Goal: Complete application form

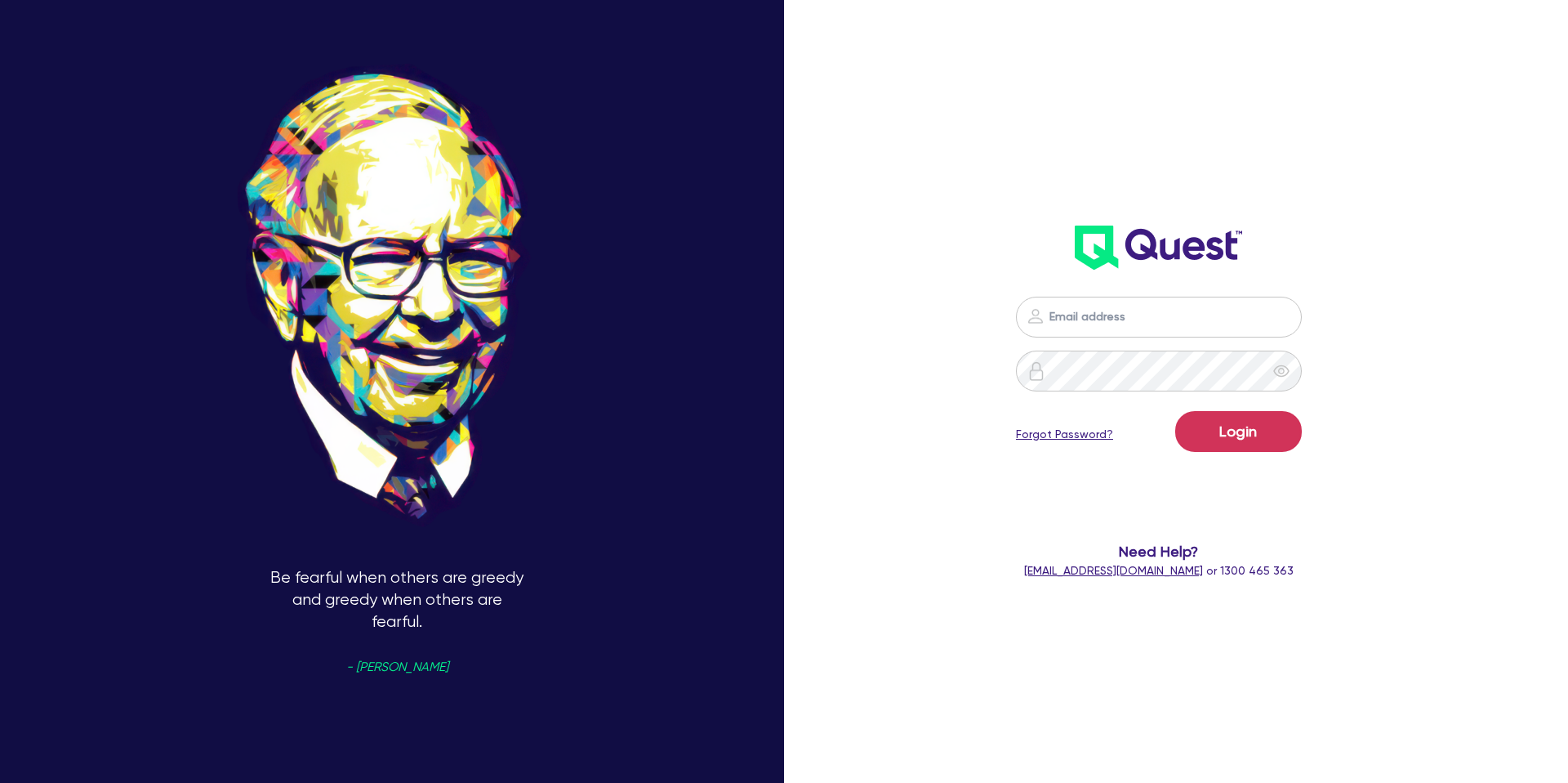
click at [1155, 315] on input "email" at bounding box center [1159, 317] width 286 height 41
type input "[PERSON_NAME][EMAIL_ADDRESS][DOMAIN_NAME]"
drag, startPoint x: 1231, startPoint y: 425, endPoint x: 1207, endPoint y: 335, distance: 93.1
click at [1238, 423] on button "Login" at bounding box center [1238, 432] width 126 height 41
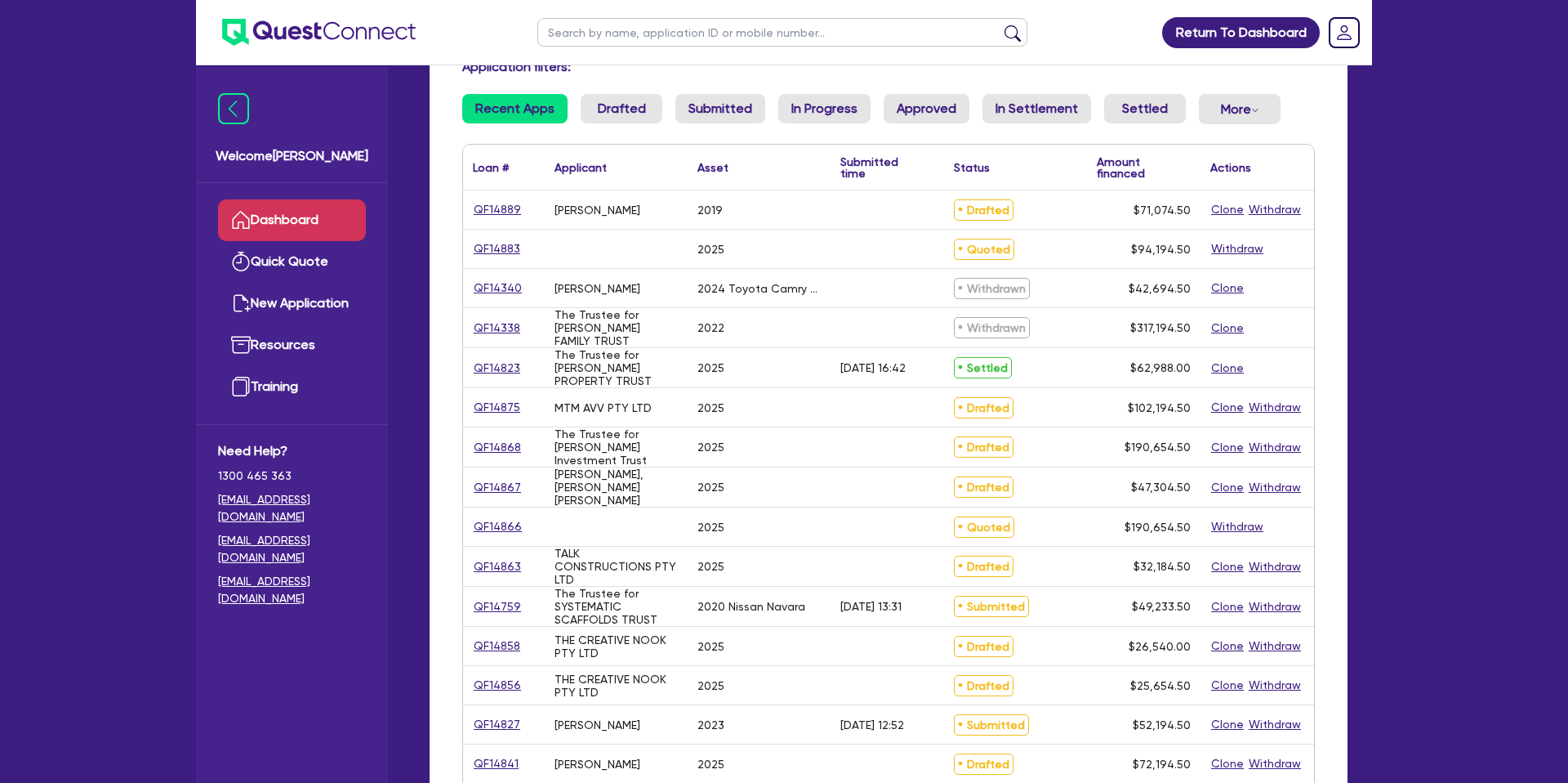
scroll to position [130, 0]
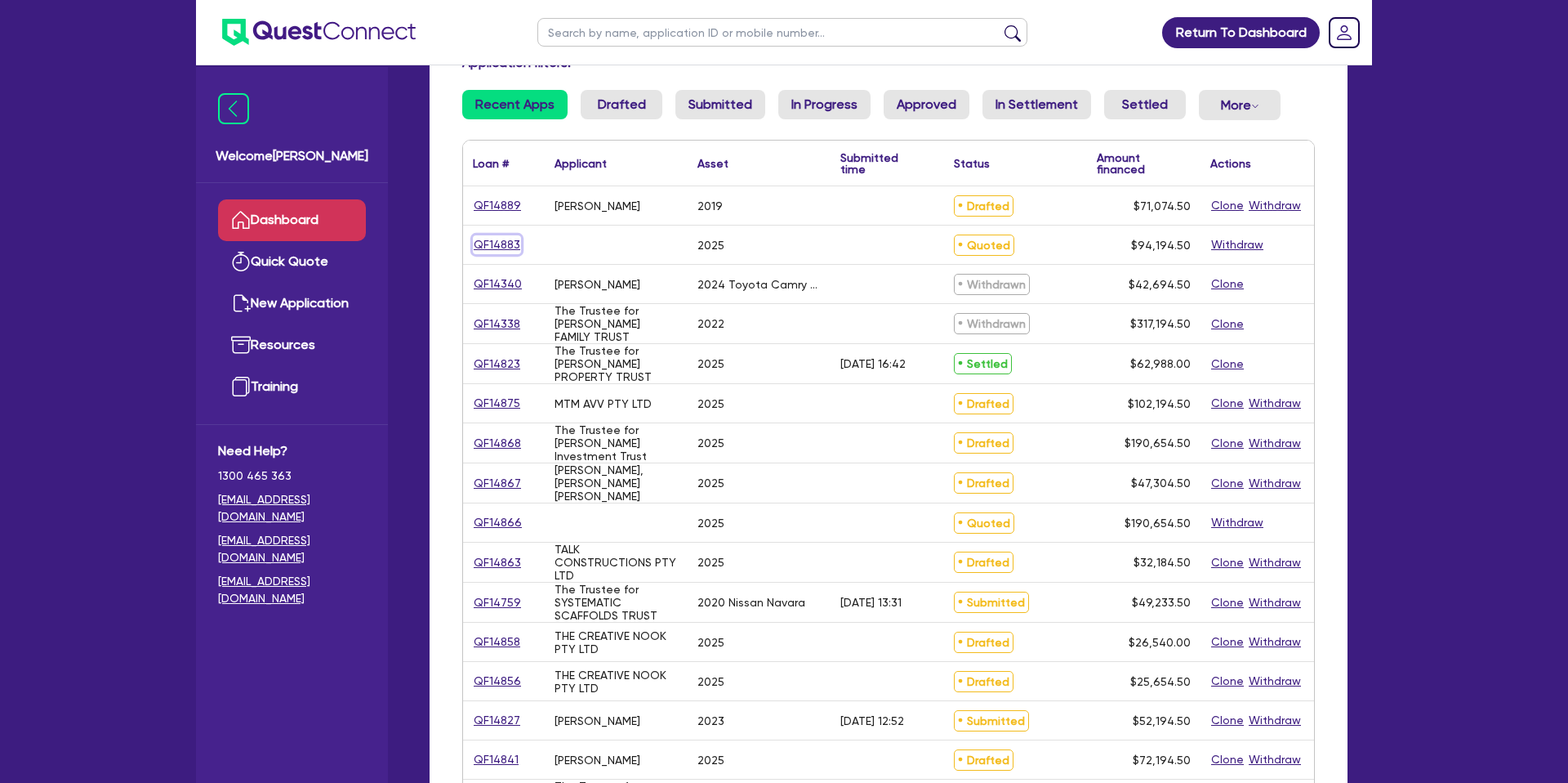
click at [513, 243] on link "QF14883" at bounding box center [496, 244] width 48 height 19
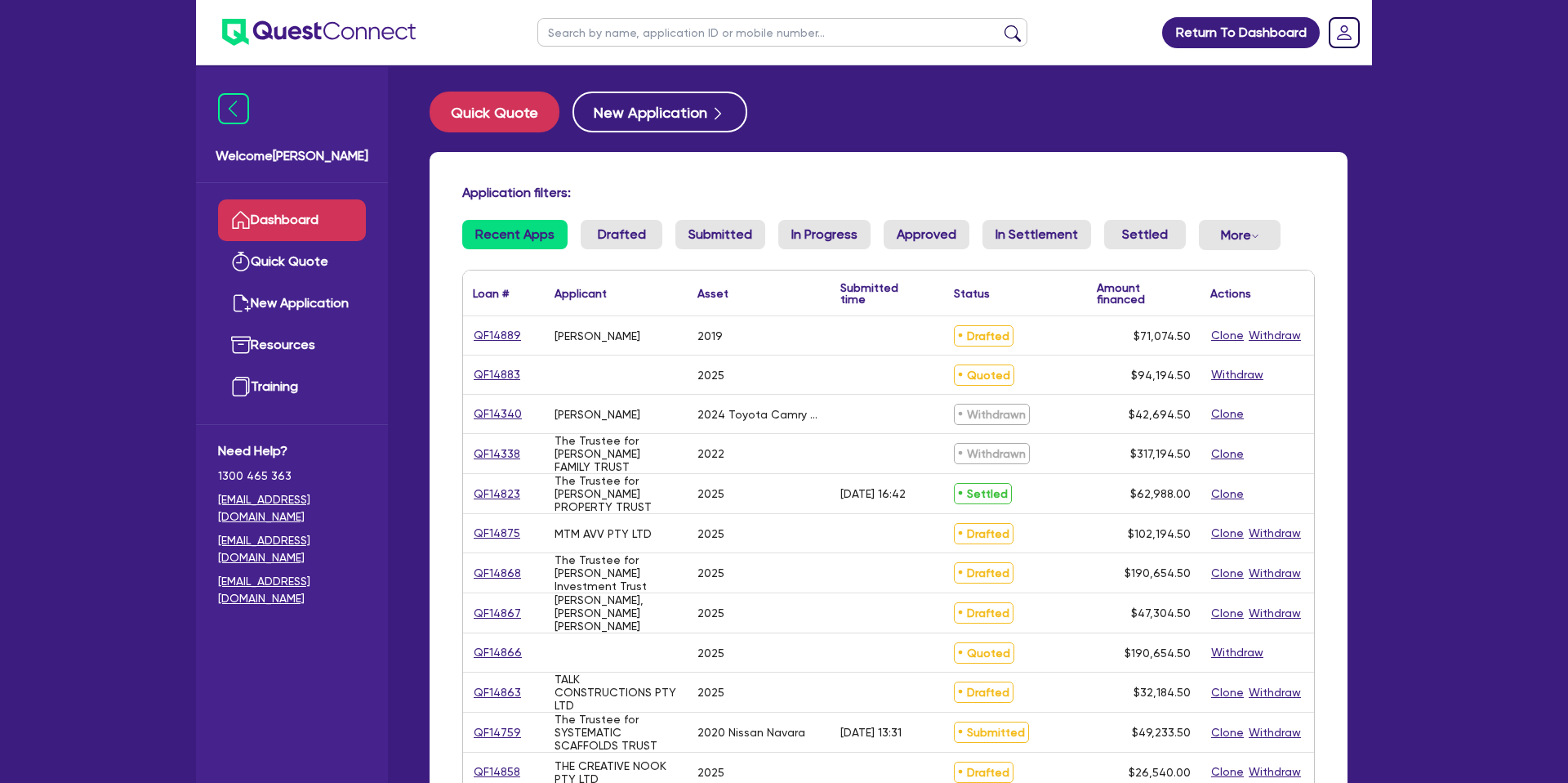
select select "CARS_AND_LIGHT_TRUCKS"
select select "PASSENGER_VEHICLES"
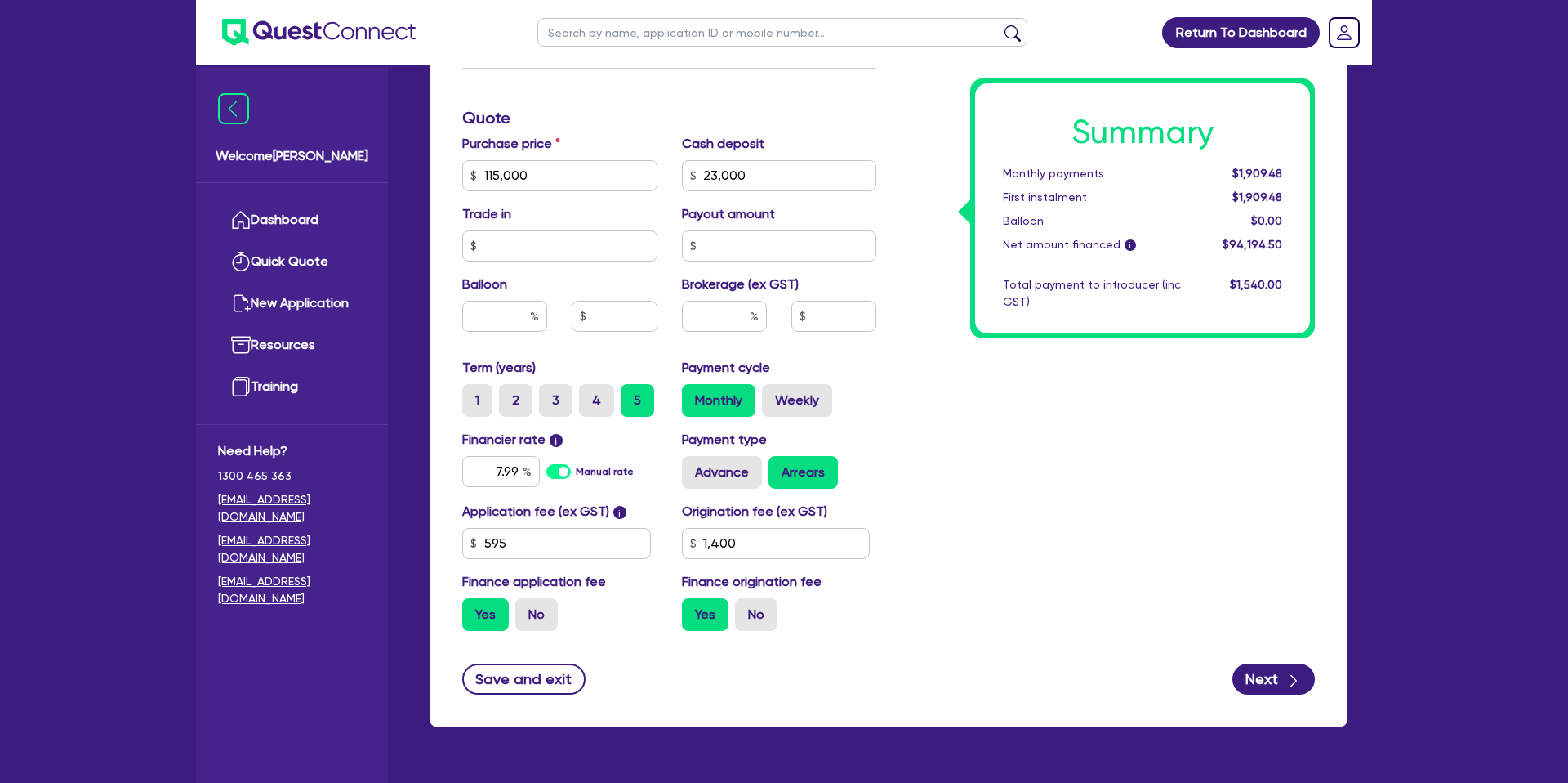
scroll to position [647, 0]
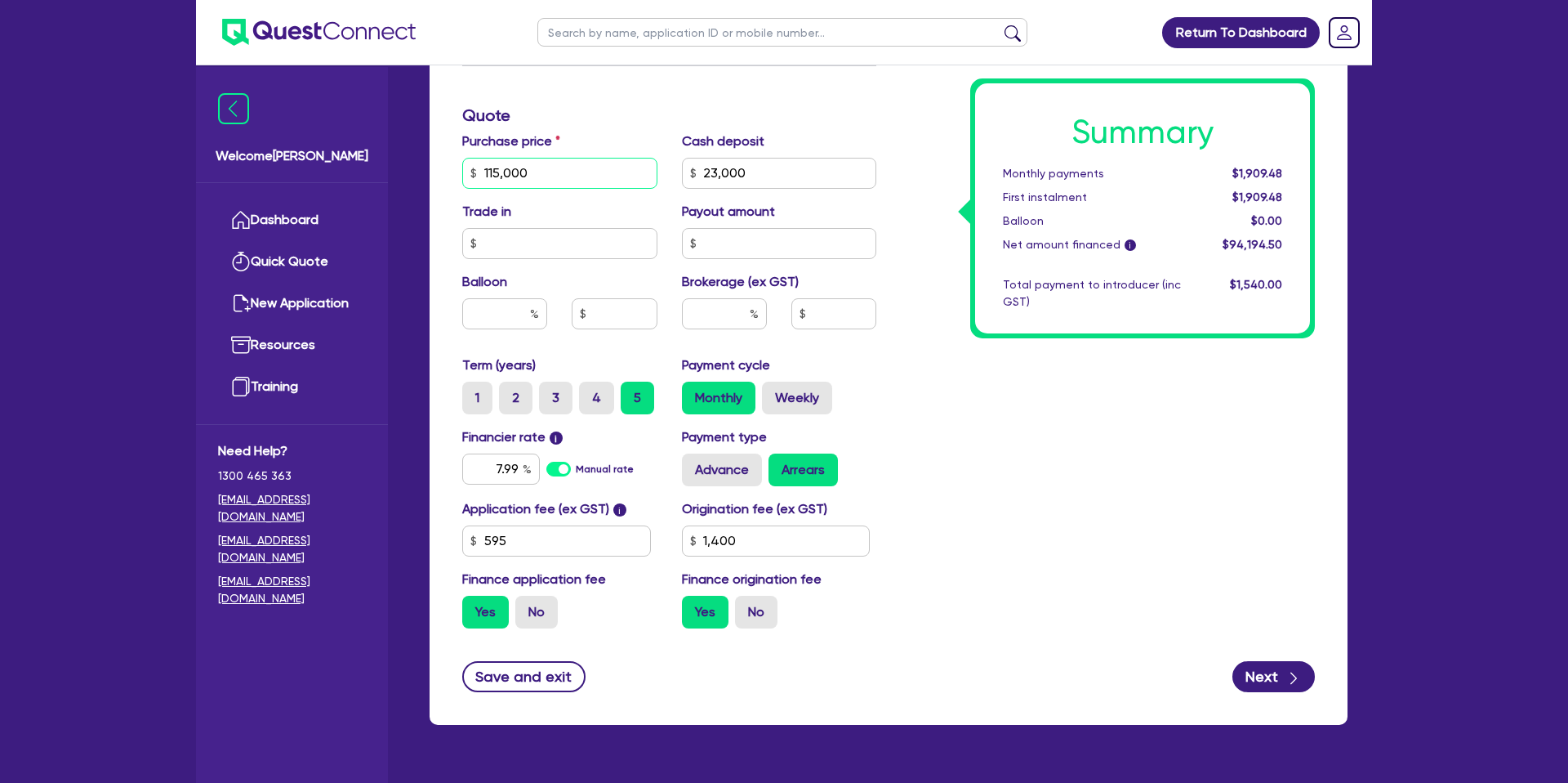
drag, startPoint x: 482, startPoint y: 170, endPoint x: 533, endPoint y: 175, distance: 51.2
click at [531, 172] on input "115,000" at bounding box center [560, 173] width 195 height 31
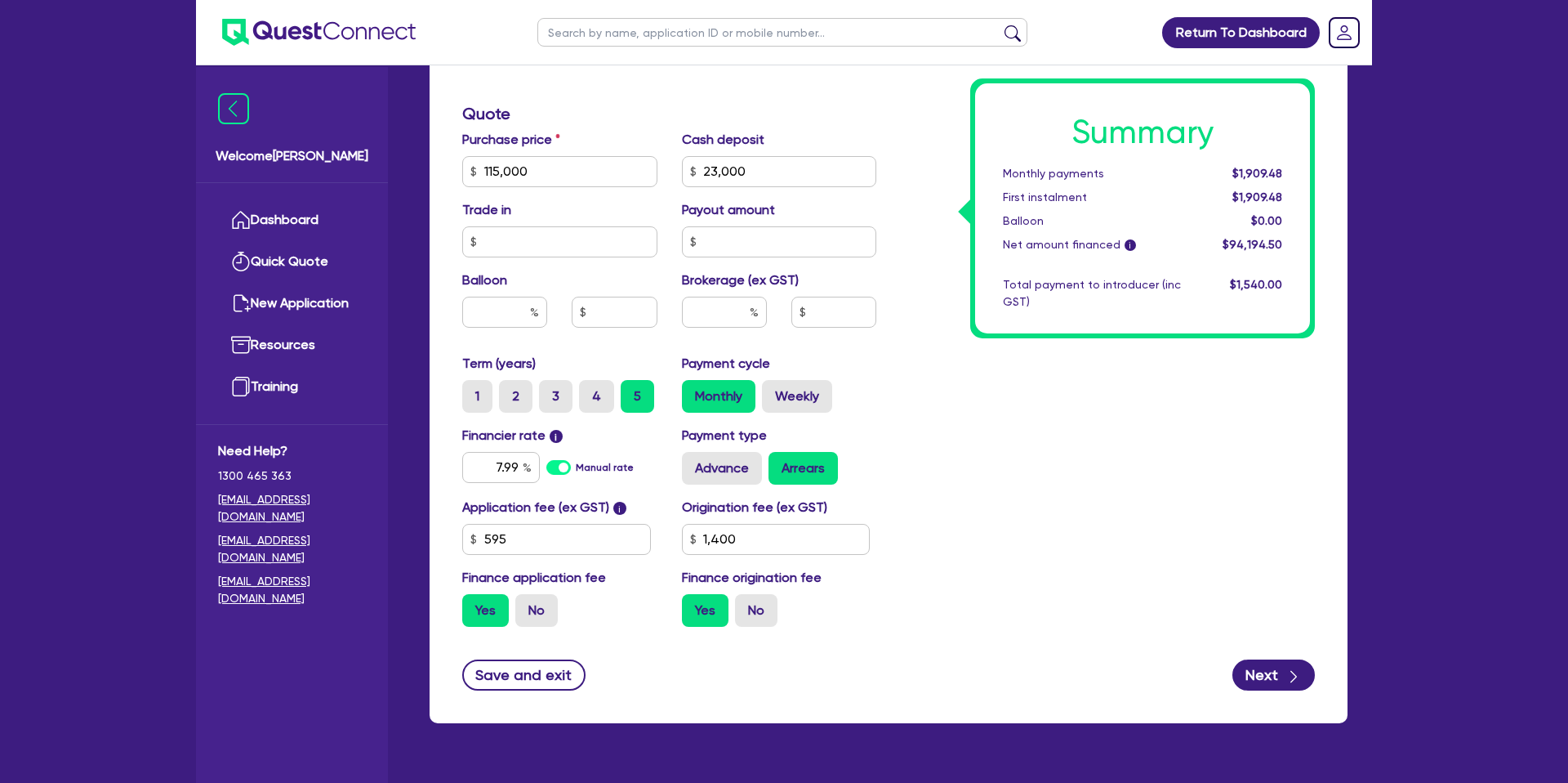
type input "115,000"
type input "23,000"
type input "1,400"
type input "115,000"
type input "23,000"
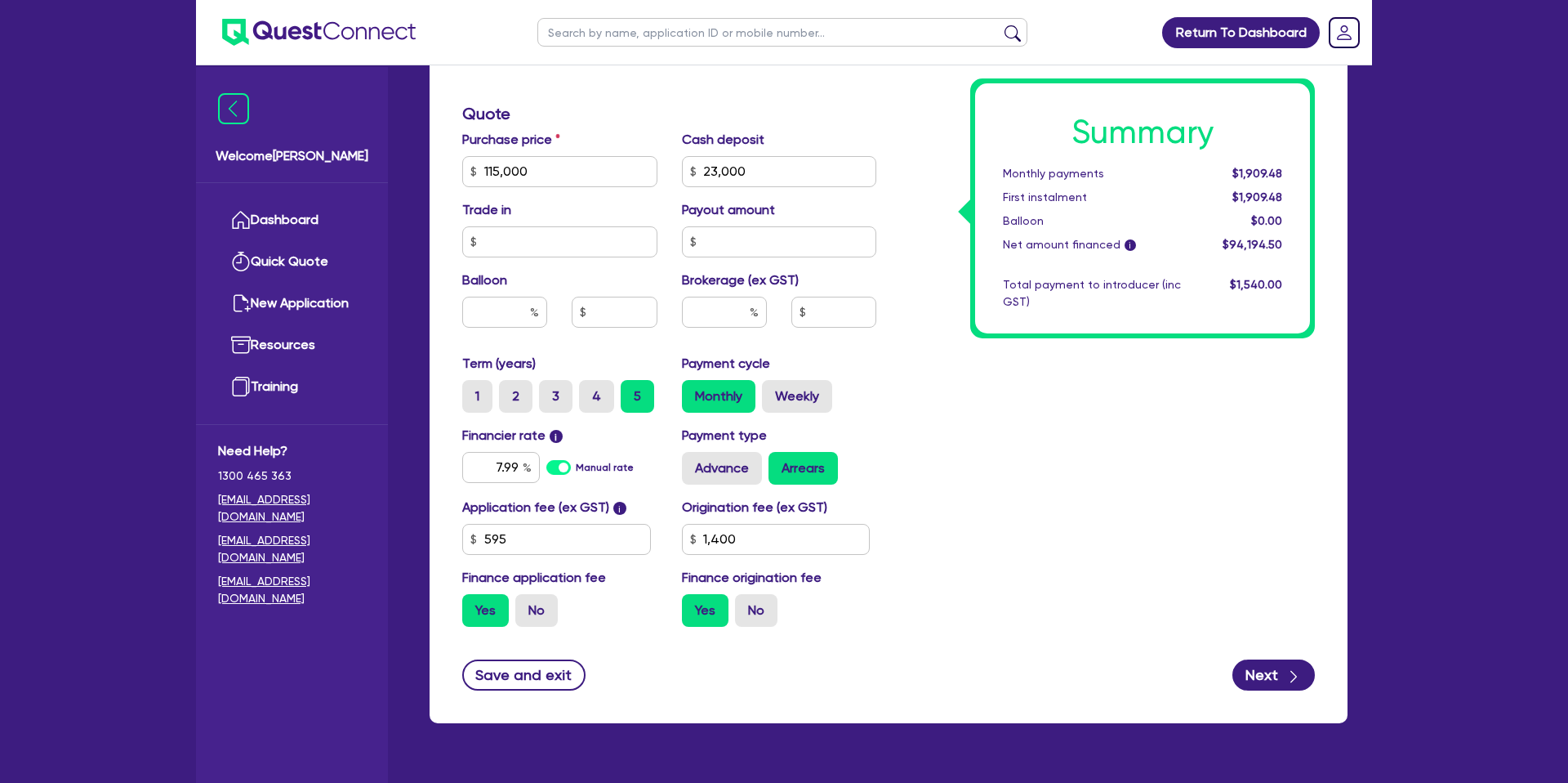
type input "1,400"
click at [1068, 445] on div "Summary Monthly payments $1,909.48 First instalment $1,909.48 Balloon $0.00 Net…" at bounding box center [1107, 162] width 438 height 955
drag, startPoint x: 735, startPoint y: 177, endPoint x: 693, endPoint y: 177, distance: 42.0
click at [693, 177] on div "23,000" at bounding box center [779, 172] width 195 height 31
click at [753, 175] on input "23,000" at bounding box center [779, 172] width 195 height 31
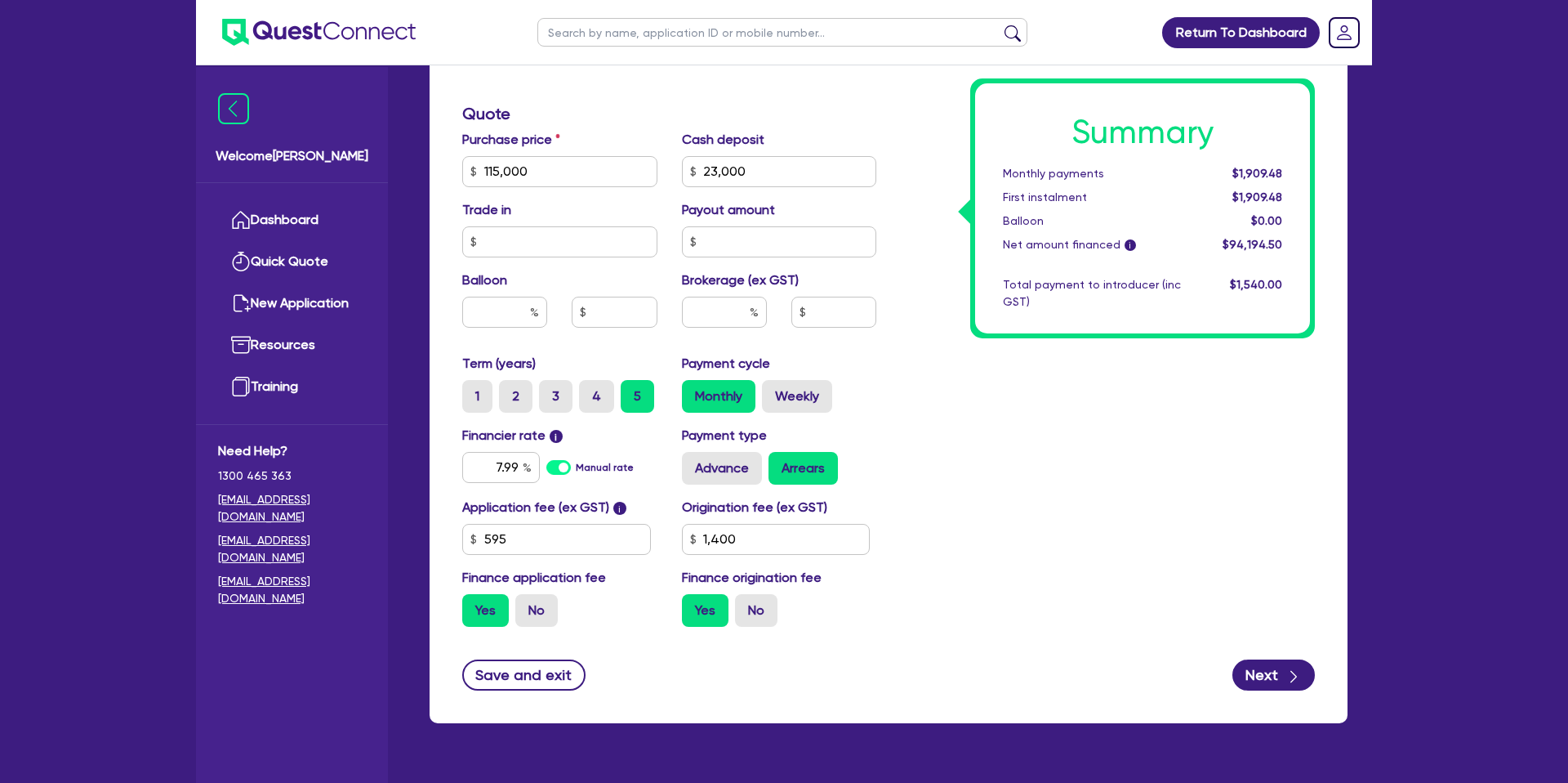
drag, startPoint x: 1118, startPoint y: 343, endPoint x: 912, endPoint y: 327, distance: 206.6
click at [1117, 342] on div "Summary Monthly payments $1,909.48 First instalment $1,909.48 Balloon $0.00 Net…" at bounding box center [1107, 162] width 438 height 955
click at [514, 250] on input "text" at bounding box center [560, 242] width 195 height 31
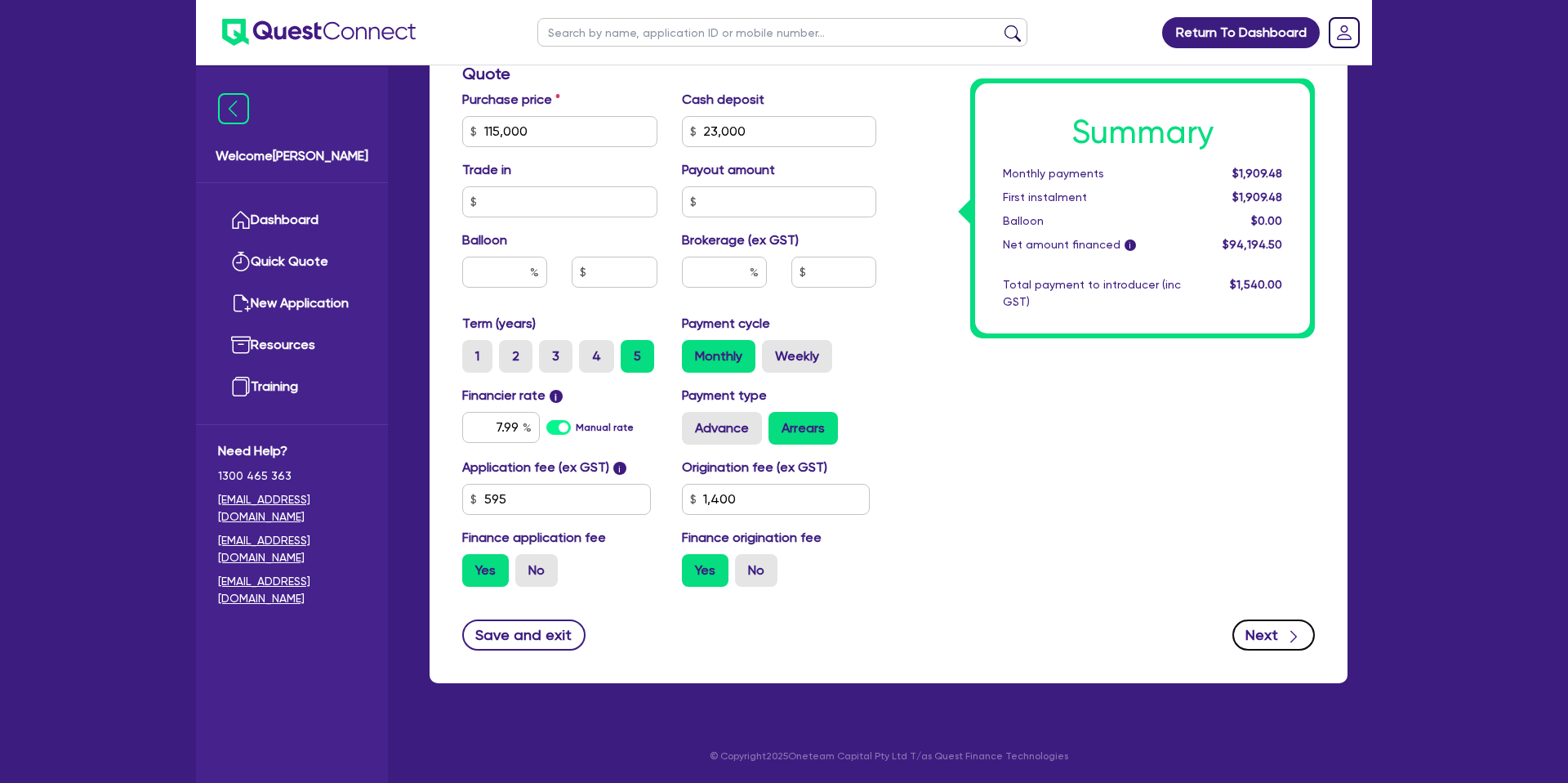
click at [1266, 624] on button "Next" at bounding box center [1273, 634] width 83 height 31
type input "115,000"
type input "23,000"
type input "1,400"
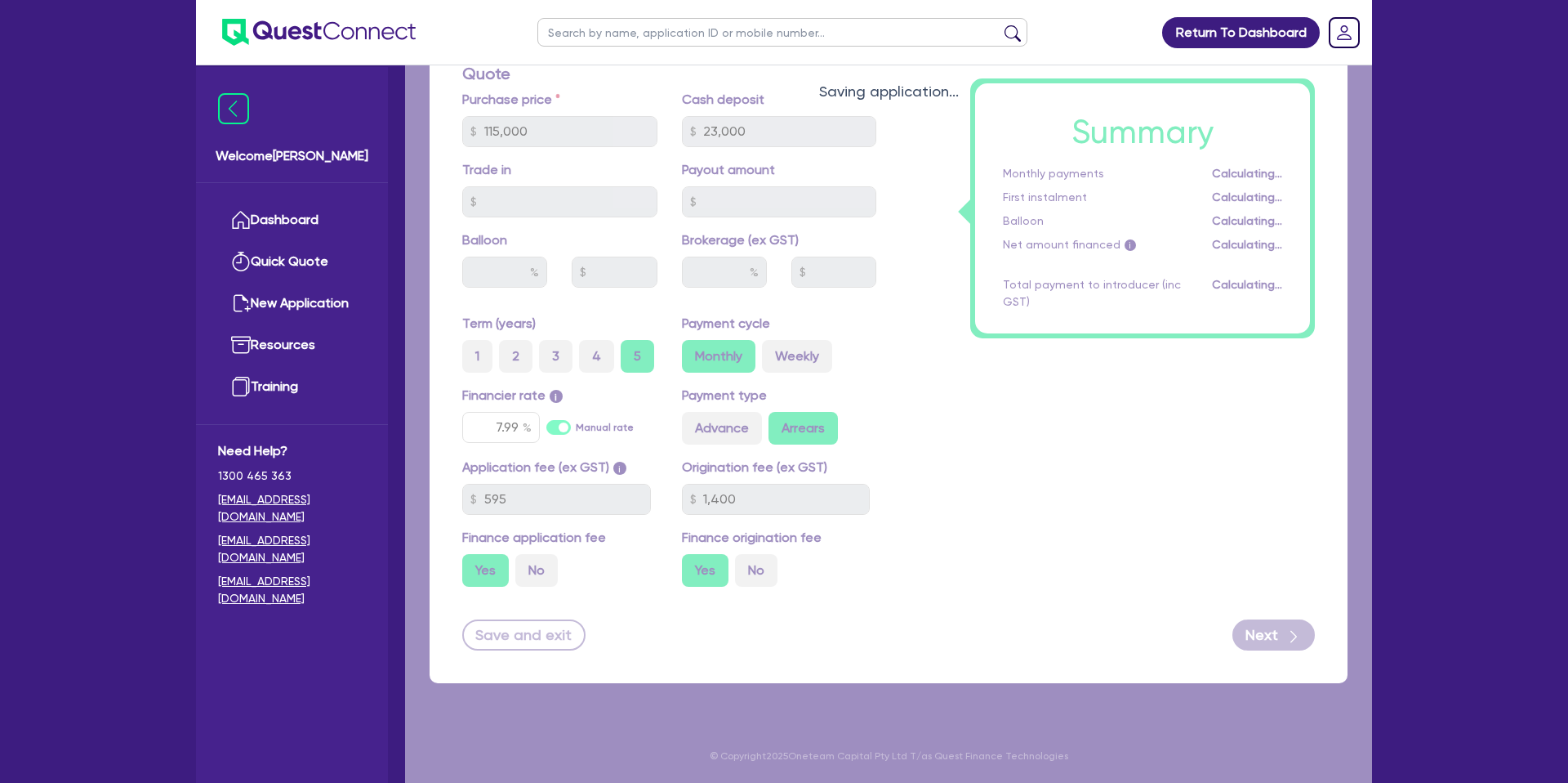
type input "115,000"
type input "23,000"
type input "1,400"
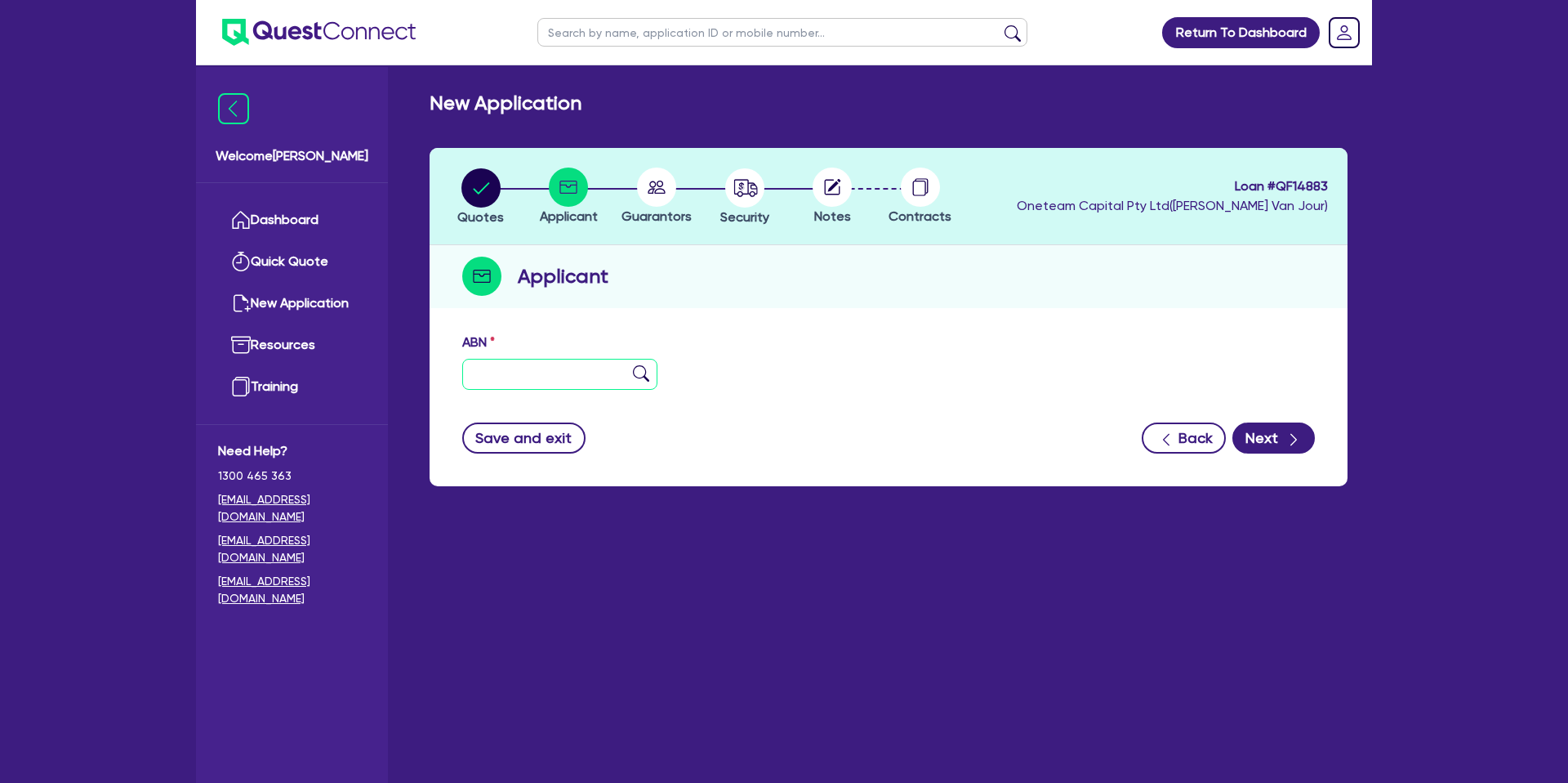
click at [530, 374] on input "text" at bounding box center [560, 374] width 195 height 31
paste input "74 163 091 530"
type input "74 163 091 530"
type input "ENTREPPE PTY. LTD."
select select "COMPANY"
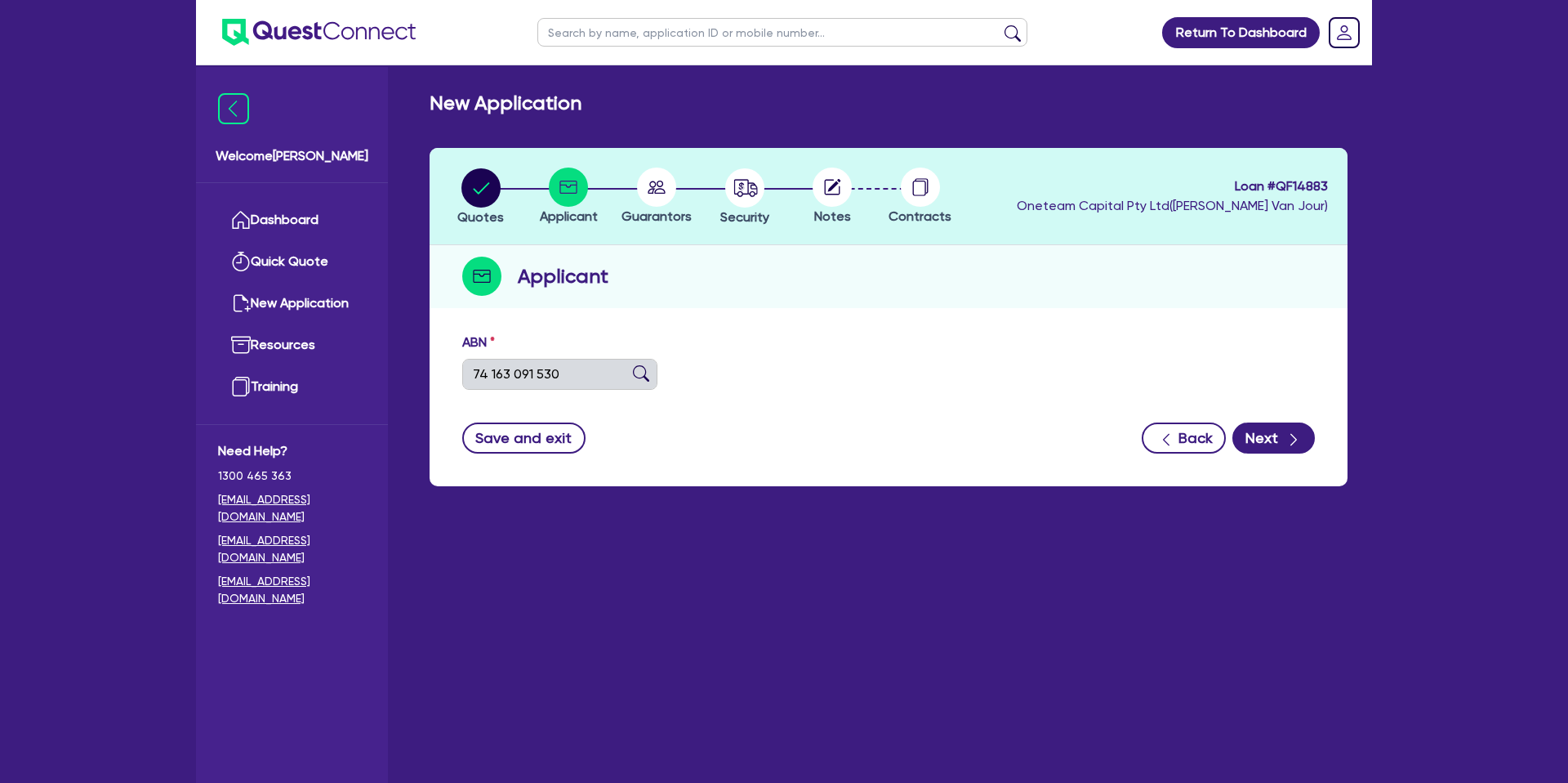
type input "[DATE]"
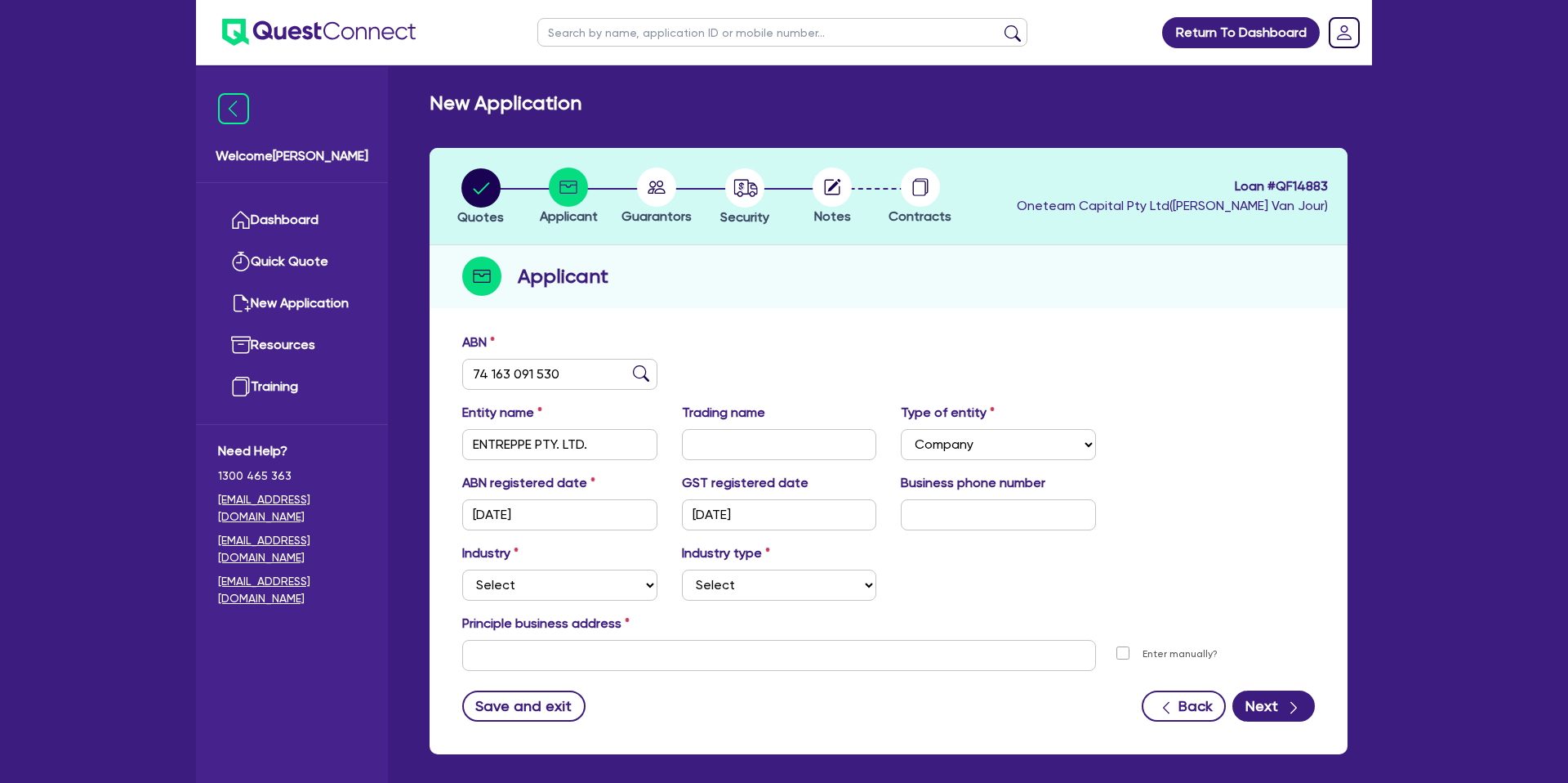
click at [1076, 394] on div "ABN 74 163 091 530" at bounding box center [889, 368] width 877 height 70
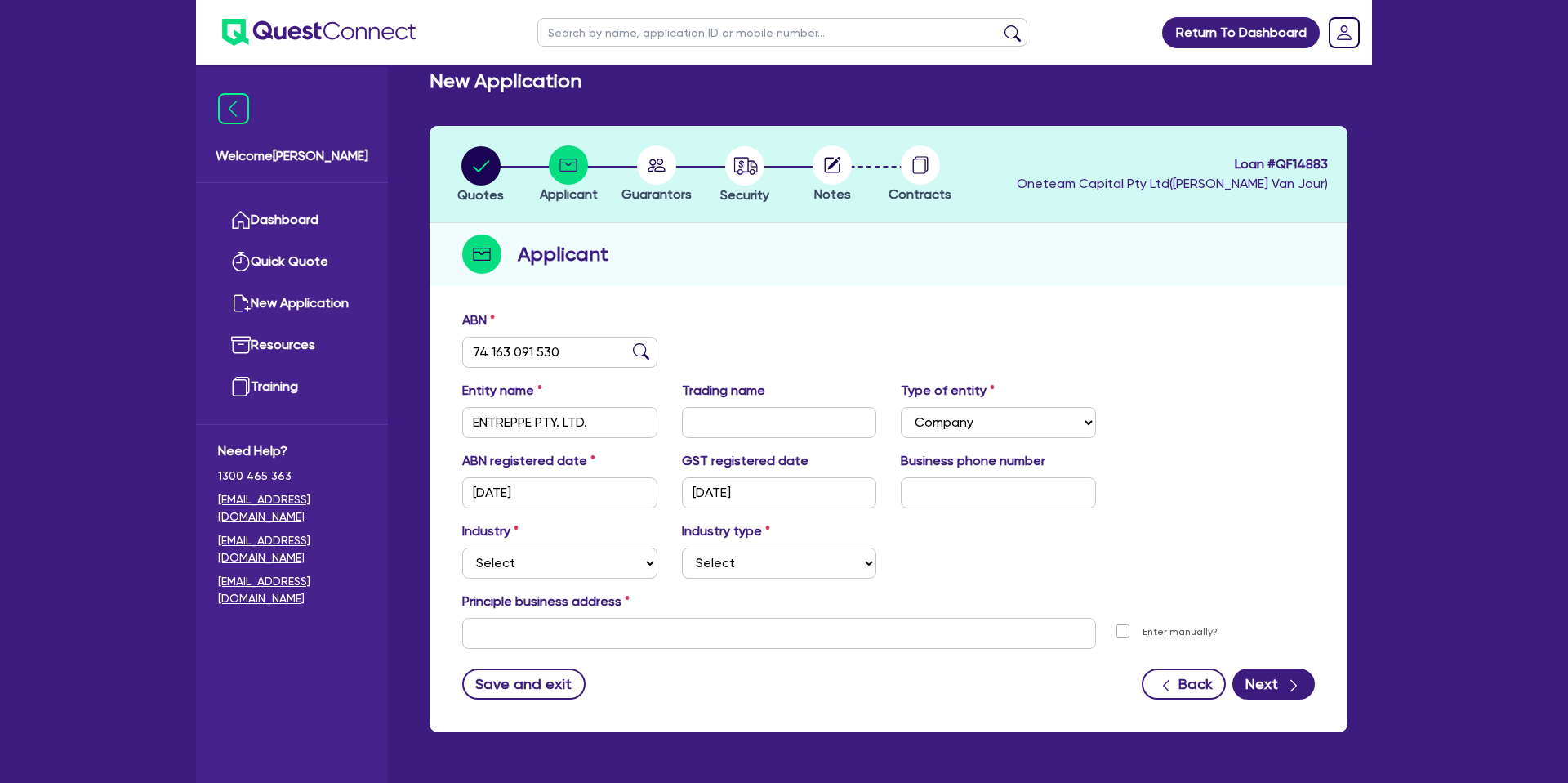
click at [568, 581] on div "Industry Select Accomodation & Food Services Administrative & Support Services …" at bounding box center [889, 556] width 877 height 70
click at [561, 573] on select "Select Accomodation & Food Services Administrative & Support Services Agricultu…" at bounding box center [560, 562] width 195 height 31
select select "BUILDING_CONSTRUCTION"
click at [698, 569] on select "Select Trades People Providing Services Direct to Consumers Trades People Provi…" at bounding box center [779, 562] width 195 height 31
select select "TRADES_SERVICES_BUSINESSES_GOVERNMENT"
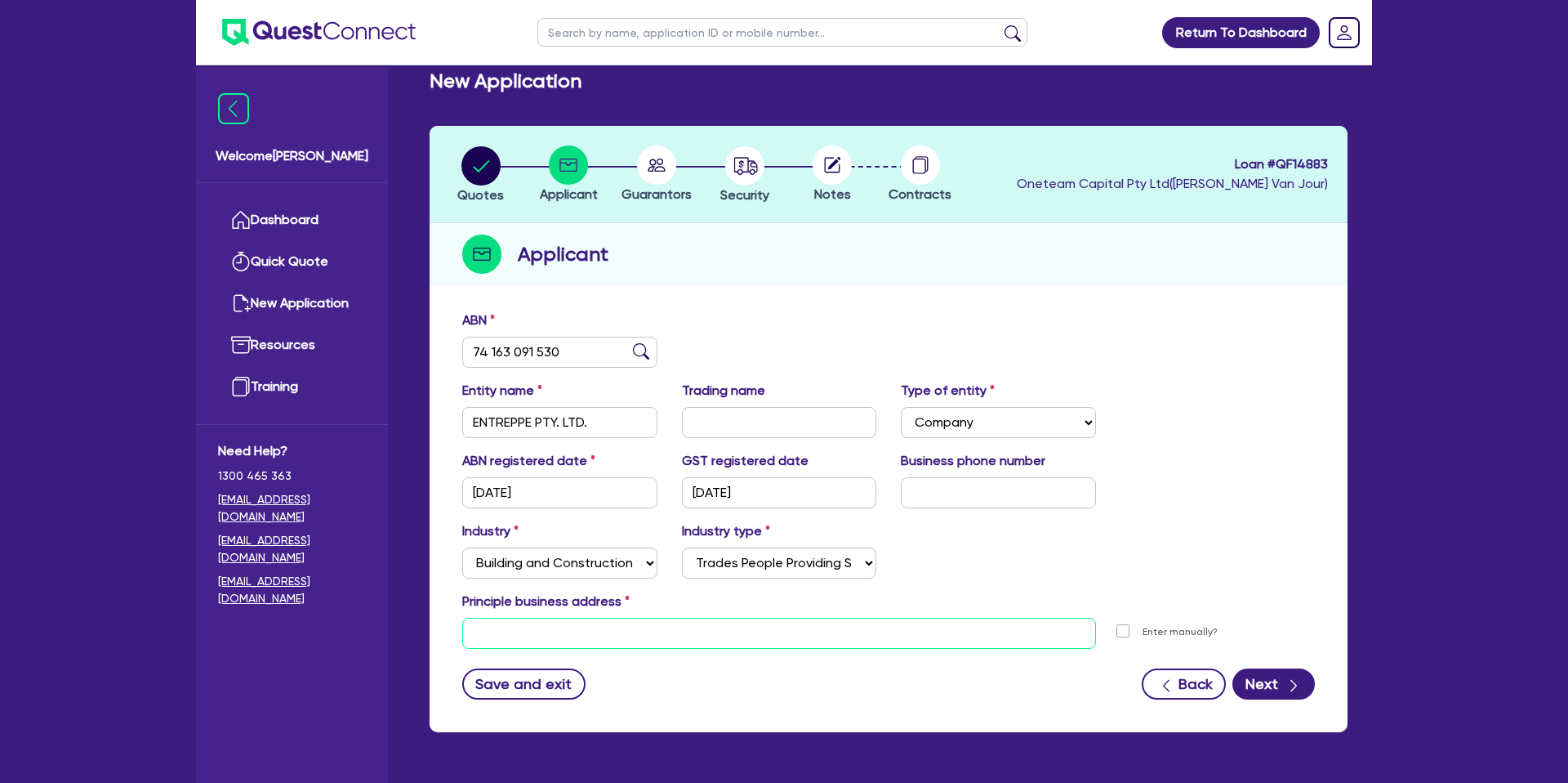
click at [544, 625] on input "text" at bounding box center [779, 633] width 634 height 31
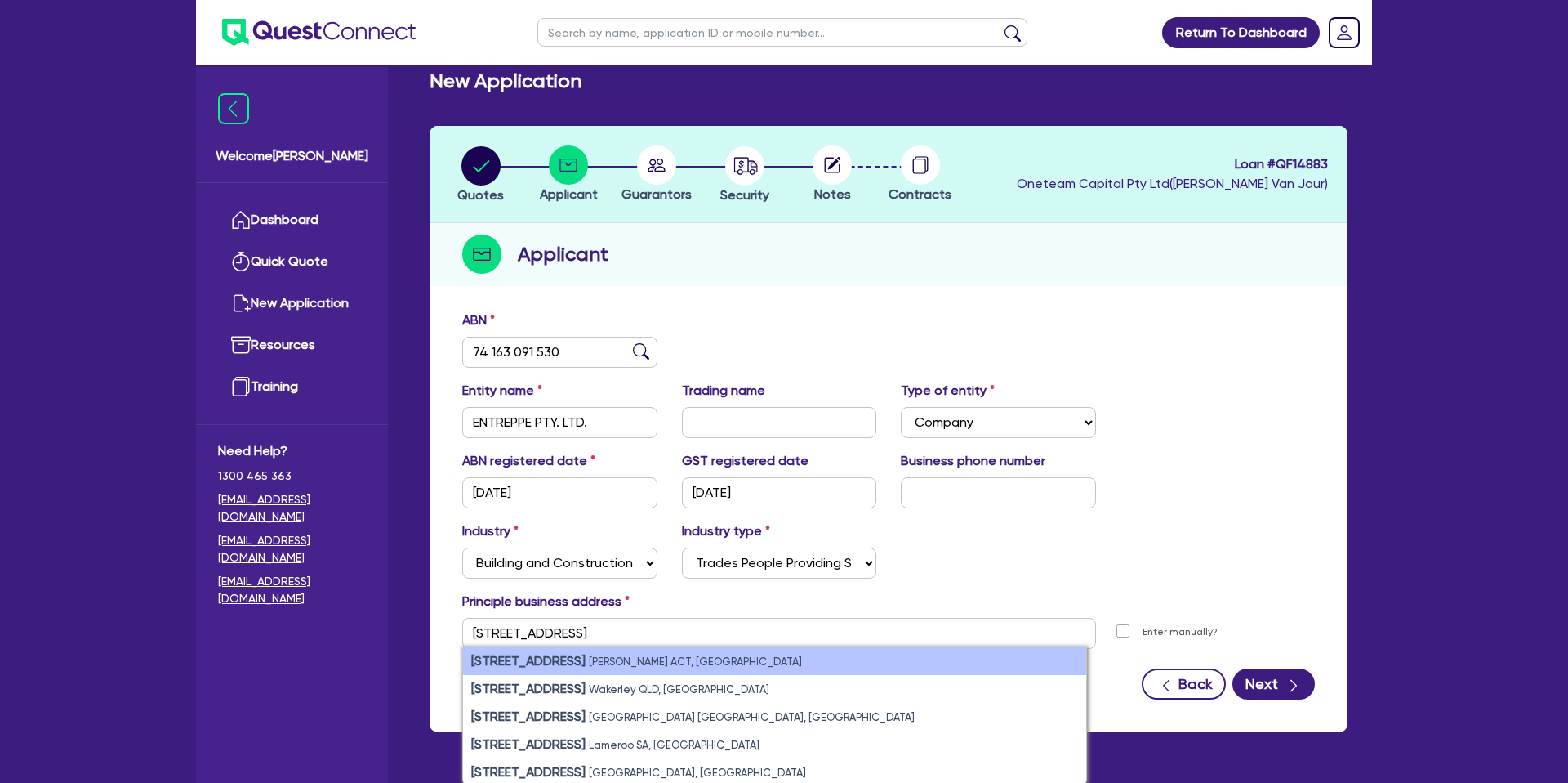
drag, startPoint x: 715, startPoint y: 655, endPoint x: 727, endPoint y: 651, distance: 12.6
click at [715, 653] on li "[STREET_ADDRESS][PERSON_NAME]" at bounding box center [774, 661] width 623 height 27
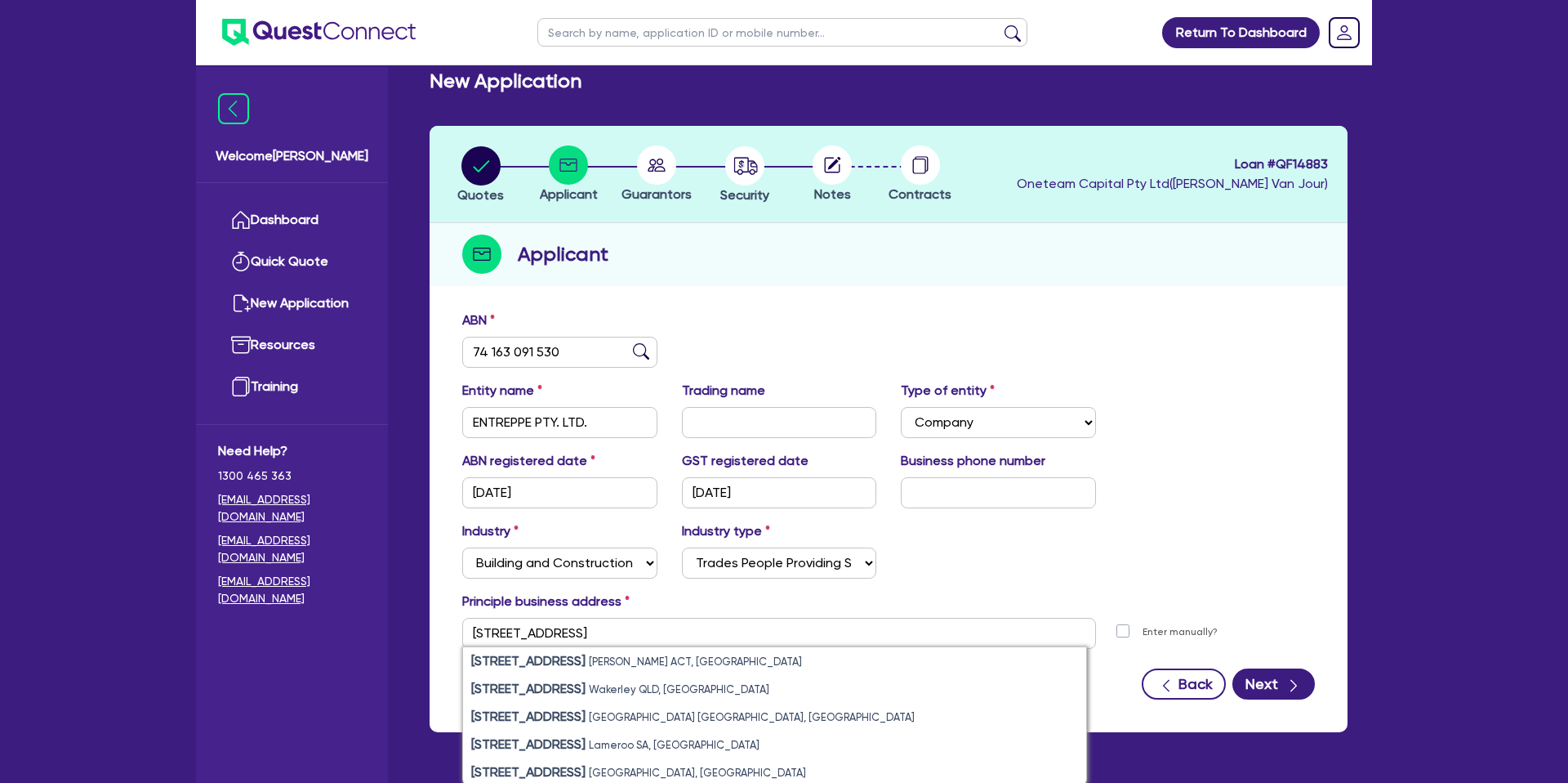
type input "[STREET_ADDRESS][PERSON_NAME]"
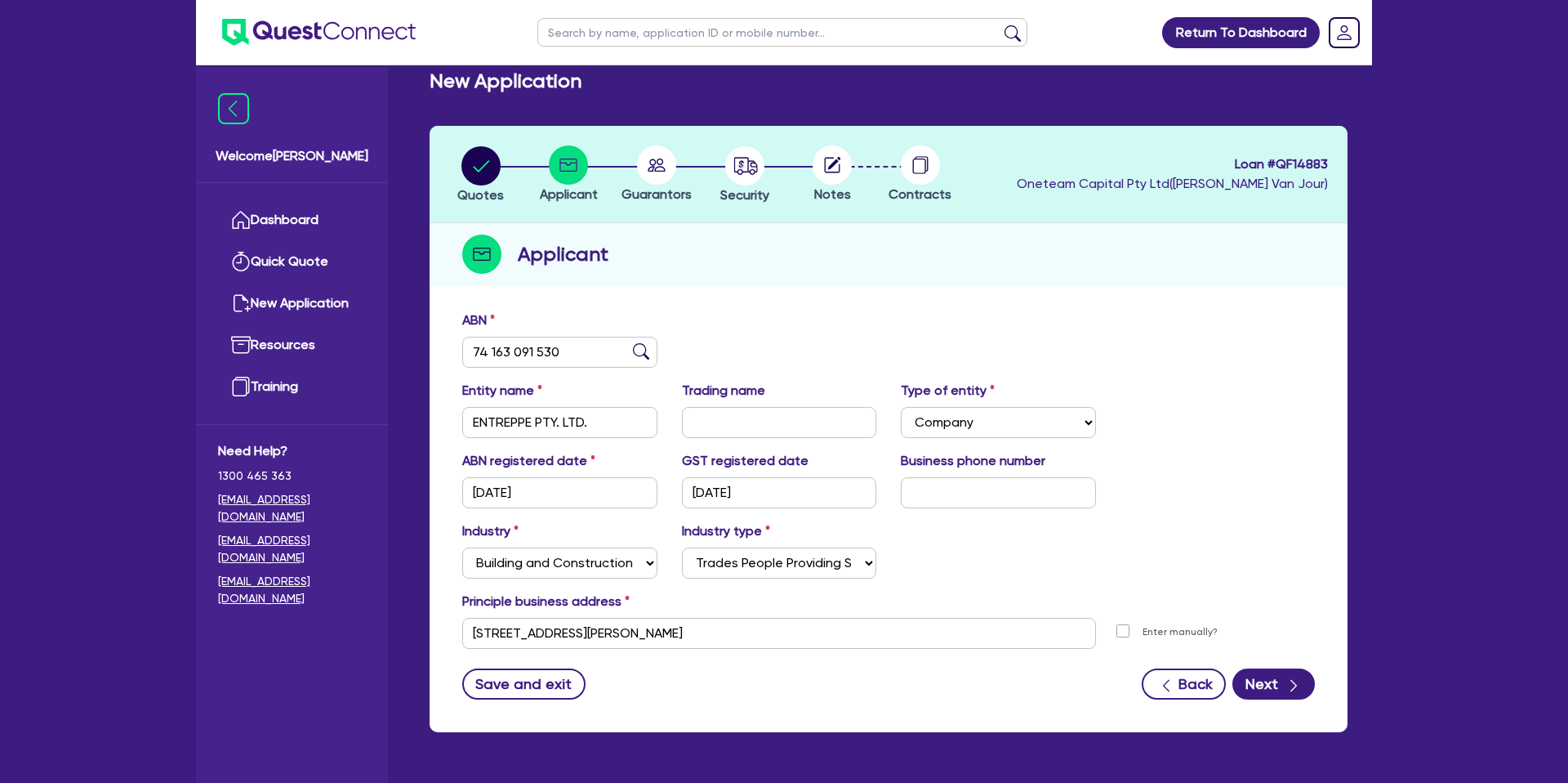
click at [1098, 562] on div "Industry Select Accomodation & Food Services Administrative & Support Services …" at bounding box center [889, 556] width 877 height 70
click at [1257, 680] on button "Next" at bounding box center [1273, 684] width 83 height 31
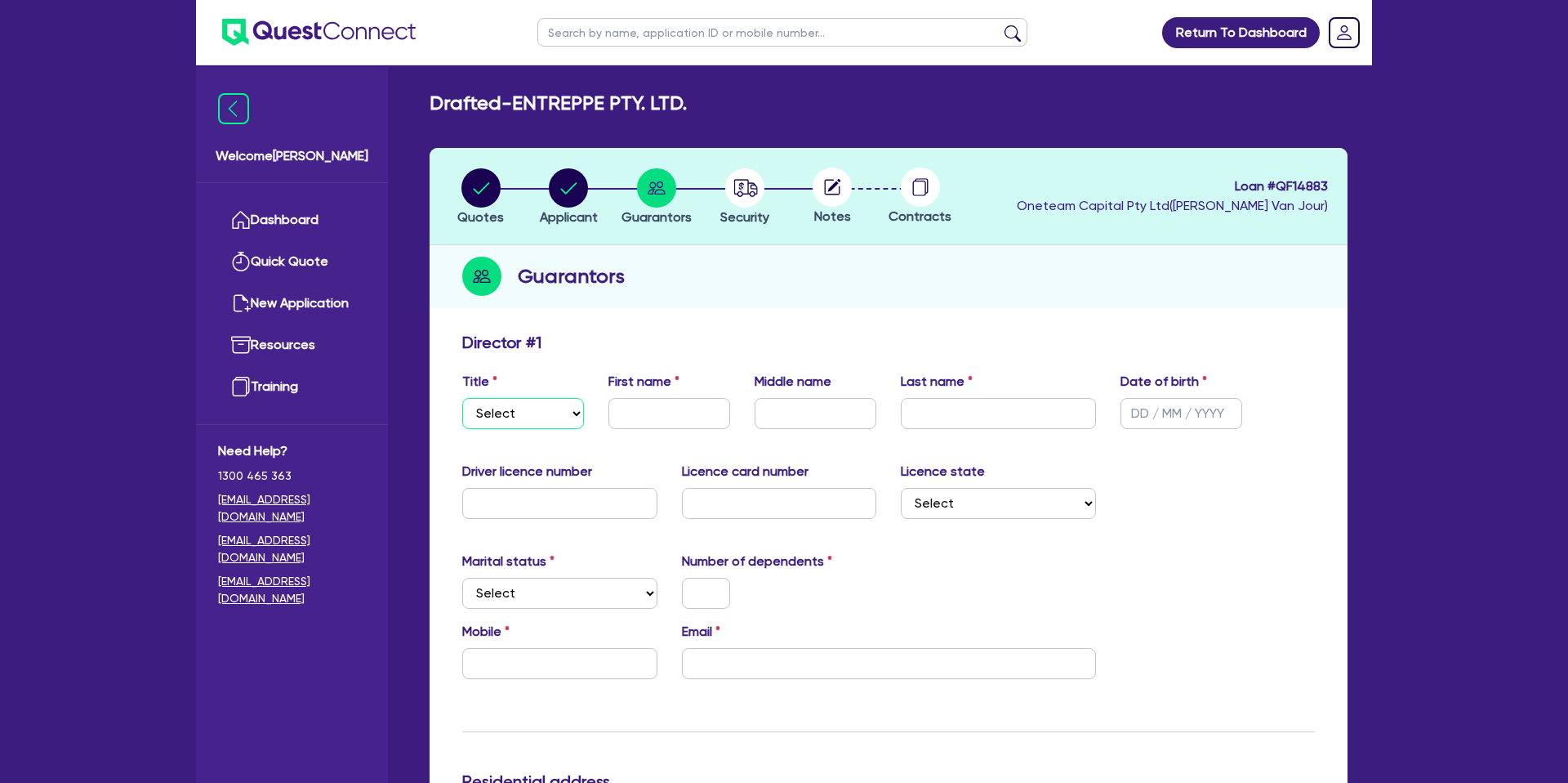
click at [509, 407] on select "Select Mr Mrs Ms Miss Dr" at bounding box center [523, 413] width 121 height 31
select select "MR"
click at [637, 417] on input "text" at bounding box center [669, 413] width 121 height 31
type input "Mark"
type input "[PERSON_NAME]"
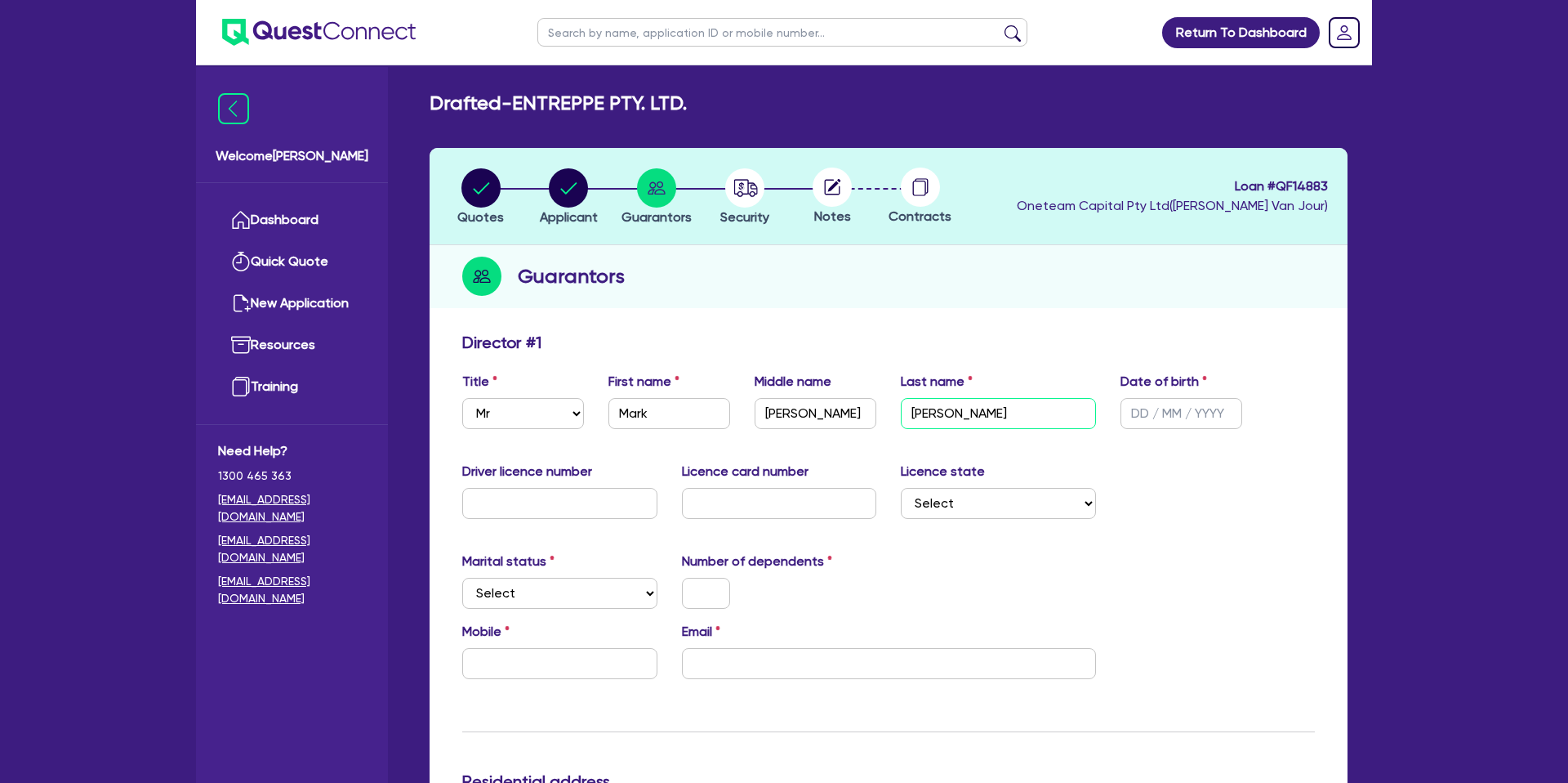
type input "[PERSON_NAME]"
click at [1137, 413] on input "text" at bounding box center [1181, 413] width 121 height 31
type input "[DATE]"
click at [544, 506] on input "text" at bounding box center [560, 503] width 195 height 31
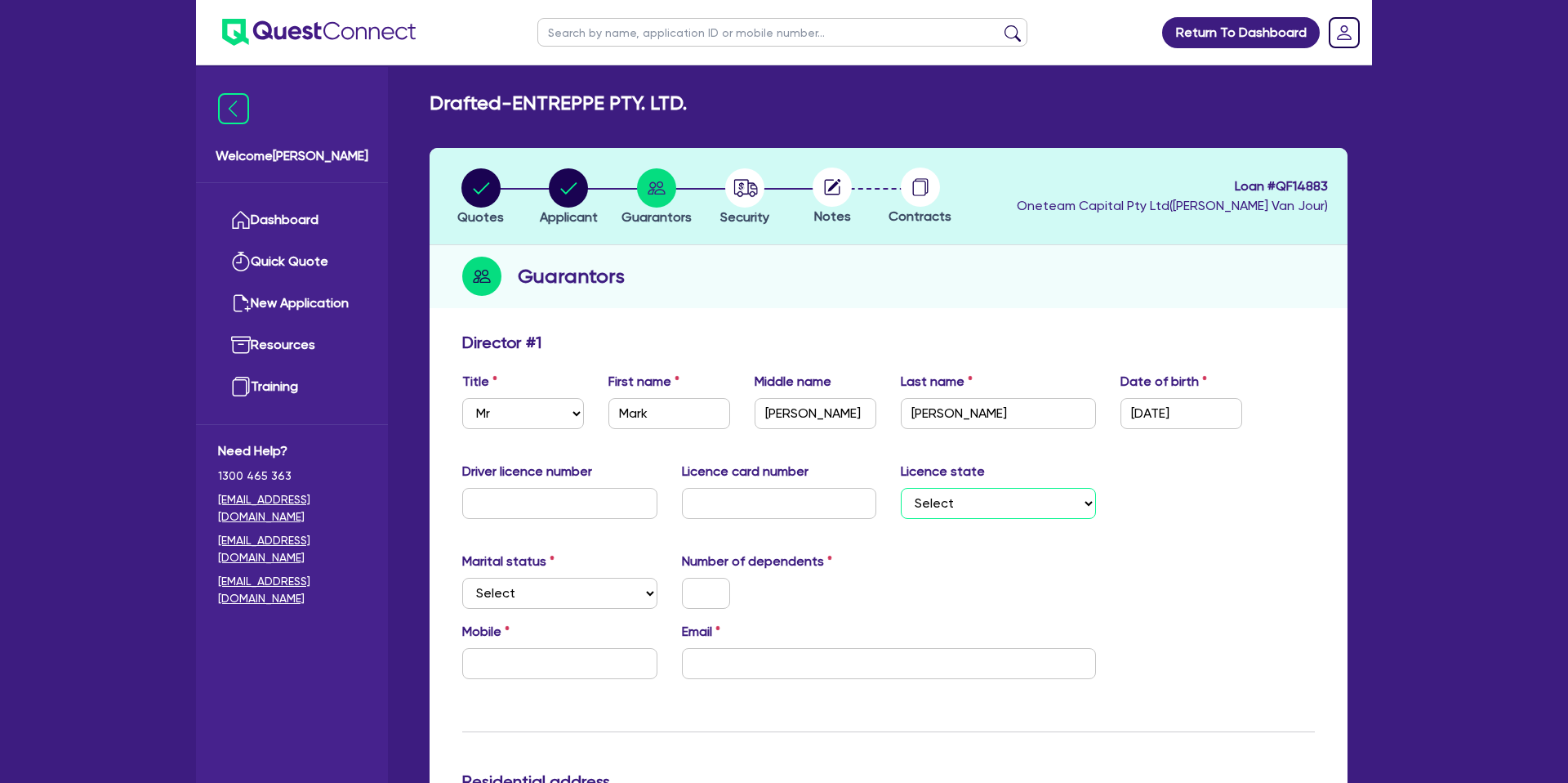
click at [925, 513] on select "Select [GEOGRAPHIC_DATA] [GEOGRAPHIC_DATA] [GEOGRAPHIC_DATA] [GEOGRAPHIC_DATA] …" at bounding box center [998, 503] width 195 height 31
select select "ACT"
click at [524, 500] on input "text" at bounding box center [560, 503] width 195 height 31
type input "5232400"
click at [719, 517] on input "text" at bounding box center [779, 503] width 195 height 31
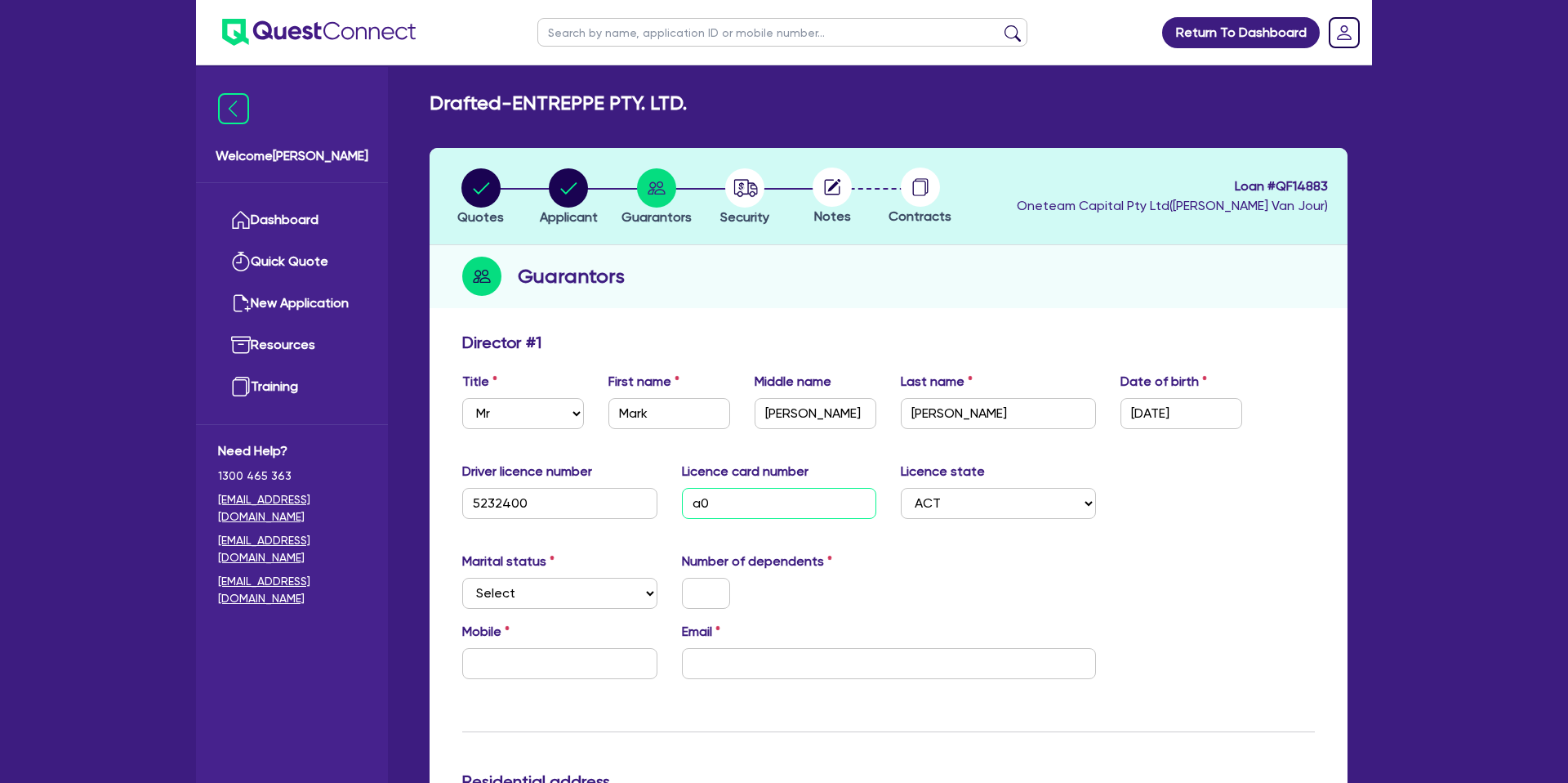
type input "a"
drag, startPoint x: 978, startPoint y: 582, endPoint x: 748, endPoint y: 543, distance: 233.3
click at [978, 582] on div "Marital status Select [DEMOGRAPHIC_DATA] Married De Facto / Partner Number of d…" at bounding box center [889, 586] width 877 height 70
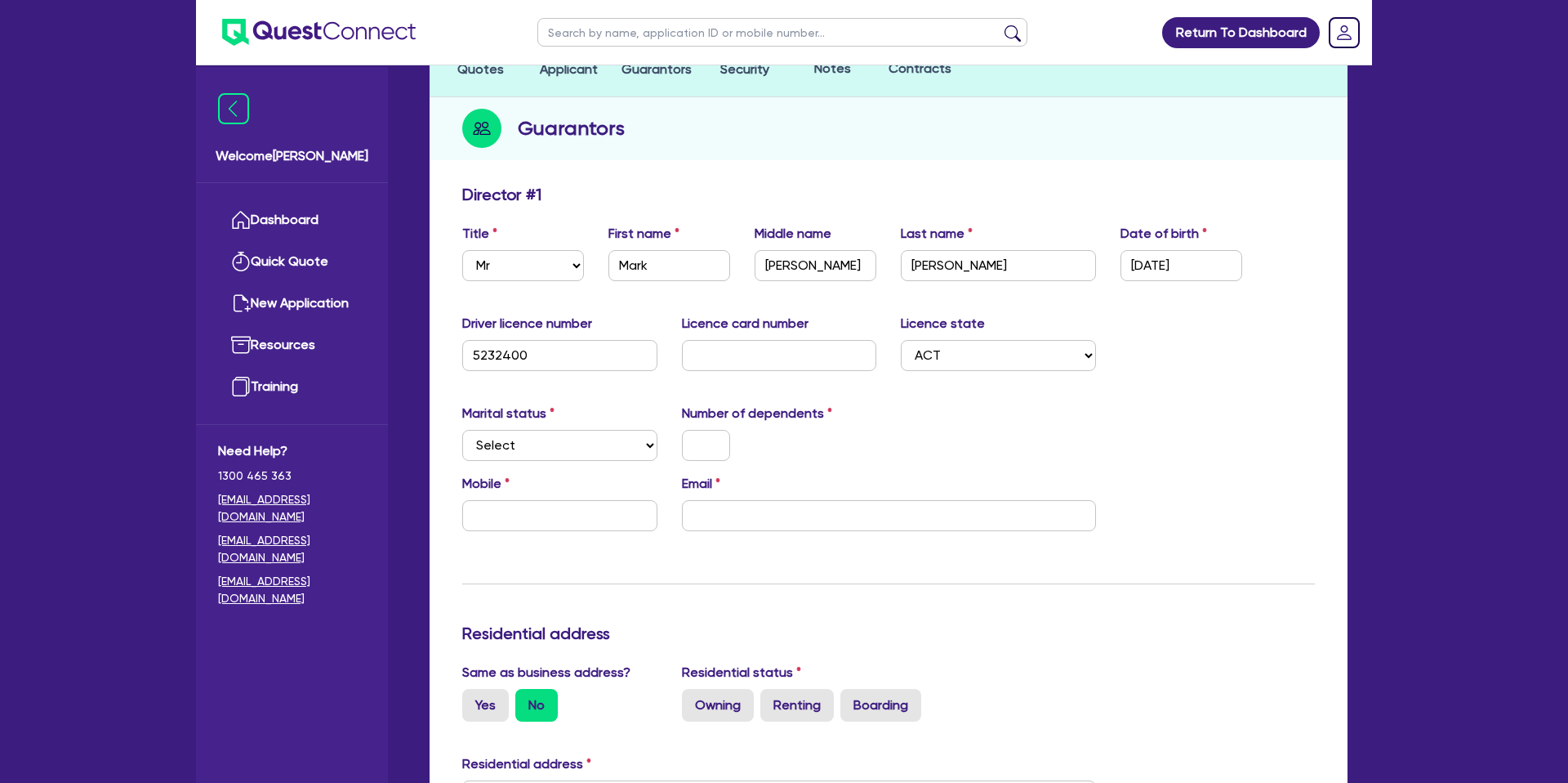
scroll to position [157, 0]
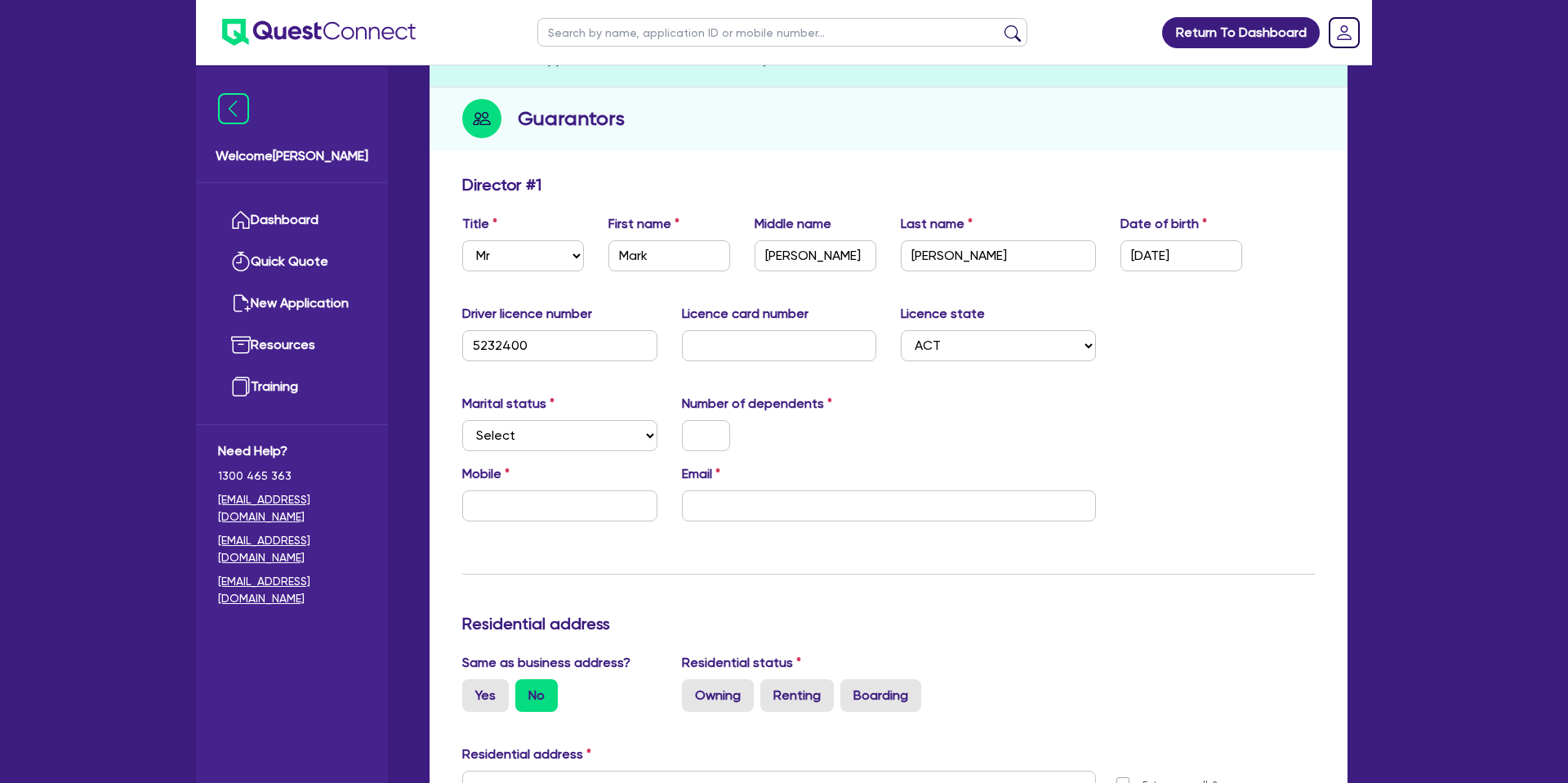
drag, startPoint x: 811, startPoint y: 437, endPoint x: 820, endPoint y: 437, distance: 9.0
click at [811, 437] on div at bounding box center [779, 435] width 220 height 31
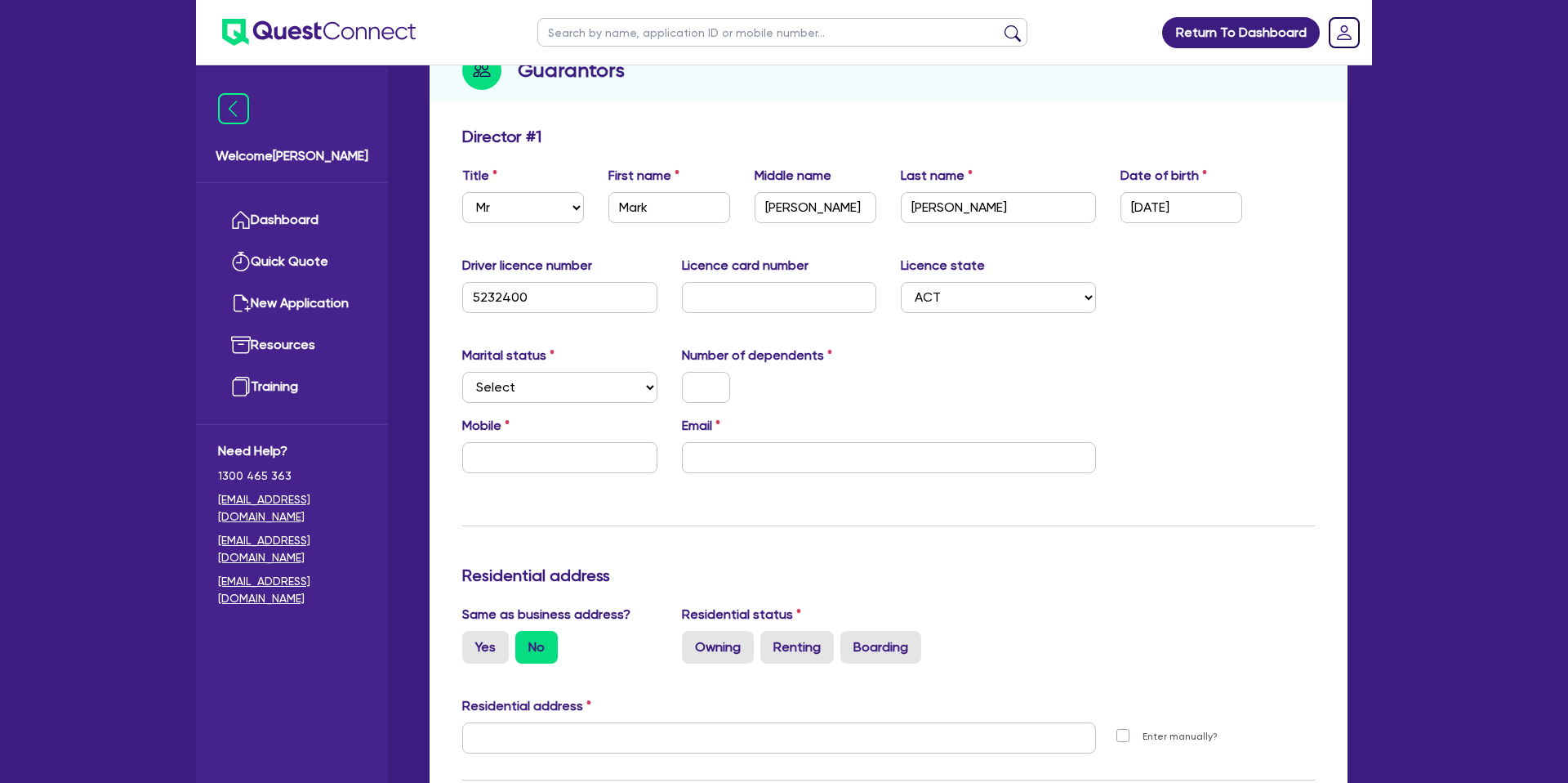
scroll to position [216, 0]
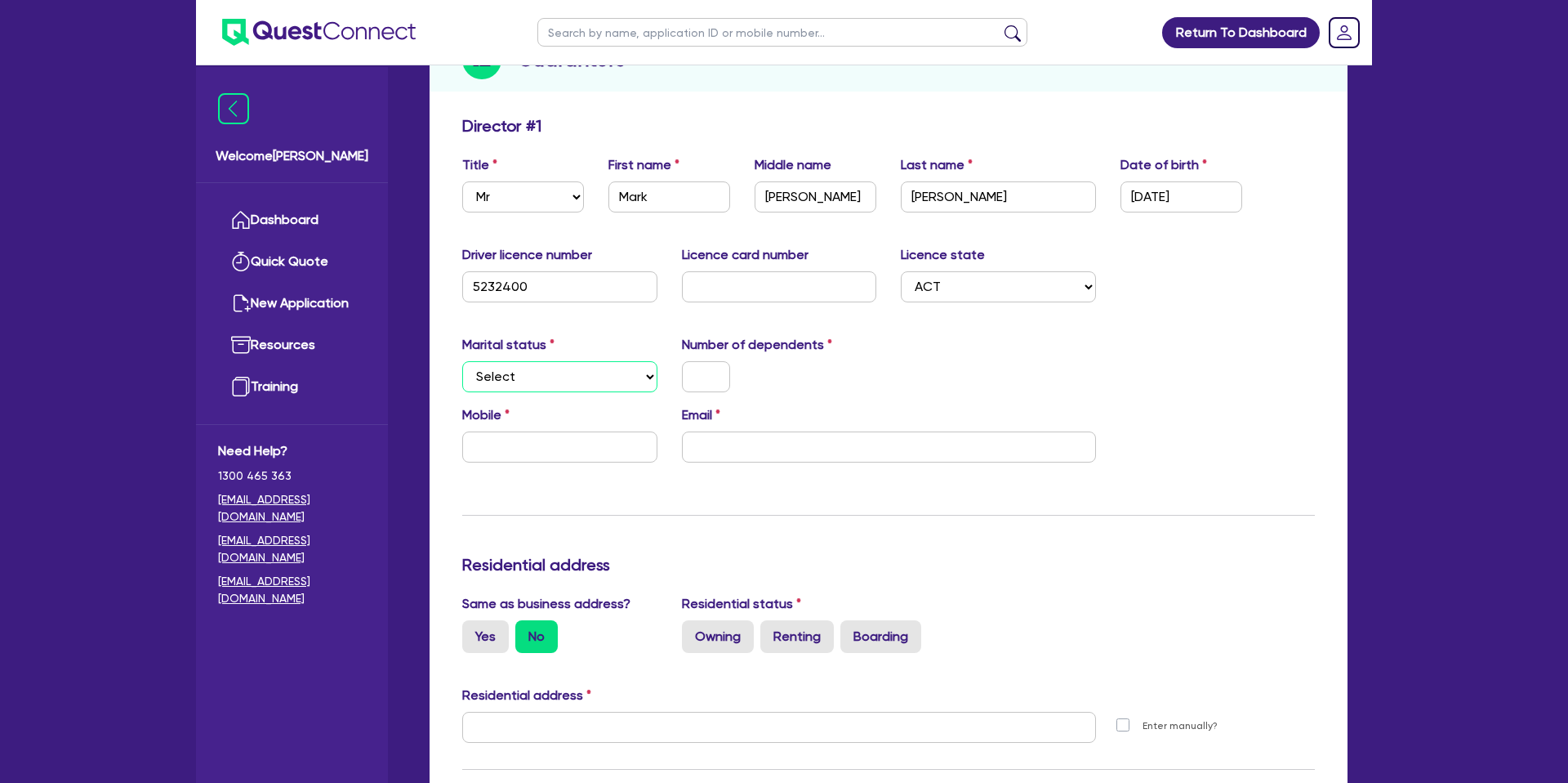
click at [517, 379] on select "Select Single Married De Facto / Partner" at bounding box center [560, 376] width 195 height 31
select select "MARRIED"
click at [702, 373] on input "text" at bounding box center [706, 376] width 48 height 31
drag, startPoint x: 842, startPoint y: 382, endPoint x: 551, endPoint y: 387, distance: 291.0
click at [841, 382] on div "2" at bounding box center [779, 376] width 220 height 31
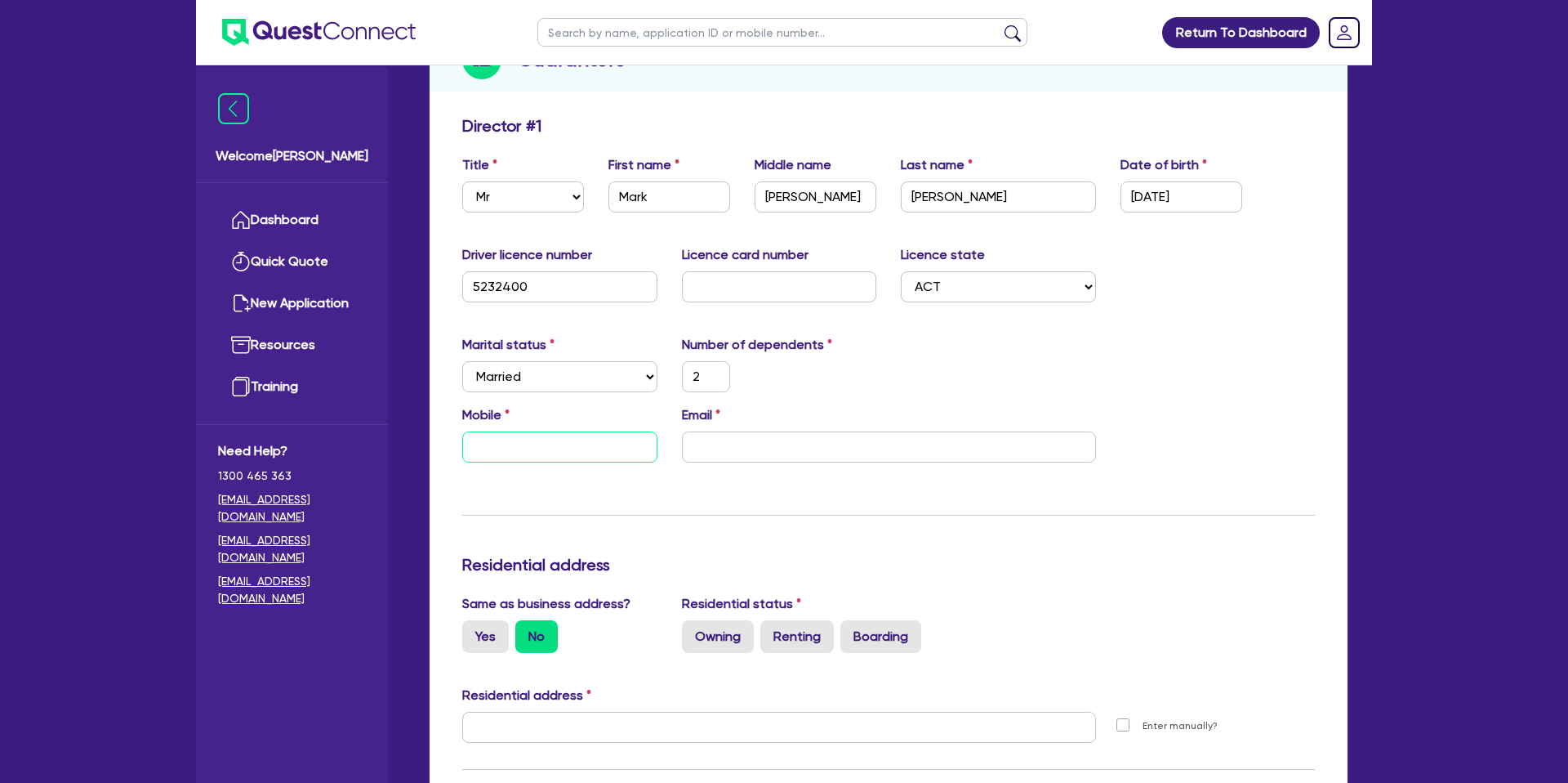
click at [521, 448] on input "text" at bounding box center [560, 447] width 195 height 31
type input "2"
type input "0"
type input "2"
type input "04"
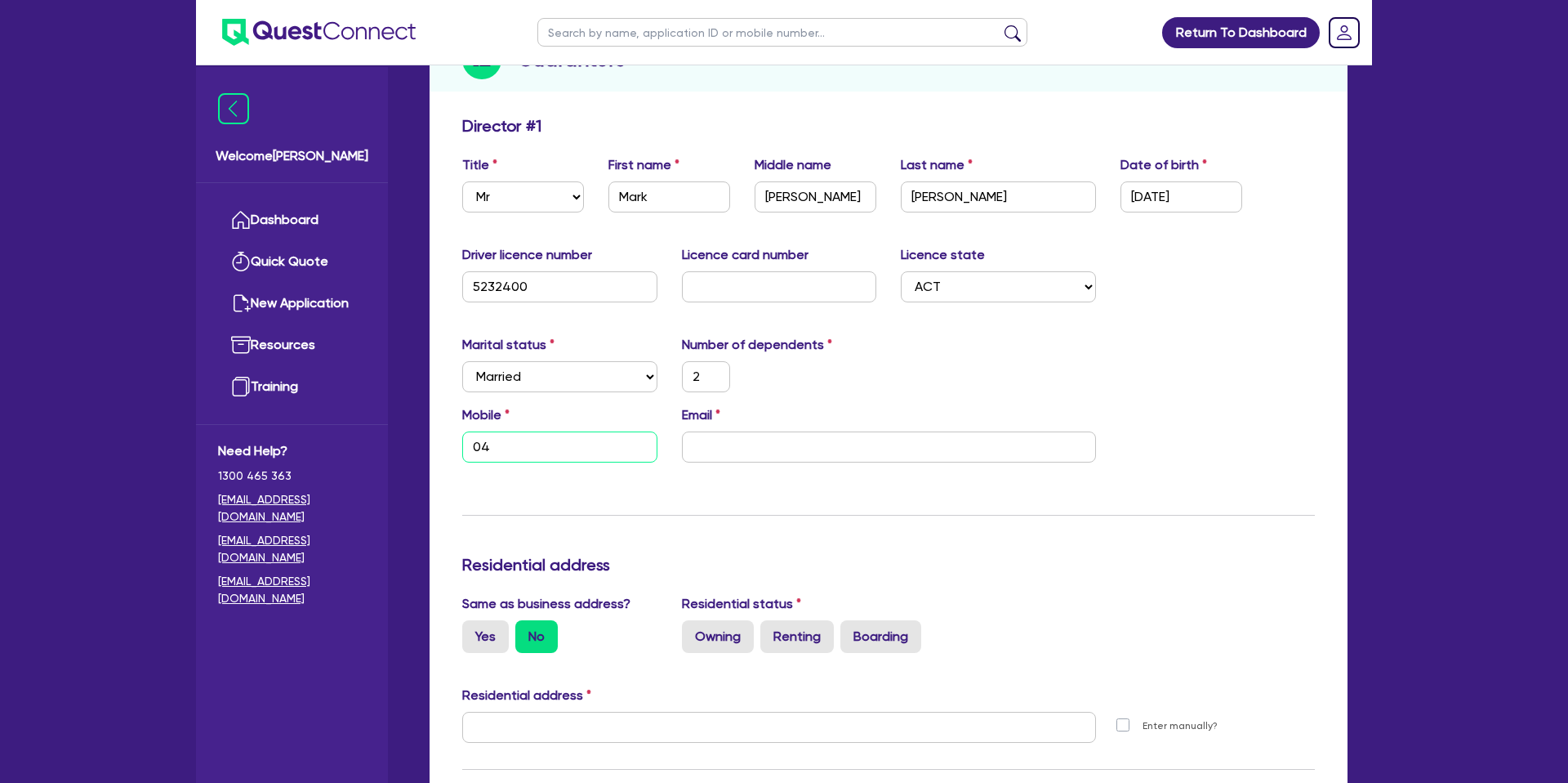
type input "2"
type input "040"
type input "2"
type input "0407"
type input "2"
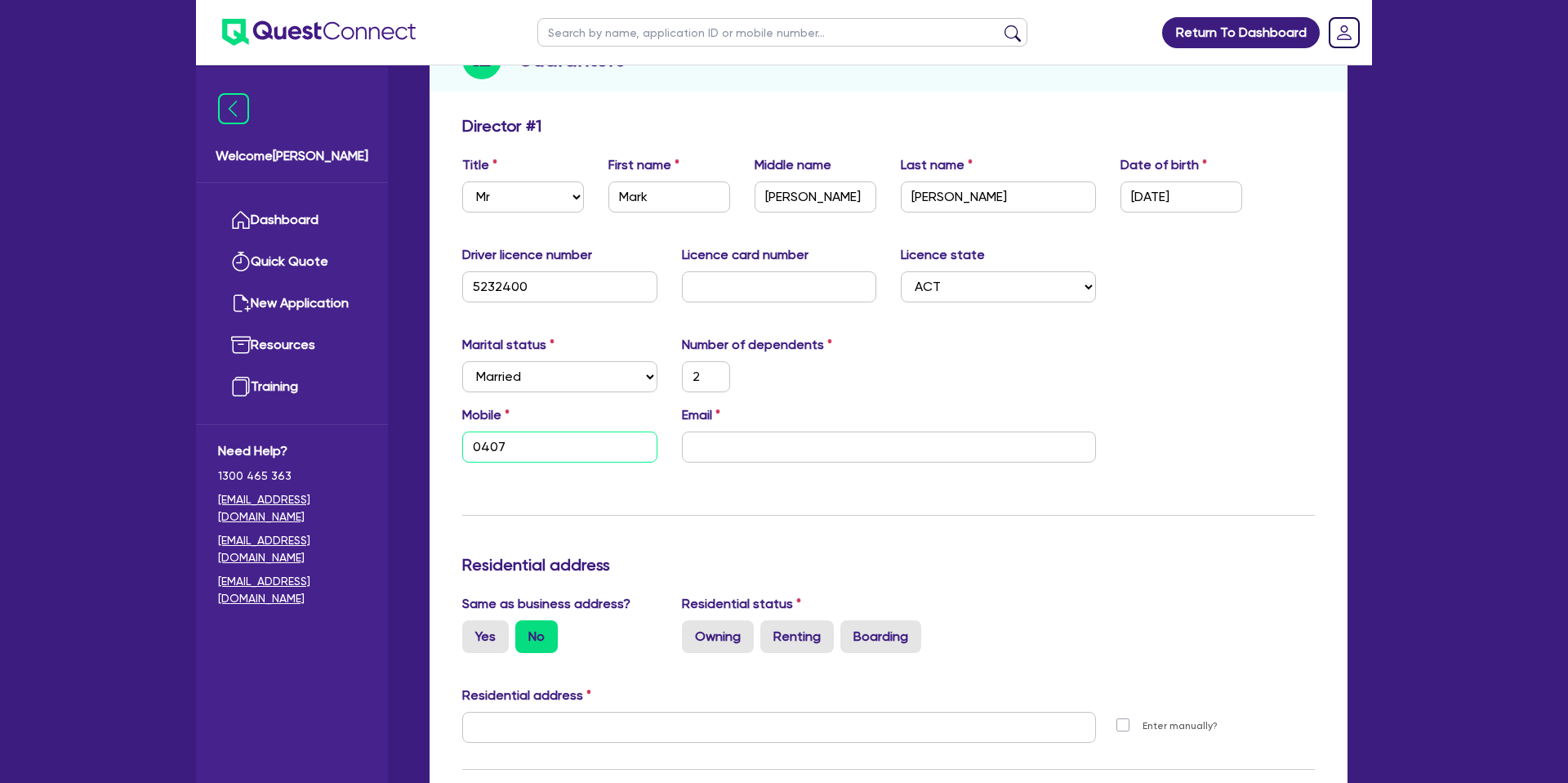
type input "0407 1"
type input "2"
type input "0407 11"
type input "2"
type input "0407 112"
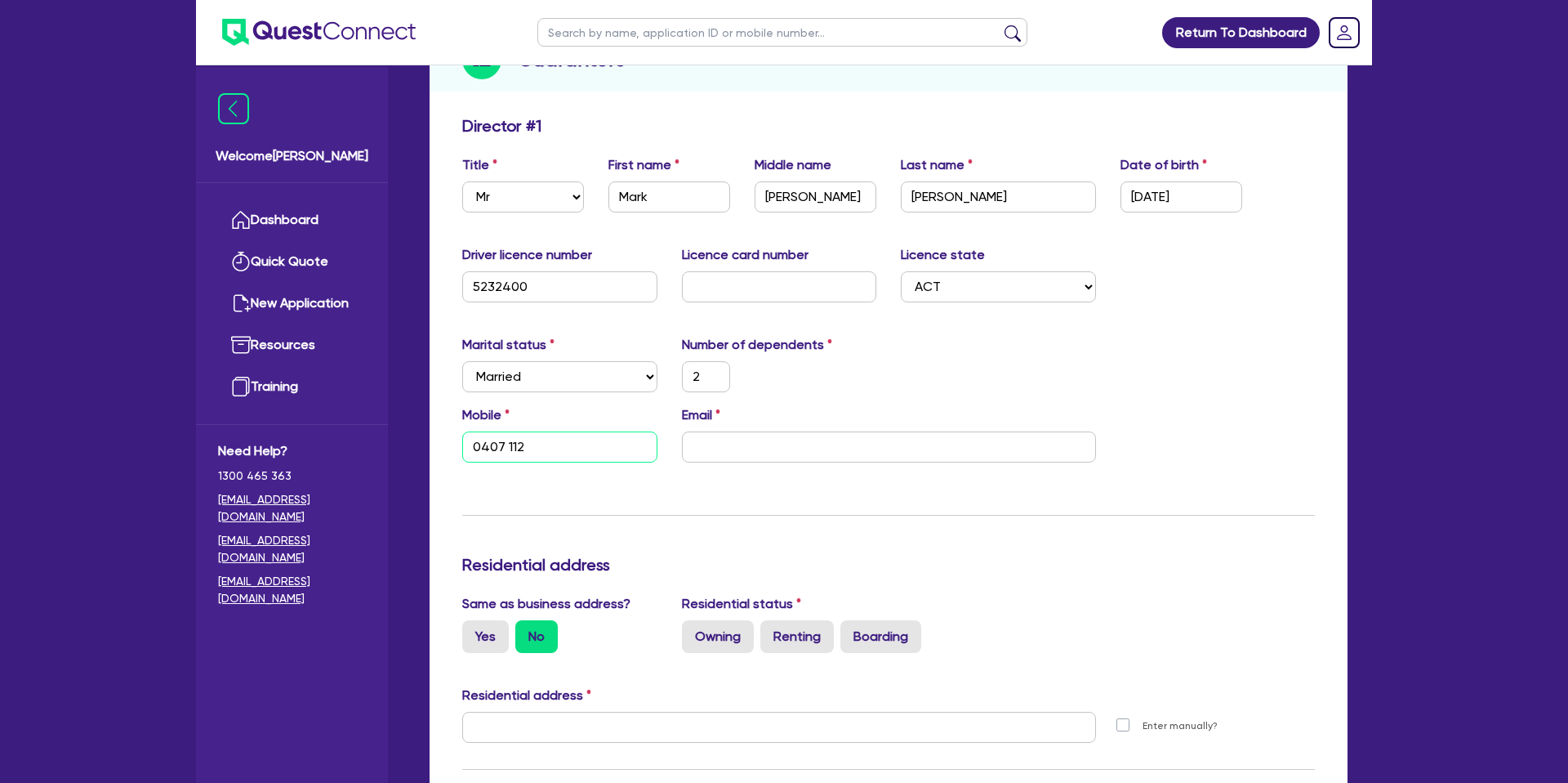
type input "2"
type input "0407 112 2"
type input "2"
type input "0407 112 29"
type input "2"
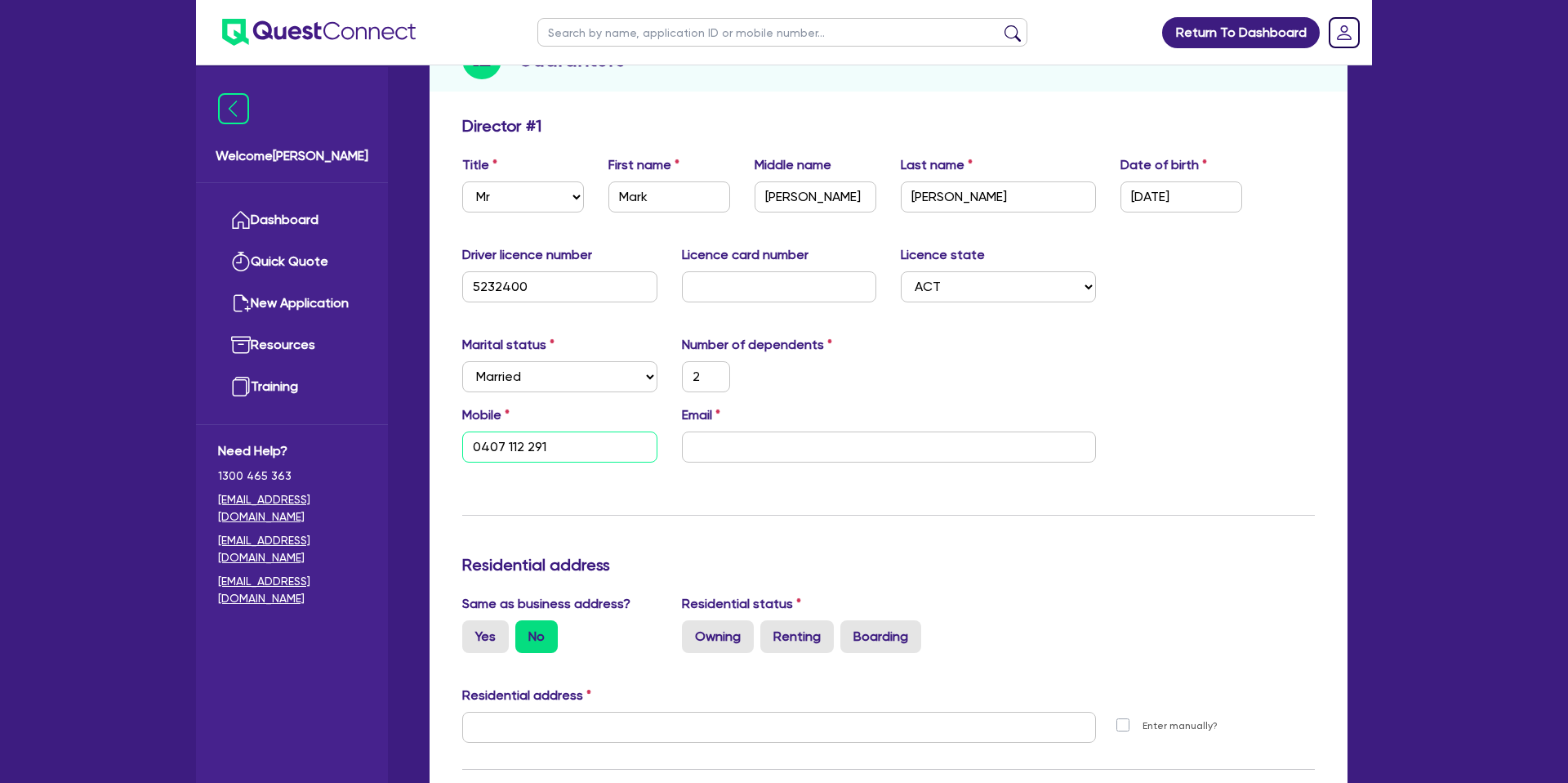
type input "0407 112 291"
click at [705, 438] on input "email" at bounding box center [889, 447] width 414 height 31
type input "2"
type input "0407 112 291"
type input "m"
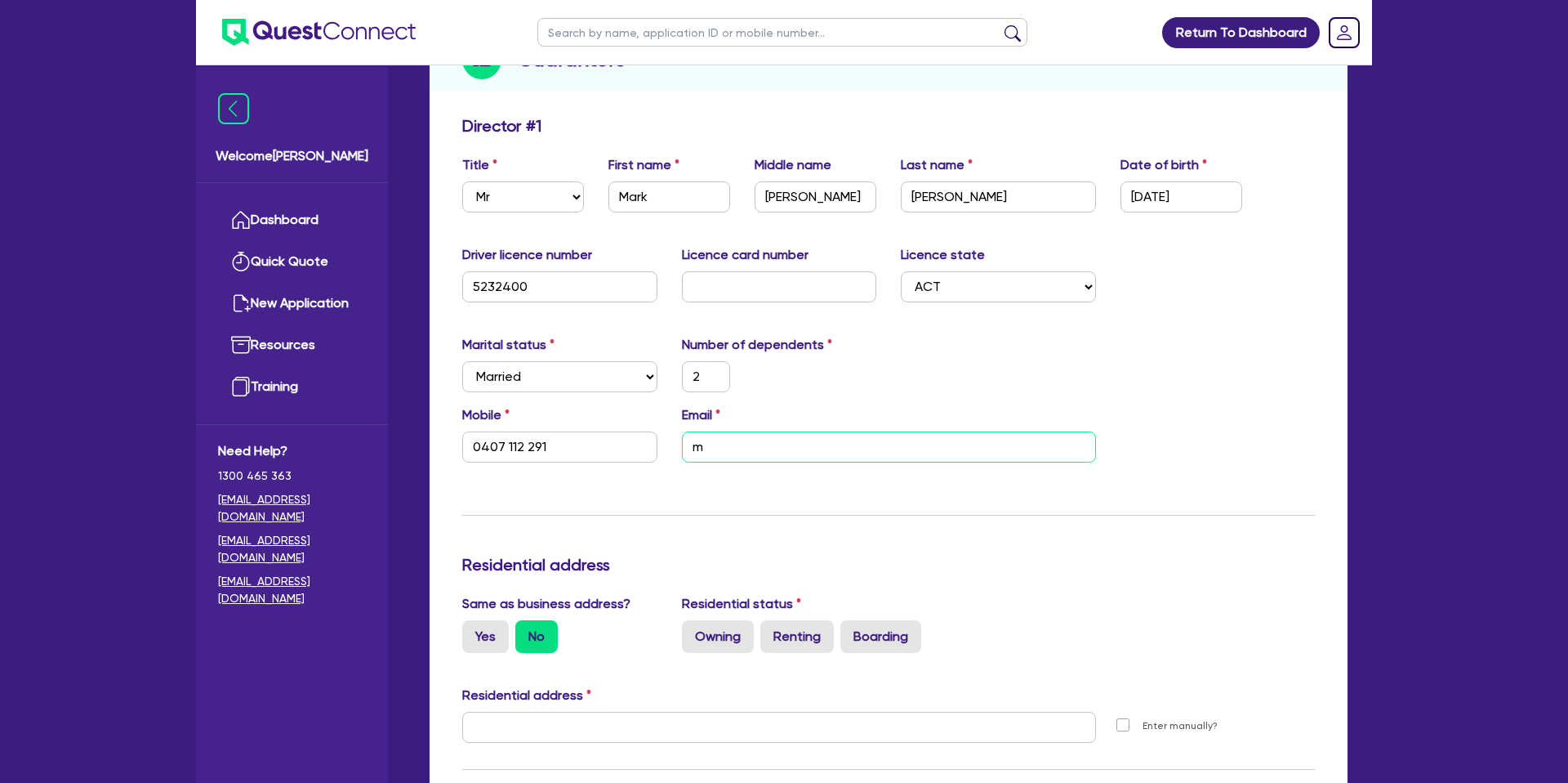
type input "2"
type input "0407 112 291"
type input "ma"
type input "2"
type input "0407 112 291"
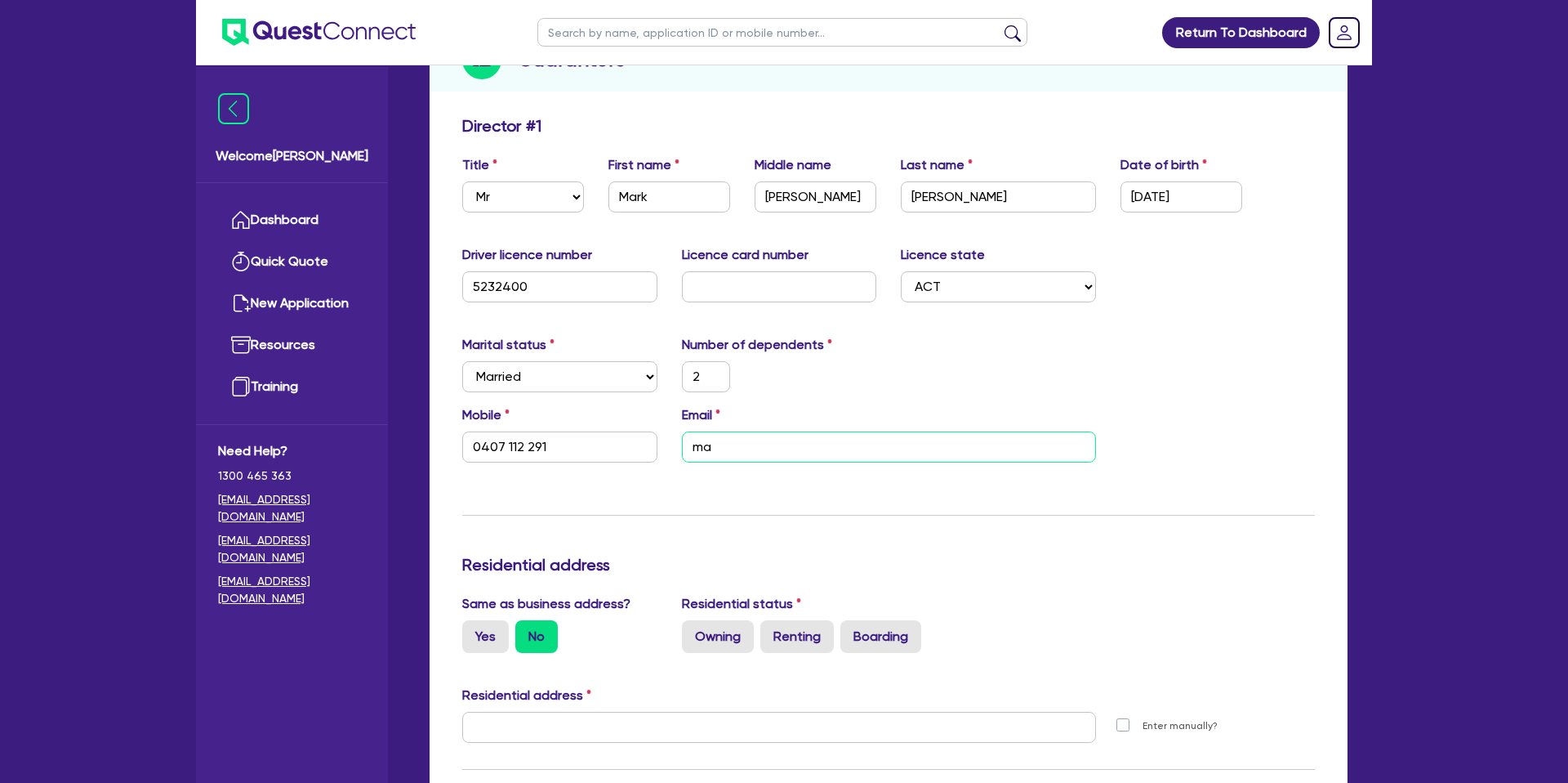
type input "mar"
type input "2"
type input "0407 112 291"
type input "mark"
type input "2"
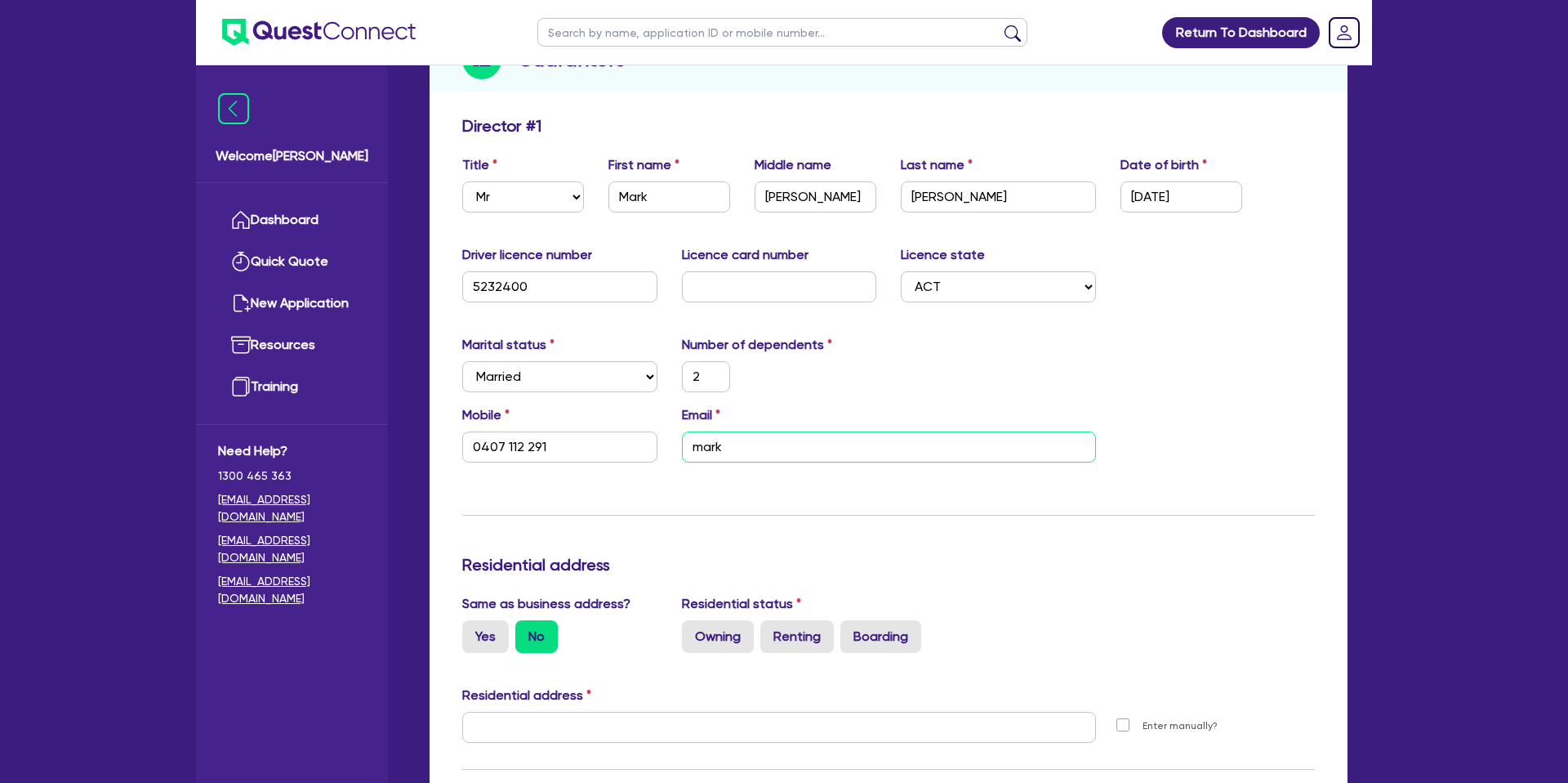
type input "0407 112 291"
type input "mark."
type input "2"
type input "0407 112 291"
type input "mark.e"
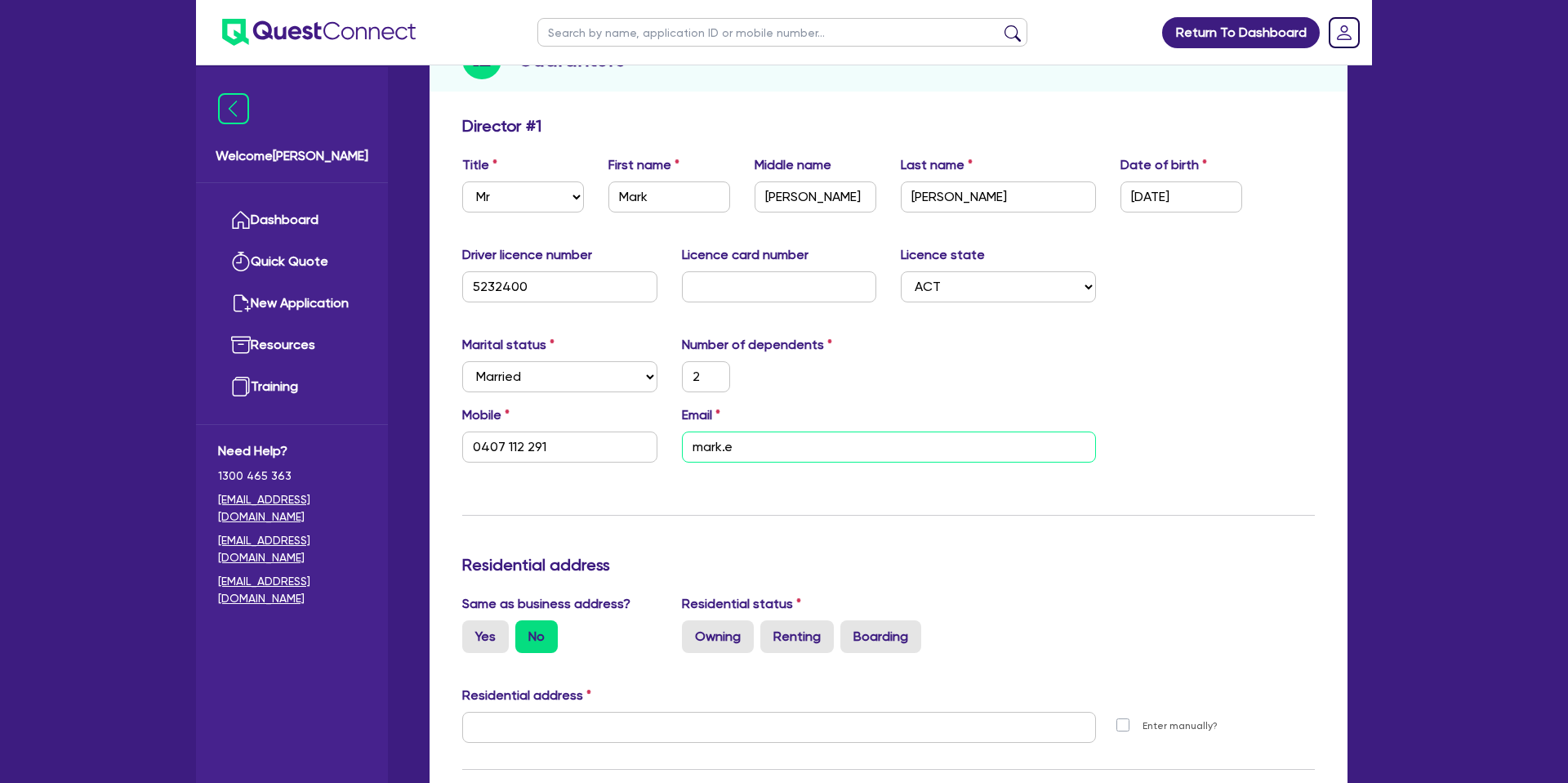
type input "2"
type input "0407 112 291"
type input "mark.ed"
type input "2"
type input "0407 112 291"
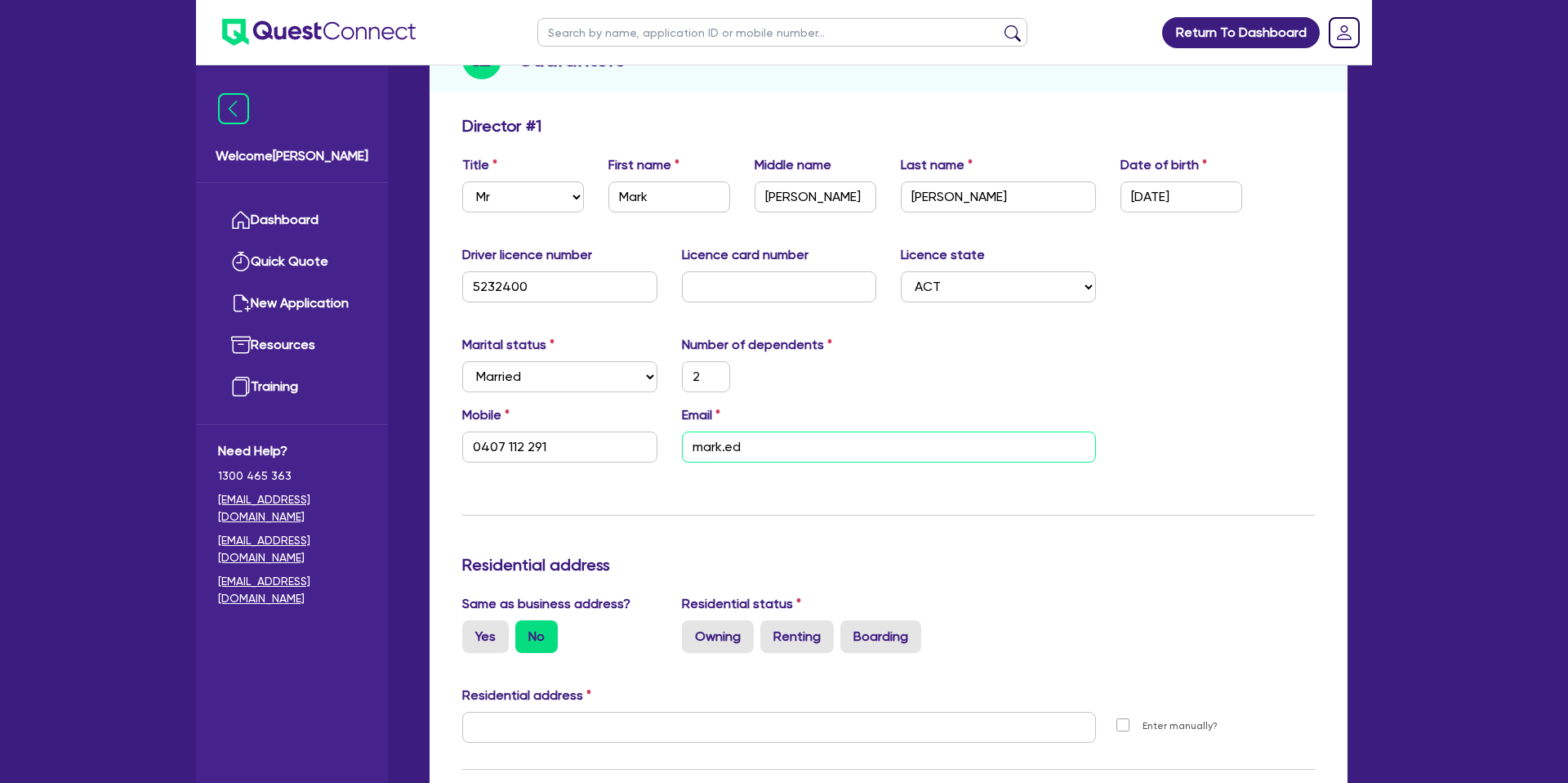
type input "mark.[PERSON_NAME]"
type input "2"
type input "0407 112 291"
type input "mark.edwa"
type input "2"
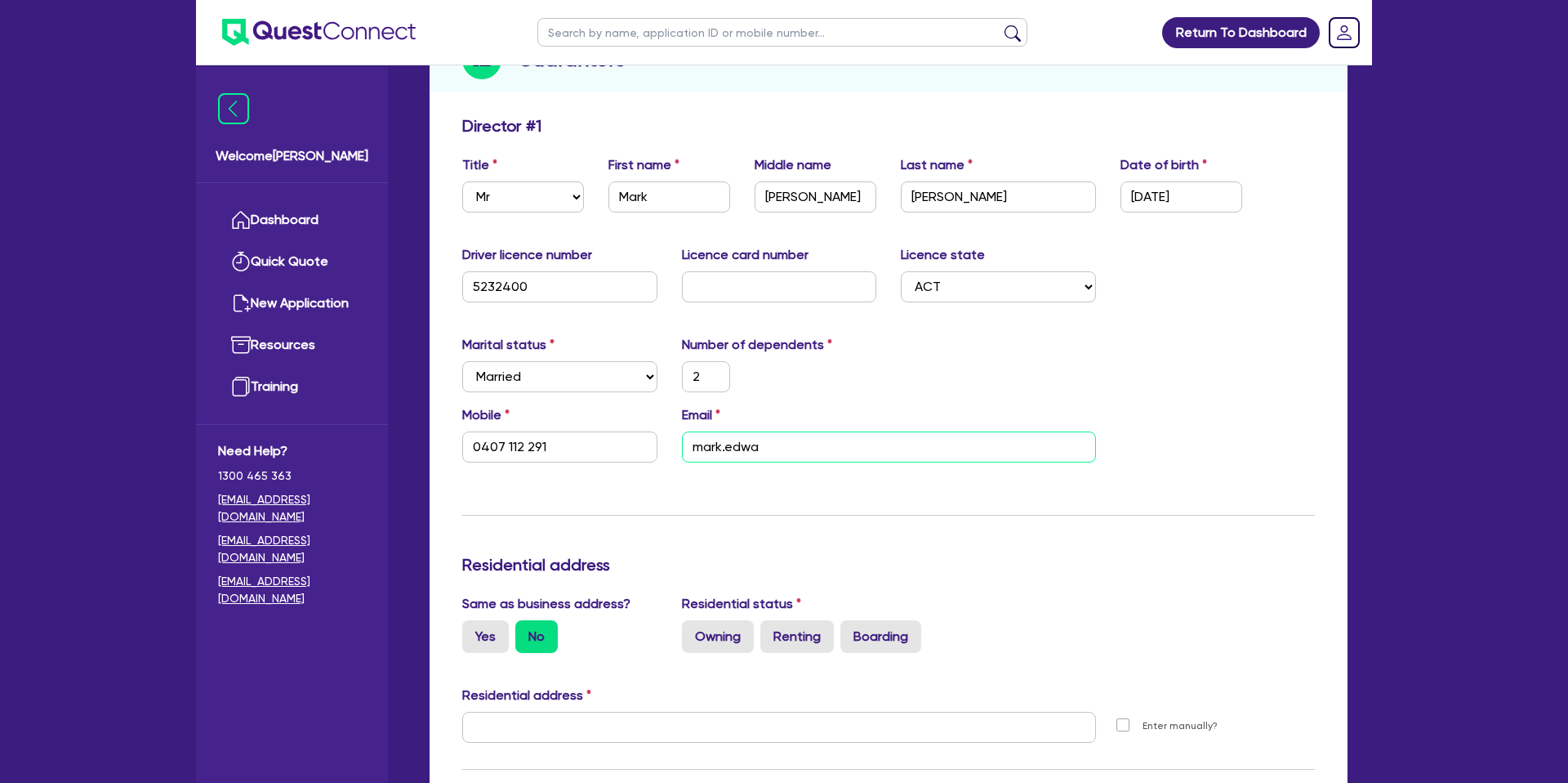
type input "0407 112 291"
type input "mark.edwar"
type input "2"
type input "0407 112 291"
type input "mark.[PERSON_NAME]"
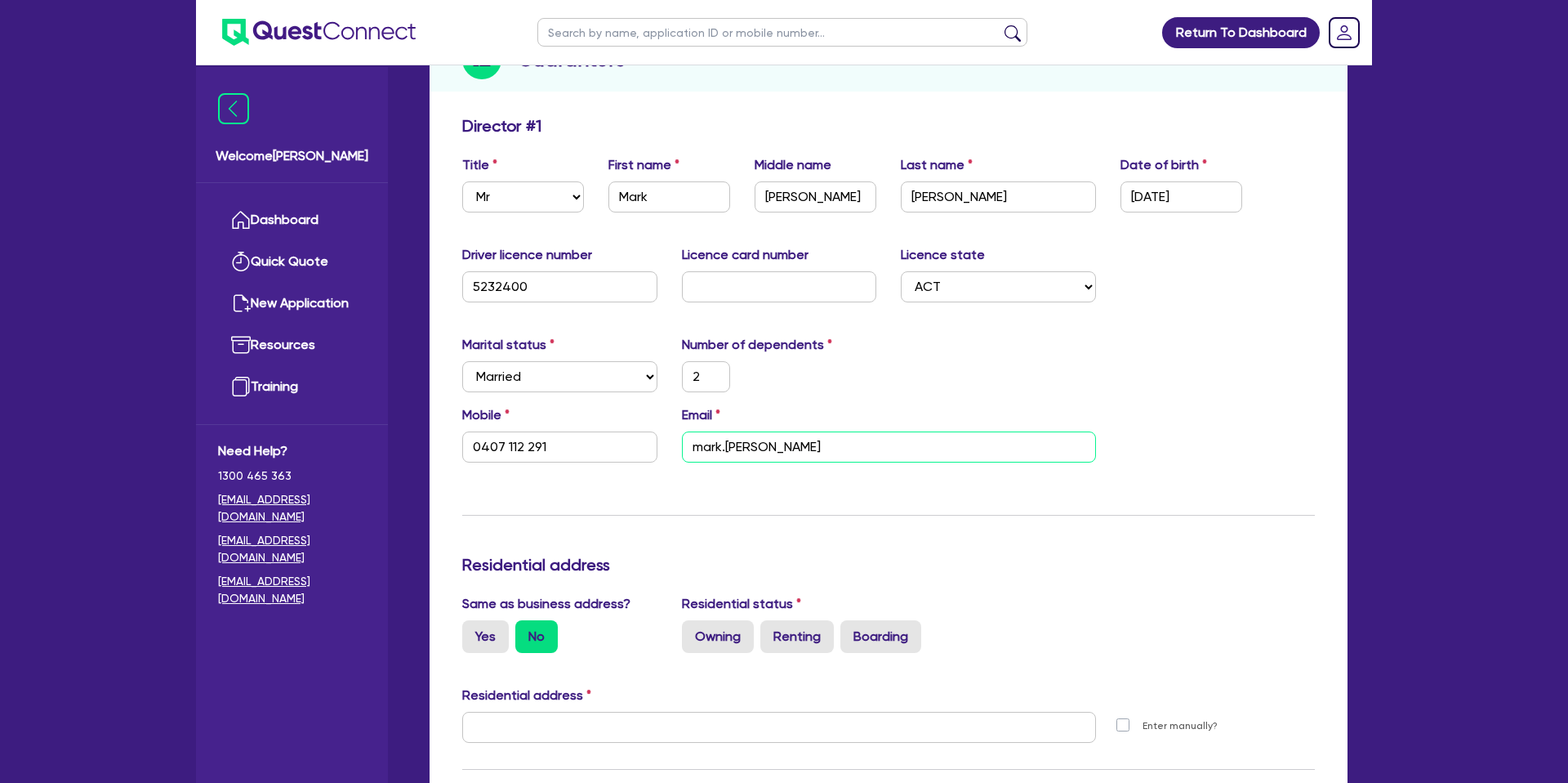
type input "2"
type input "0407 112 291"
type input "mark.[PERSON_NAME]"
type input "2"
type input "0407 112 291"
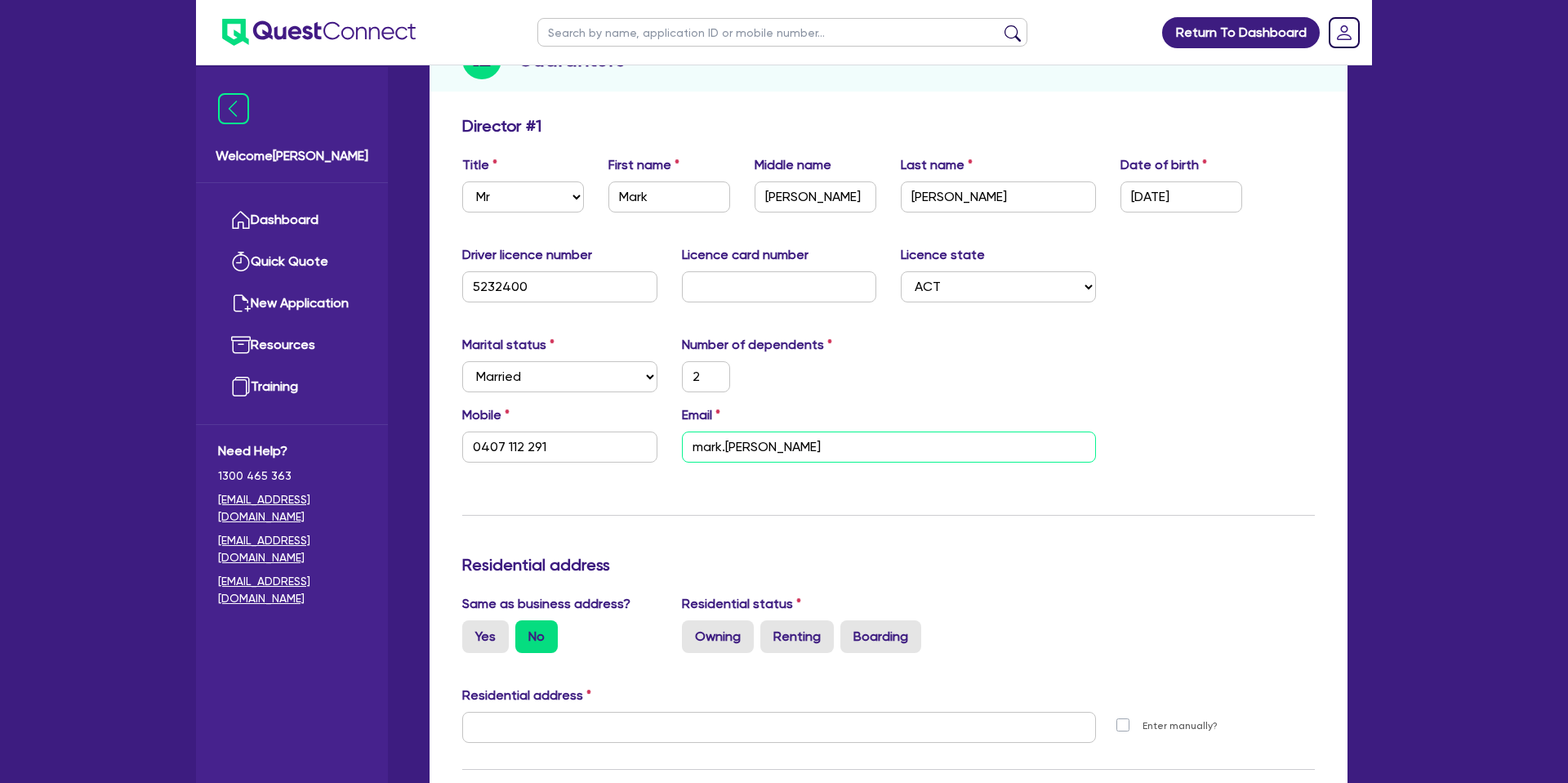
type input "mark.[PERSON_NAME]@"
type input "2"
type input "0407 112 291"
type input "mark.[PERSON_NAME]@e"
type input "2"
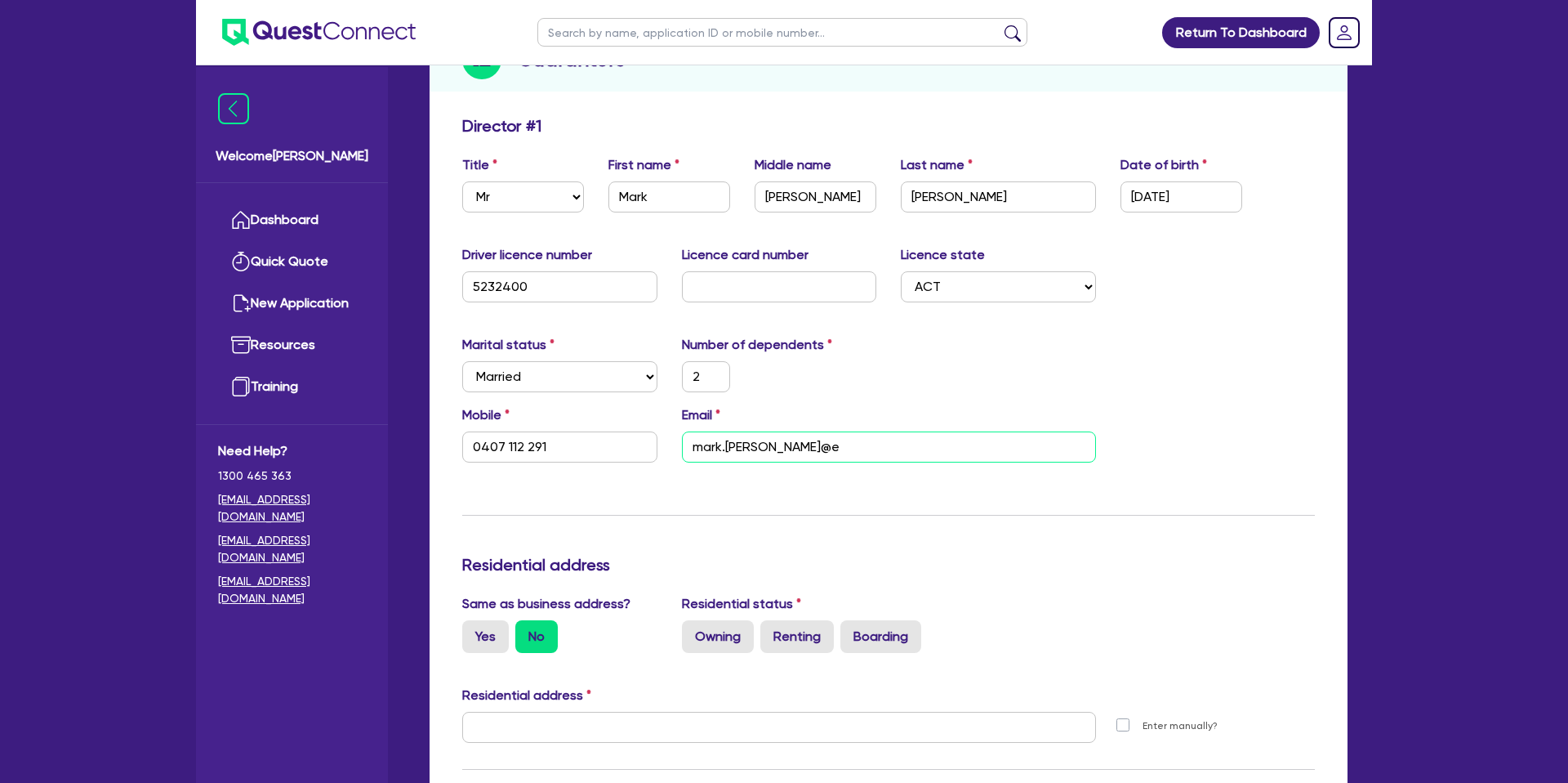
type input "0407 112 291"
type input "mark.[PERSON_NAME]@en"
type input "2"
type input "0407 112 291"
type input "mark.[PERSON_NAME]@ent"
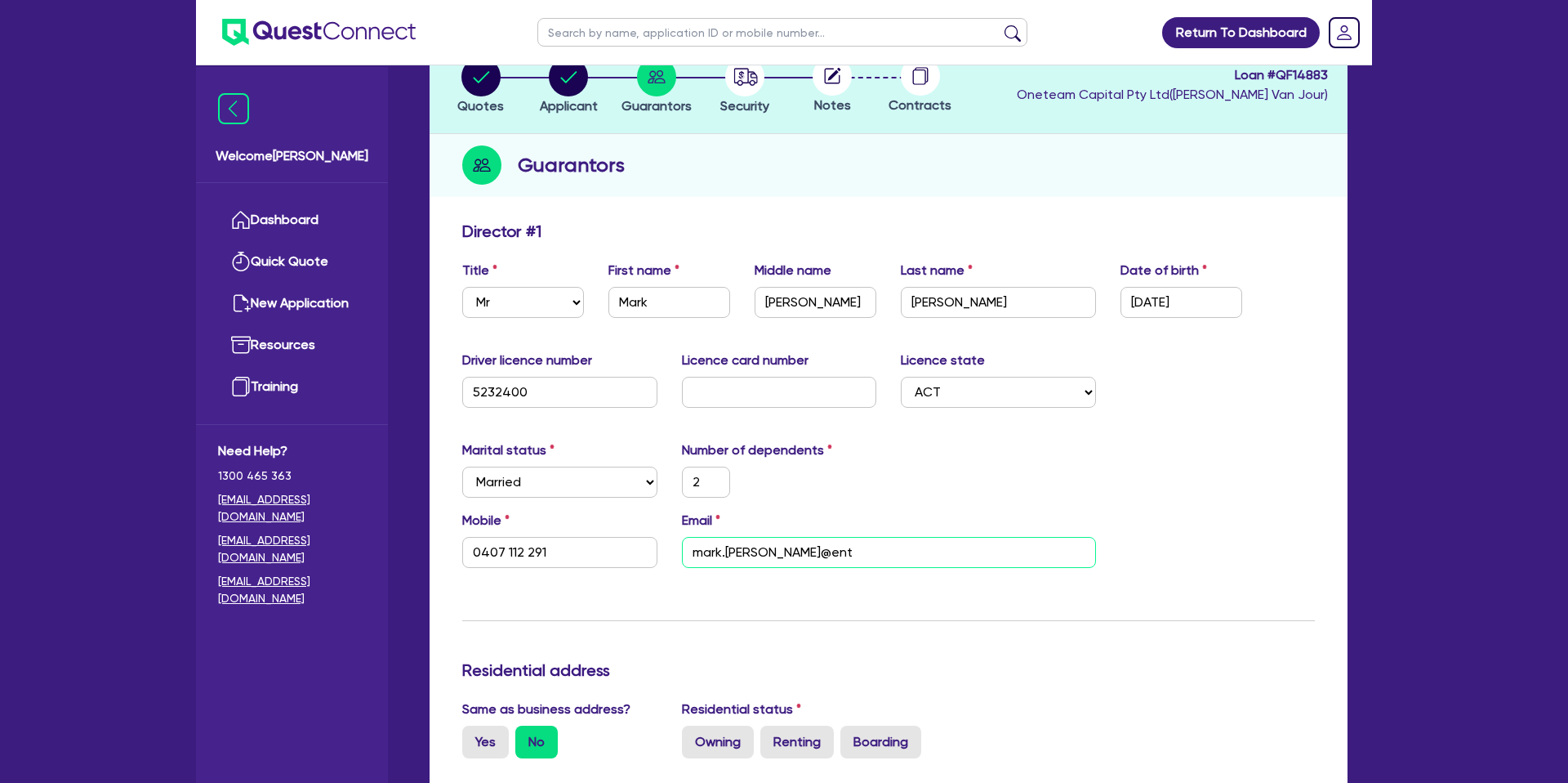
scroll to position [0, 0]
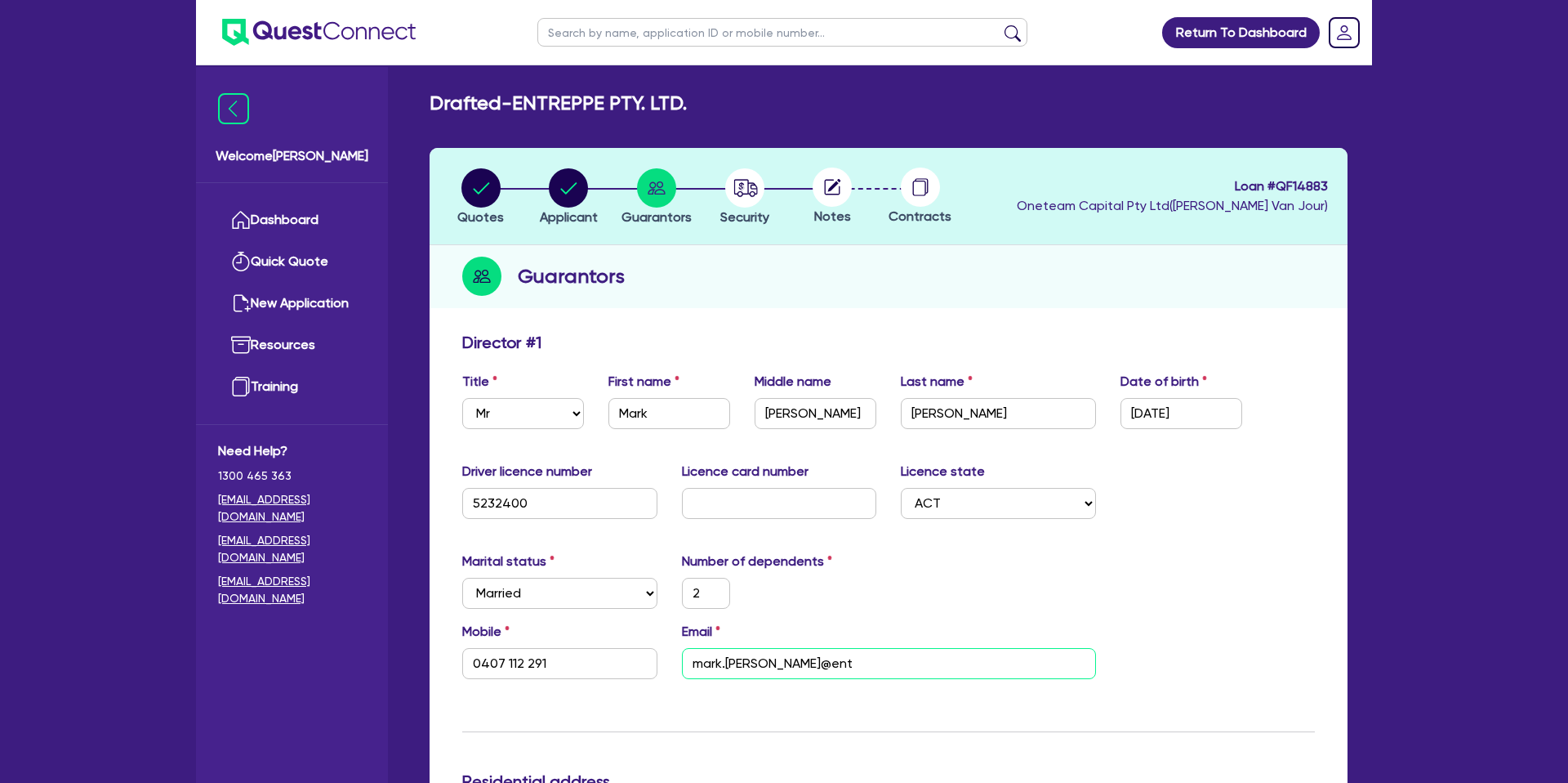
type input "2"
type input "0407 112 291"
type input "mark.[PERSON_NAME]@entr"
type input "2"
type input "0407 112 291"
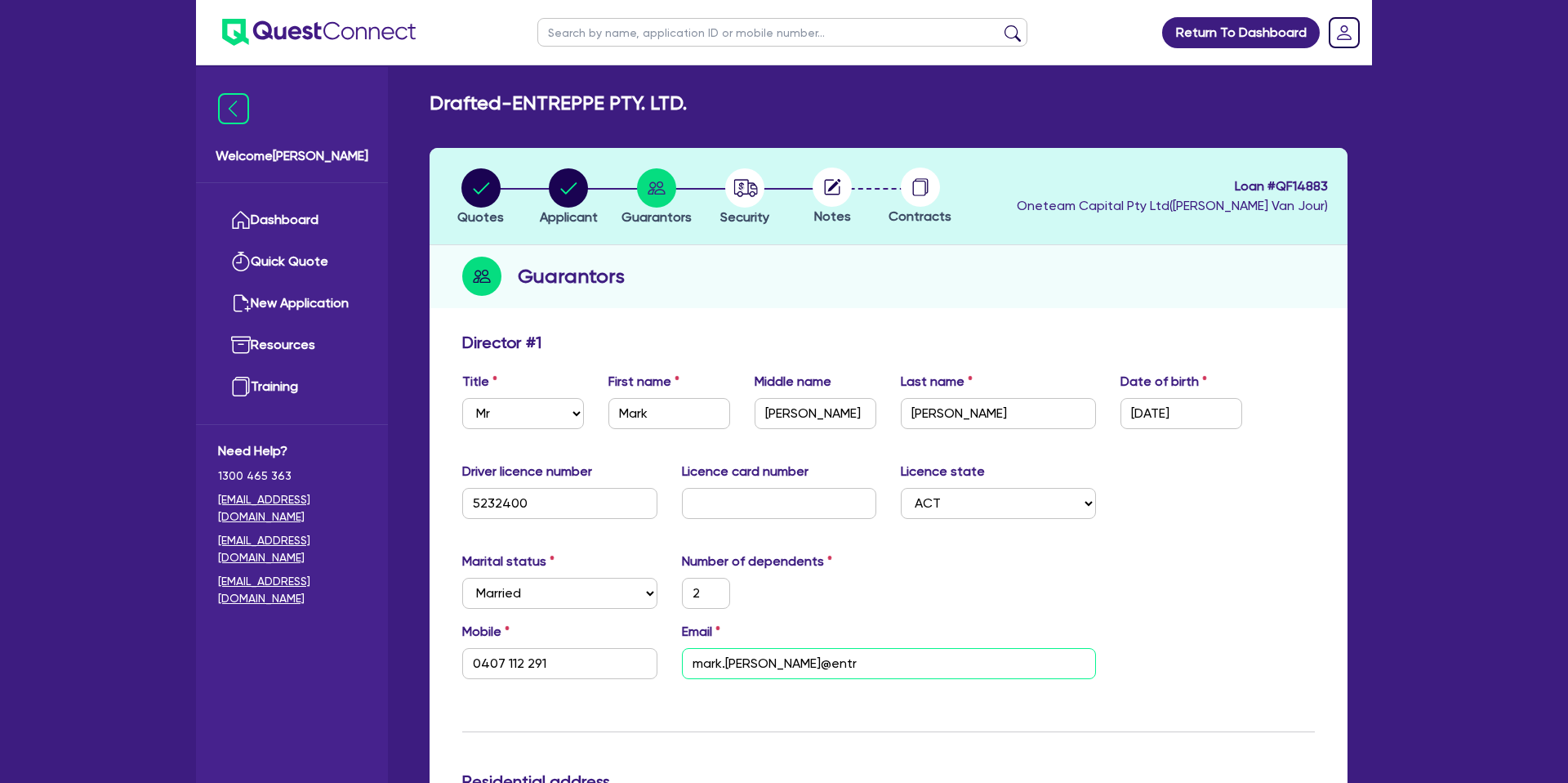
type input "mark.[PERSON_NAME]@entre"
type input "2"
type input "0407 112 291"
type input "mark.[PERSON_NAME]@entrep"
type input "2"
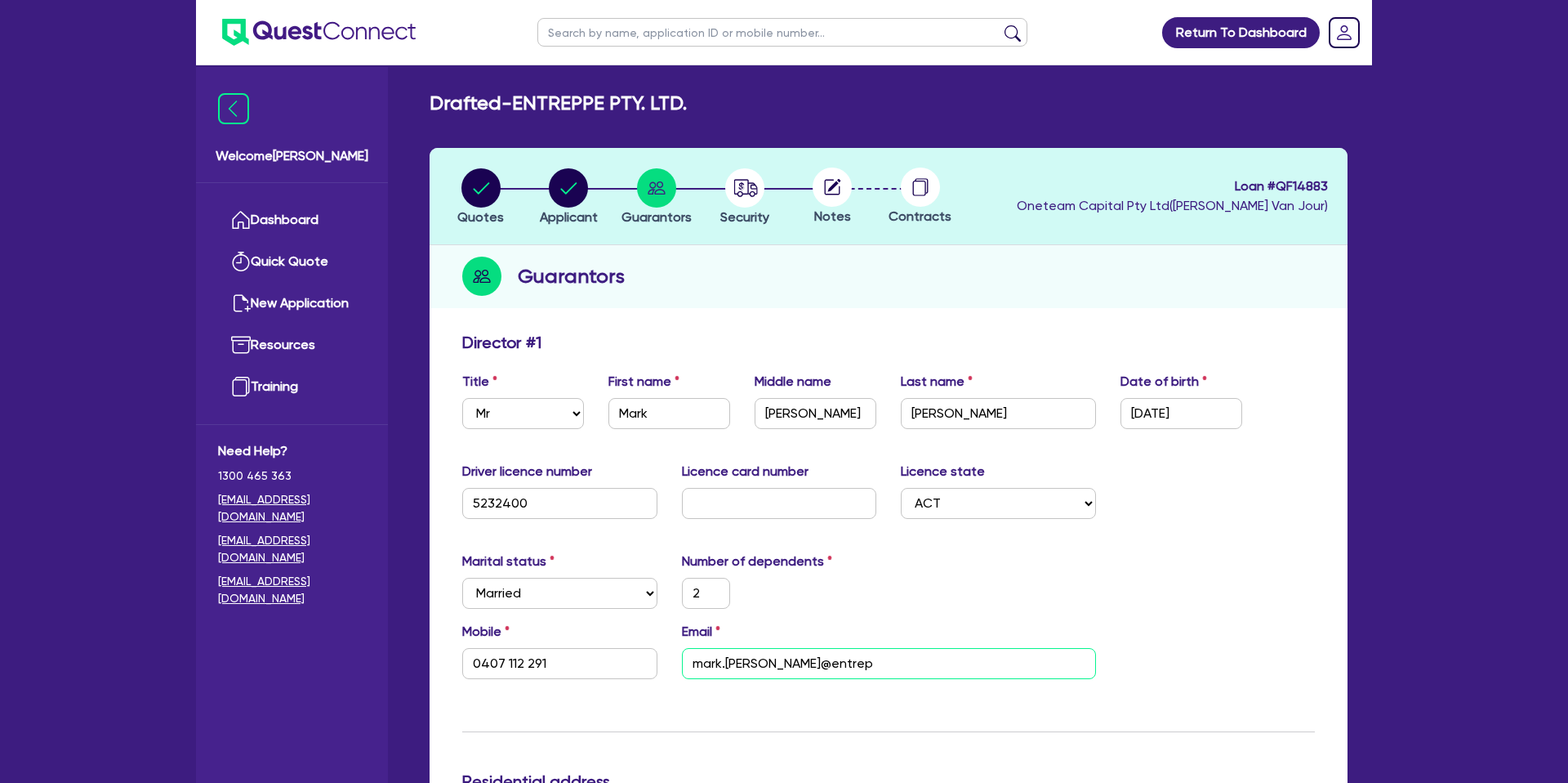
type input "0407 112 291"
type input "mark.[PERSON_NAME]@entrepe"
type input "2"
type input "0407 112 291"
type input "mark.[PERSON_NAME]@entrep"
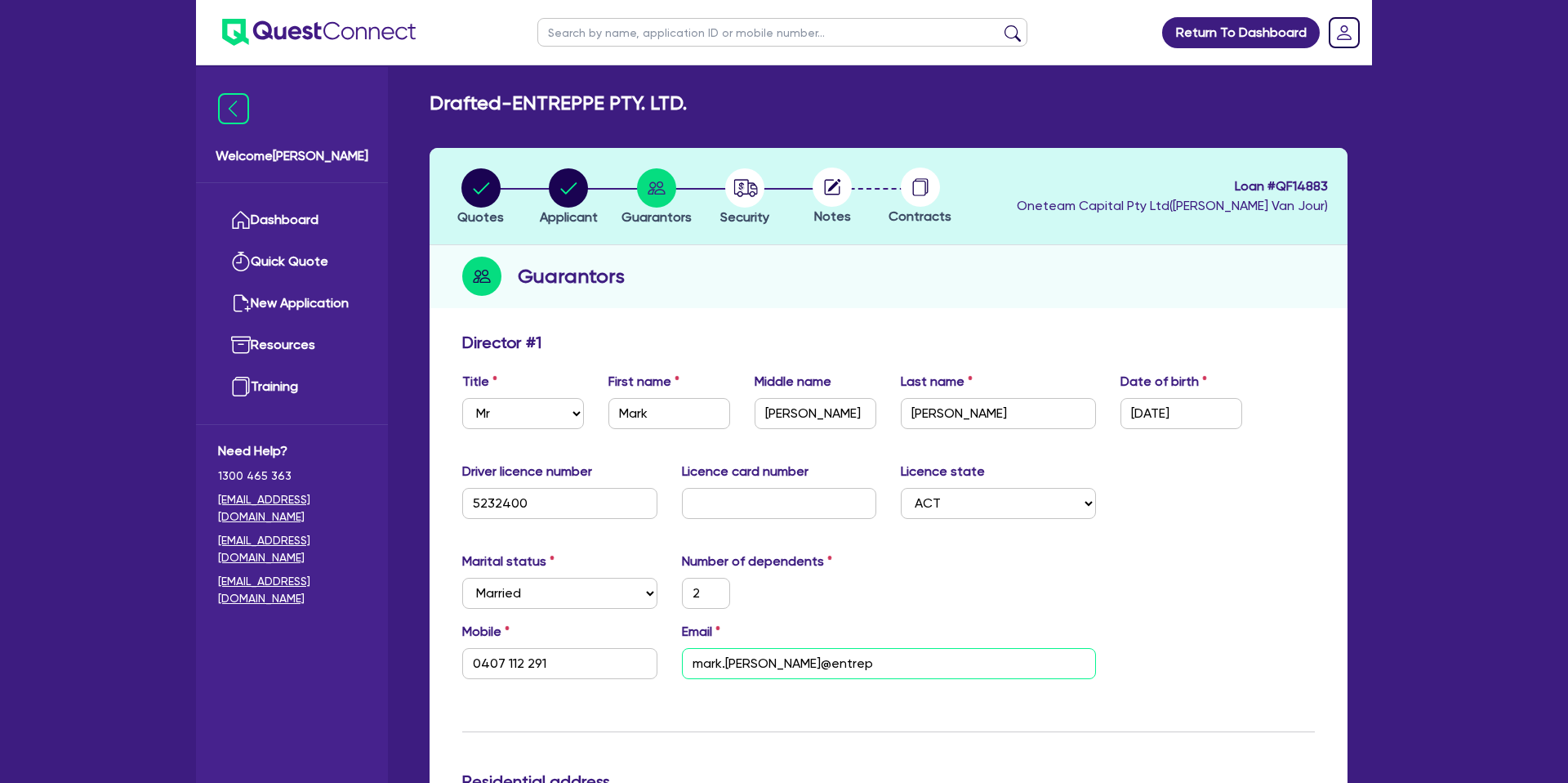
type input "2"
type input "0407 112 291"
type input "mark.[PERSON_NAME]@entrepp"
type input "2"
type input "0407 112 291"
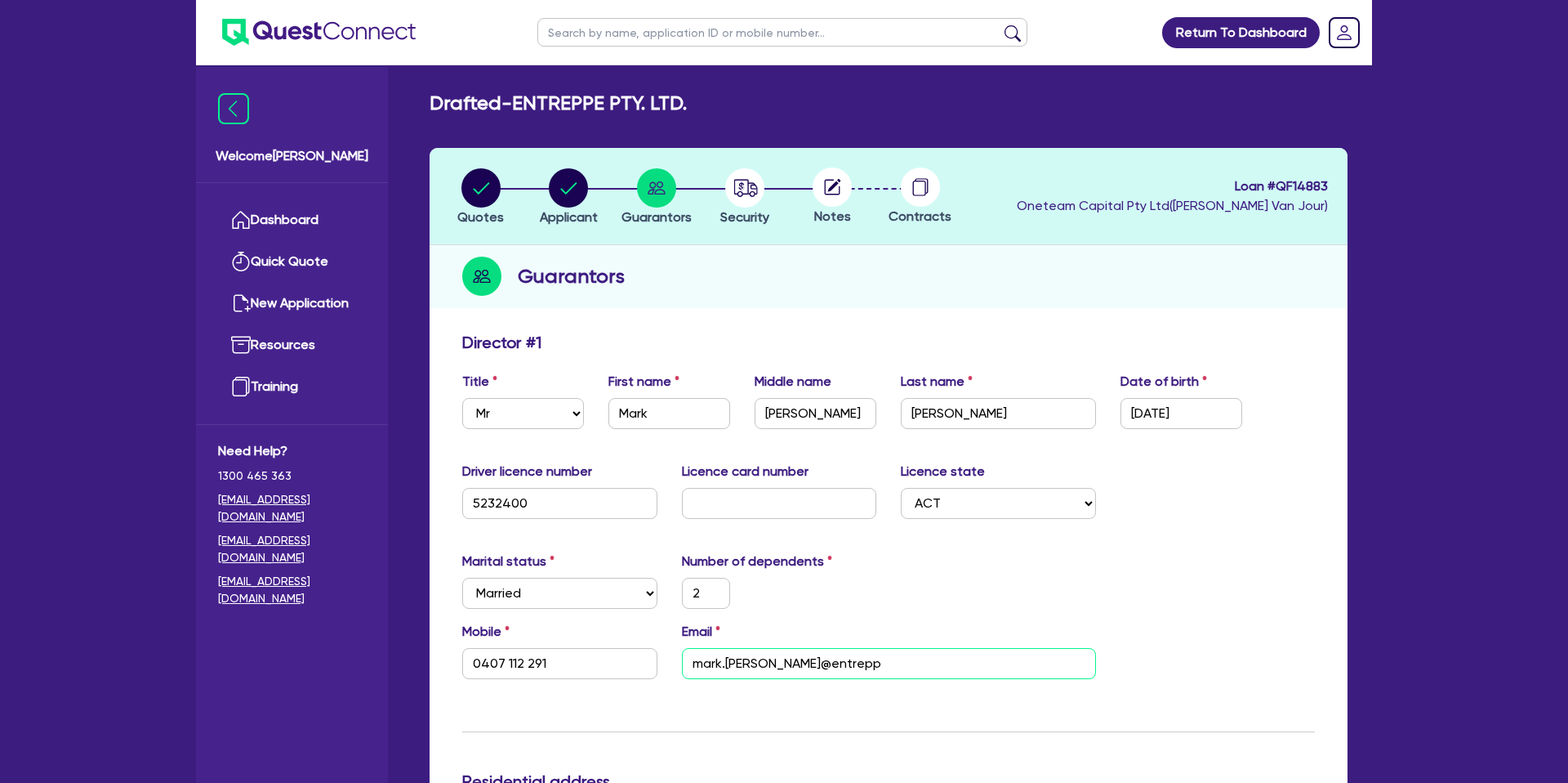
type input "mark.[PERSON_NAME]@entreppe"
type input "2"
type input "0407 112 291"
type input "mark.[PERSON_NAME]@entreppe/"
type input "2"
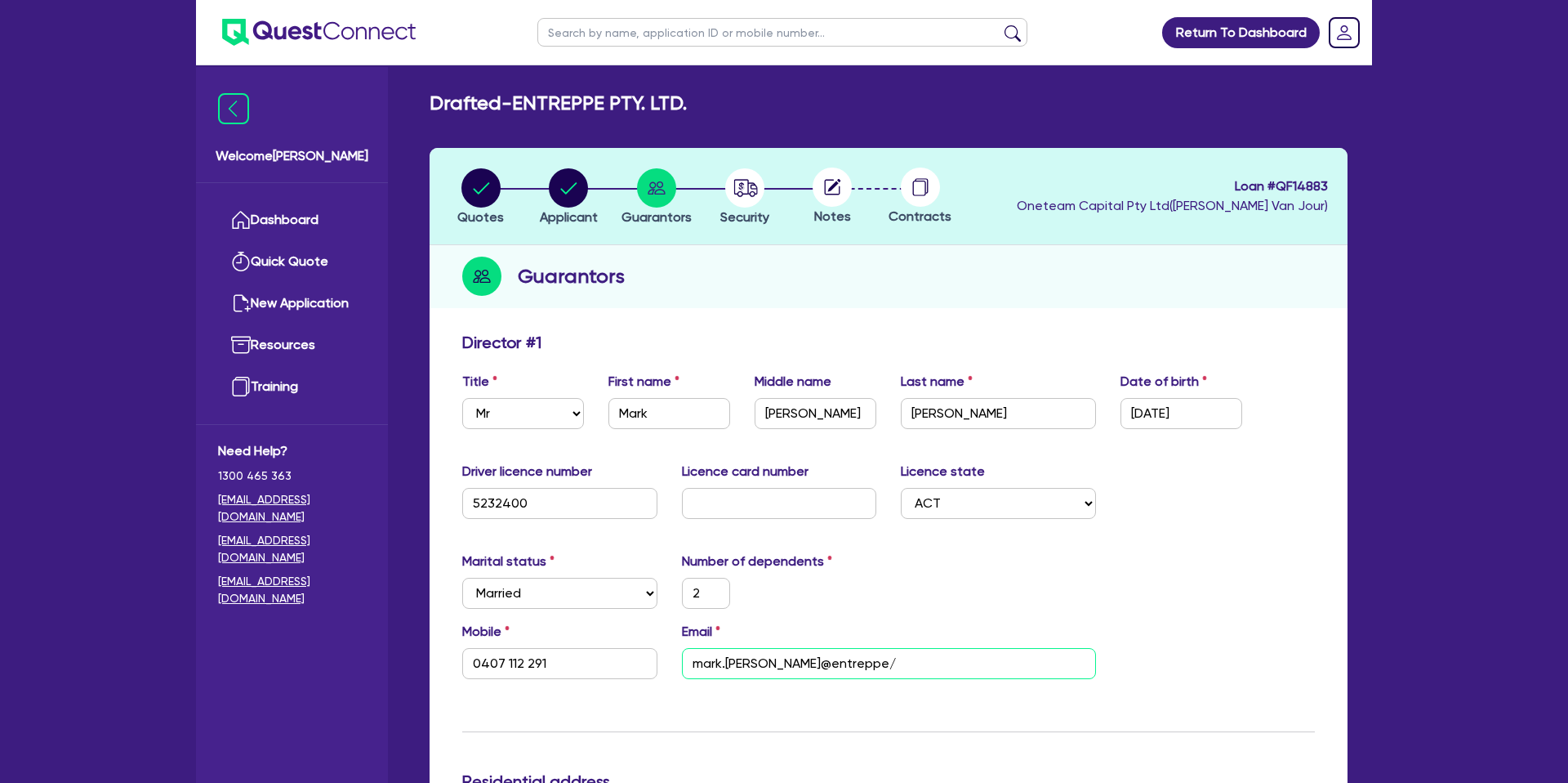
type input "0407 112 291"
type input "mark.[PERSON_NAME]@entreppe"
type input "2"
type input "0407 112 291"
type input "mark.[PERSON_NAME]@entreppe."
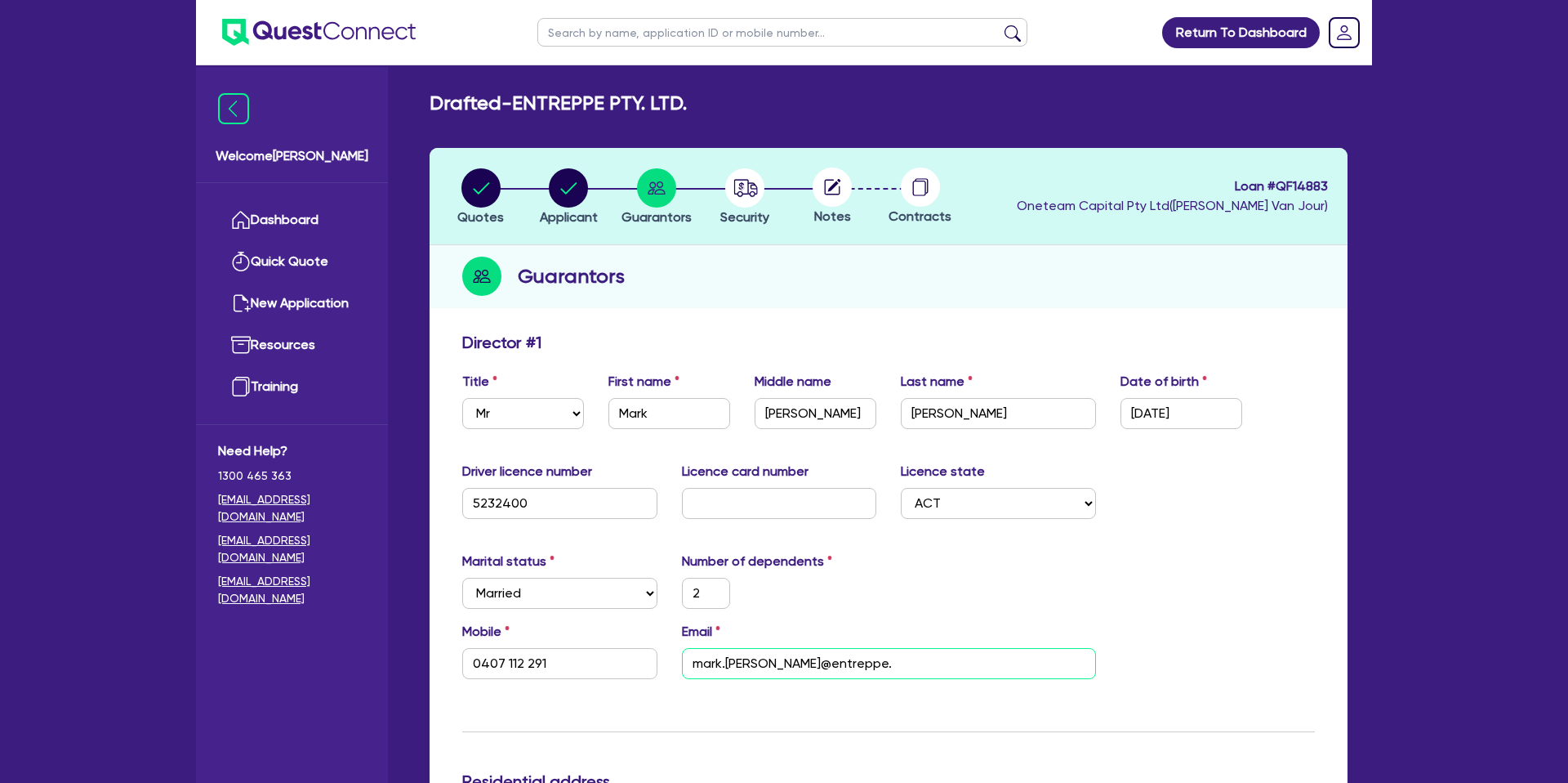
type input "2"
type input "0407 112 291"
type input "mark.[PERSON_NAME]@entreppe.c"
type input "2"
type input "0407 112 291"
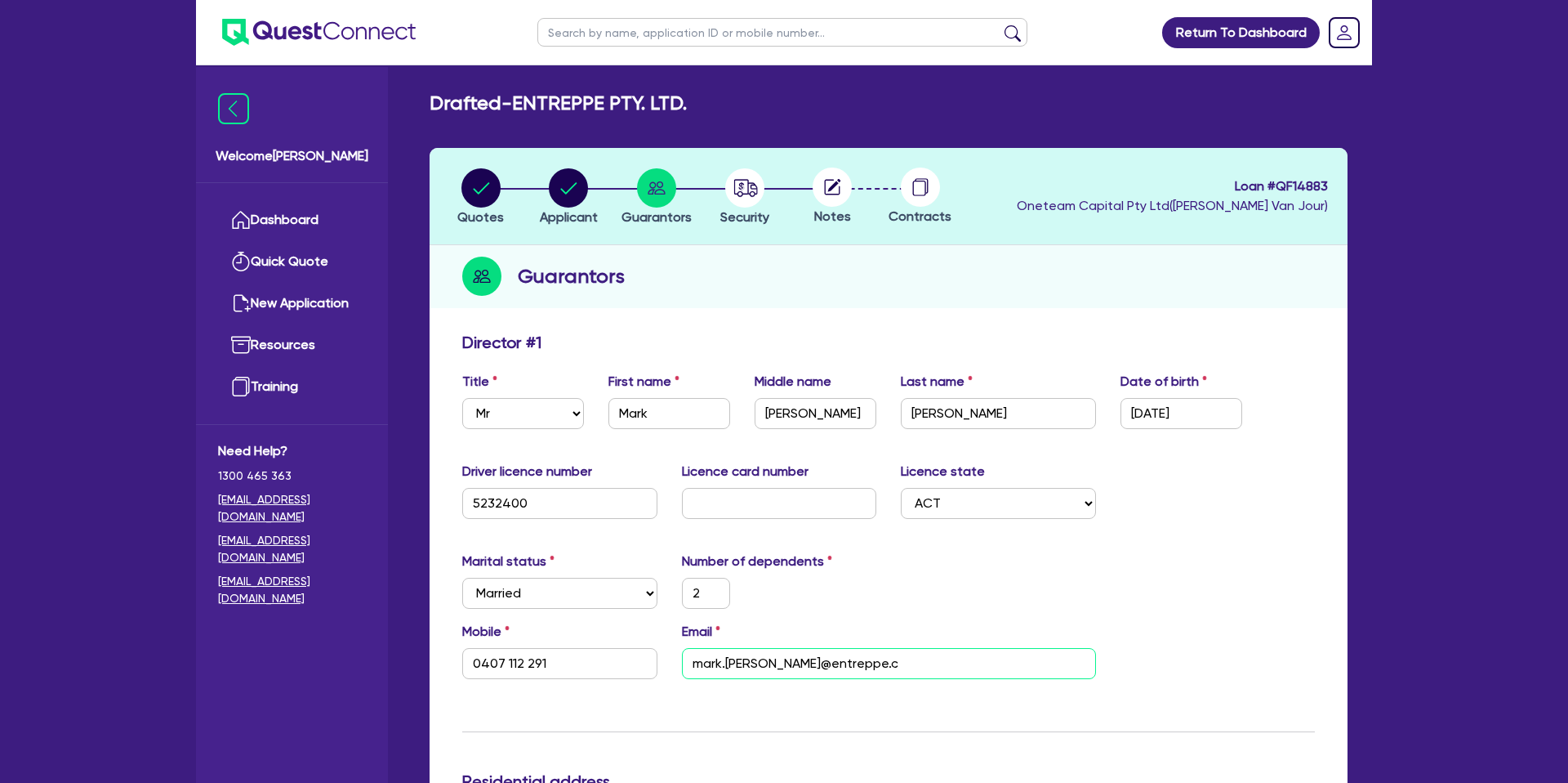
type input "[EMAIL_ADDRESS][PERSON_NAME][DOMAIN_NAME]"
type input "2"
type input "0407 112 291"
type input "[EMAIL_ADDRESS][PERSON_NAME][DOMAIN_NAME]"
drag, startPoint x: 903, startPoint y: 599, endPoint x: 803, endPoint y: 615, distance: 101.3
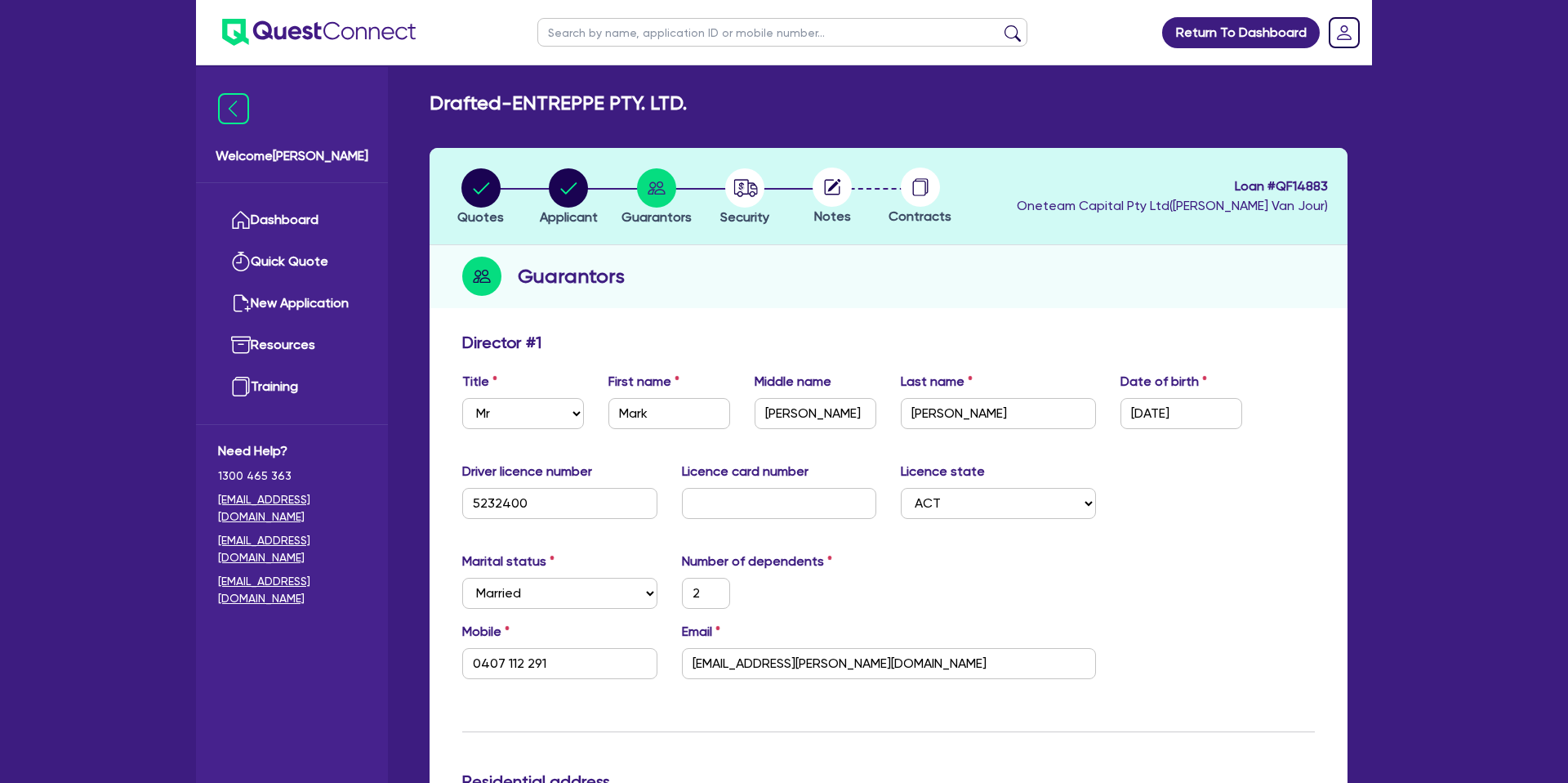
click at [902, 599] on div "Marital status Select [DEMOGRAPHIC_DATA] Married De Facto / Partner Number of d…" at bounding box center [889, 586] width 877 height 70
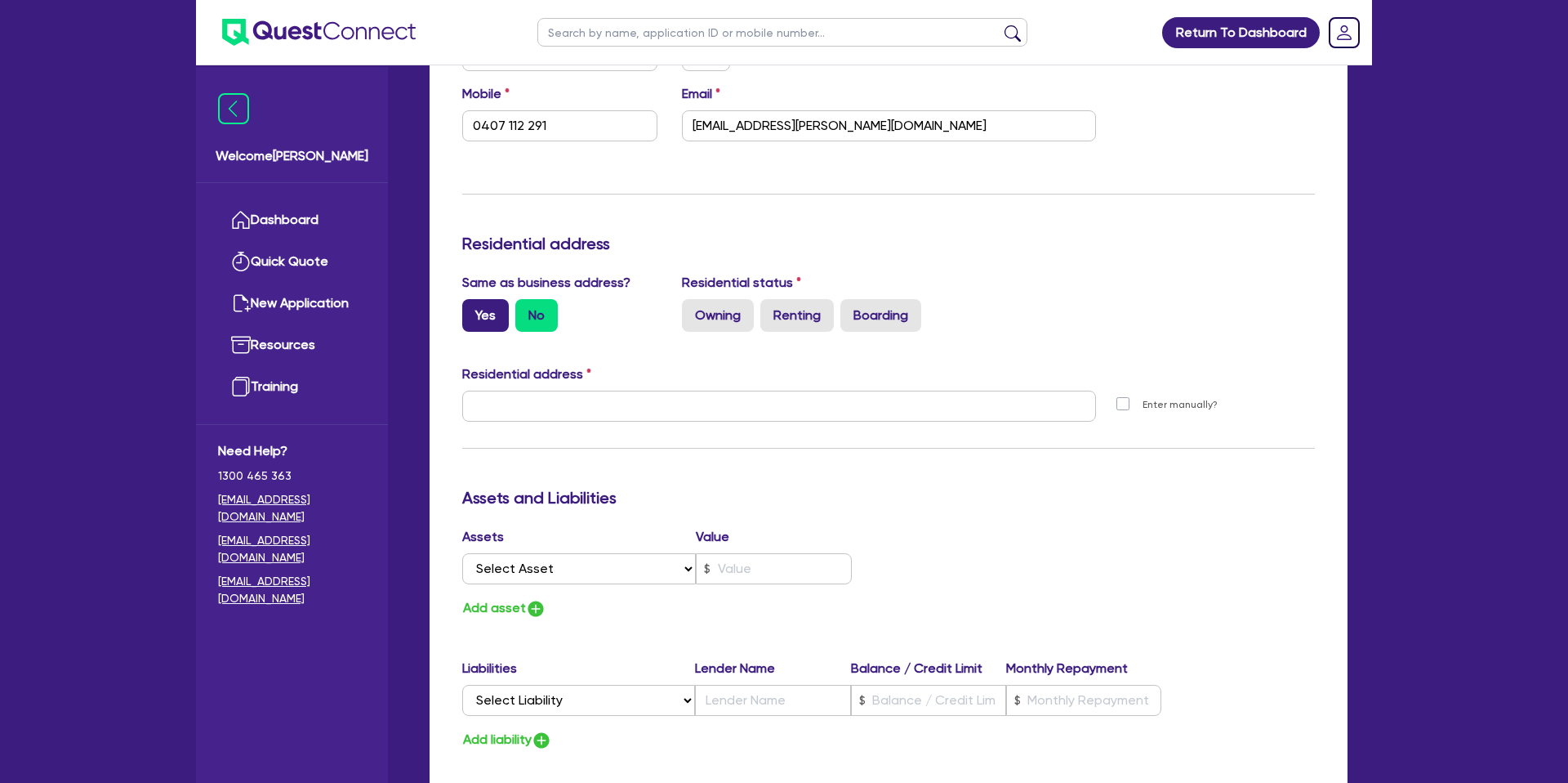
scroll to position [539, 0]
click at [477, 320] on label "Yes" at bounding box center [485, 315] width 46 height 32
click at [473, 309] on input "Yes" at bounding box center [467, 303] width 10 height 10
radio input "true"
type input "2"
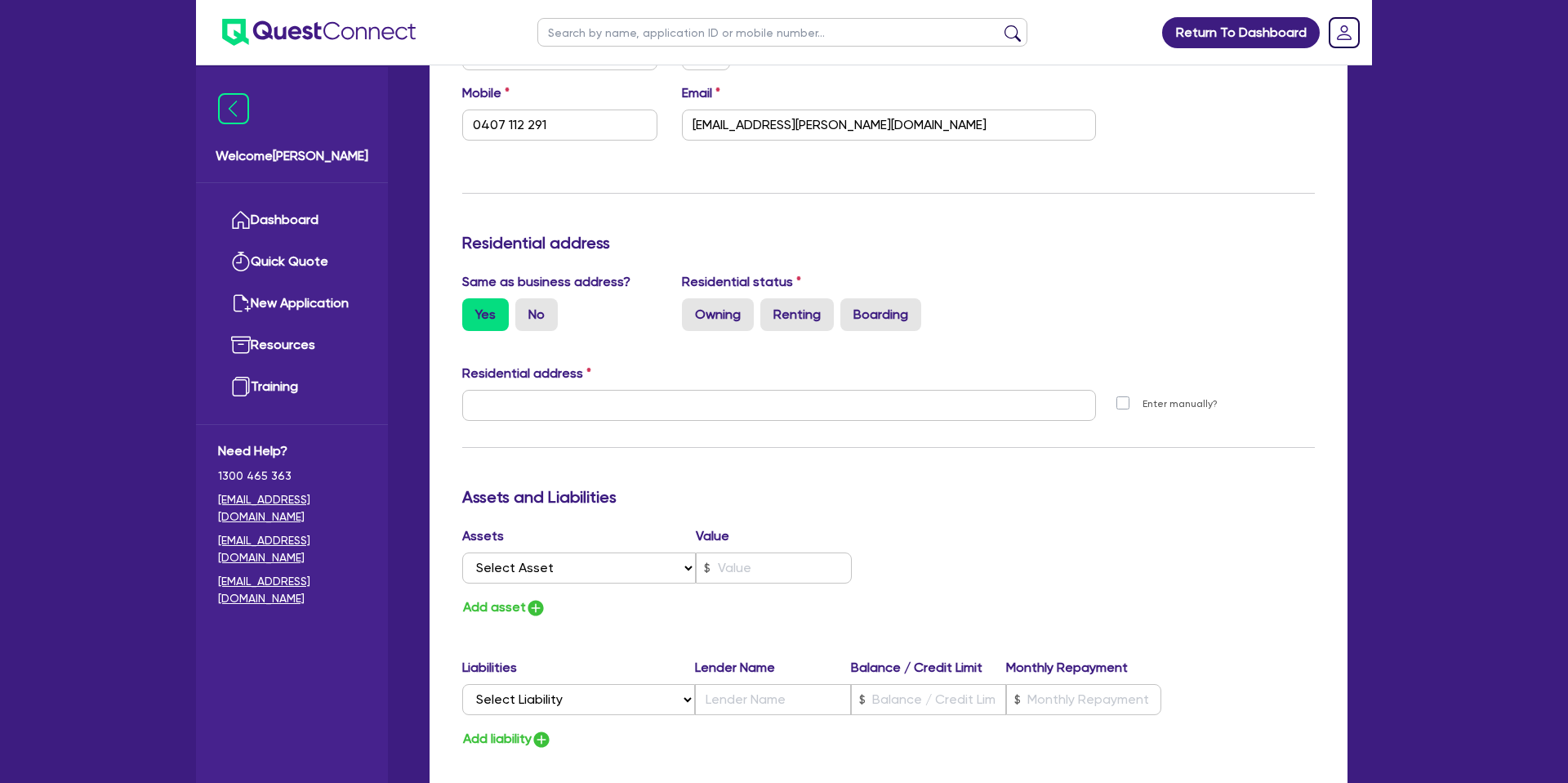
type input "0407 112 291"
type input "[STREET_ADDRESS][PERSON_NAME]"
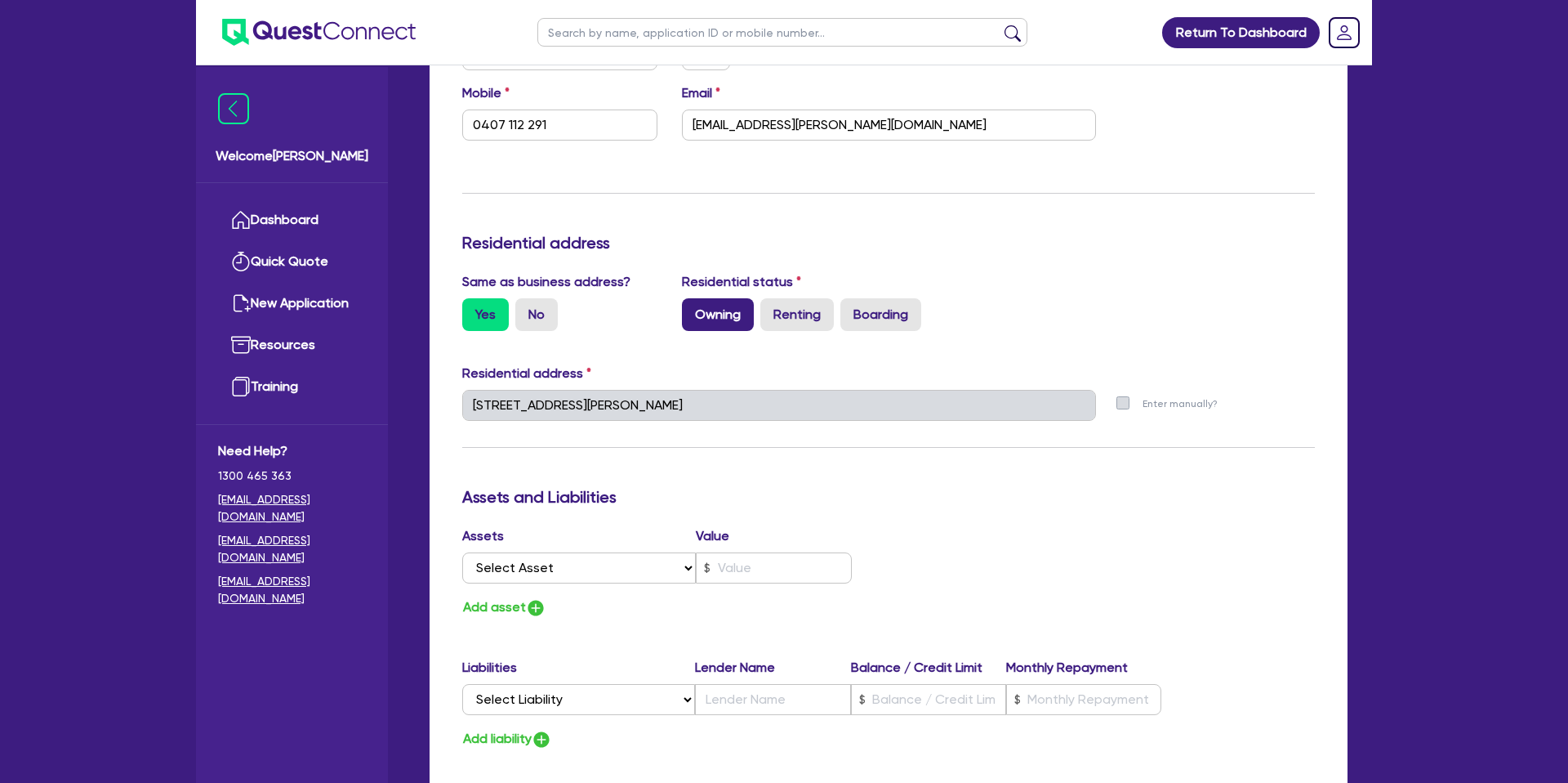
click at [710, 318] on label "Owning" at bounding box center [718, 315] width 72 height 32
click at [692, 309] on input "Owning" at bounding box center [687, 303] width 10 height 10
radio input "true"
type input "2"
type input "0407 112 291"
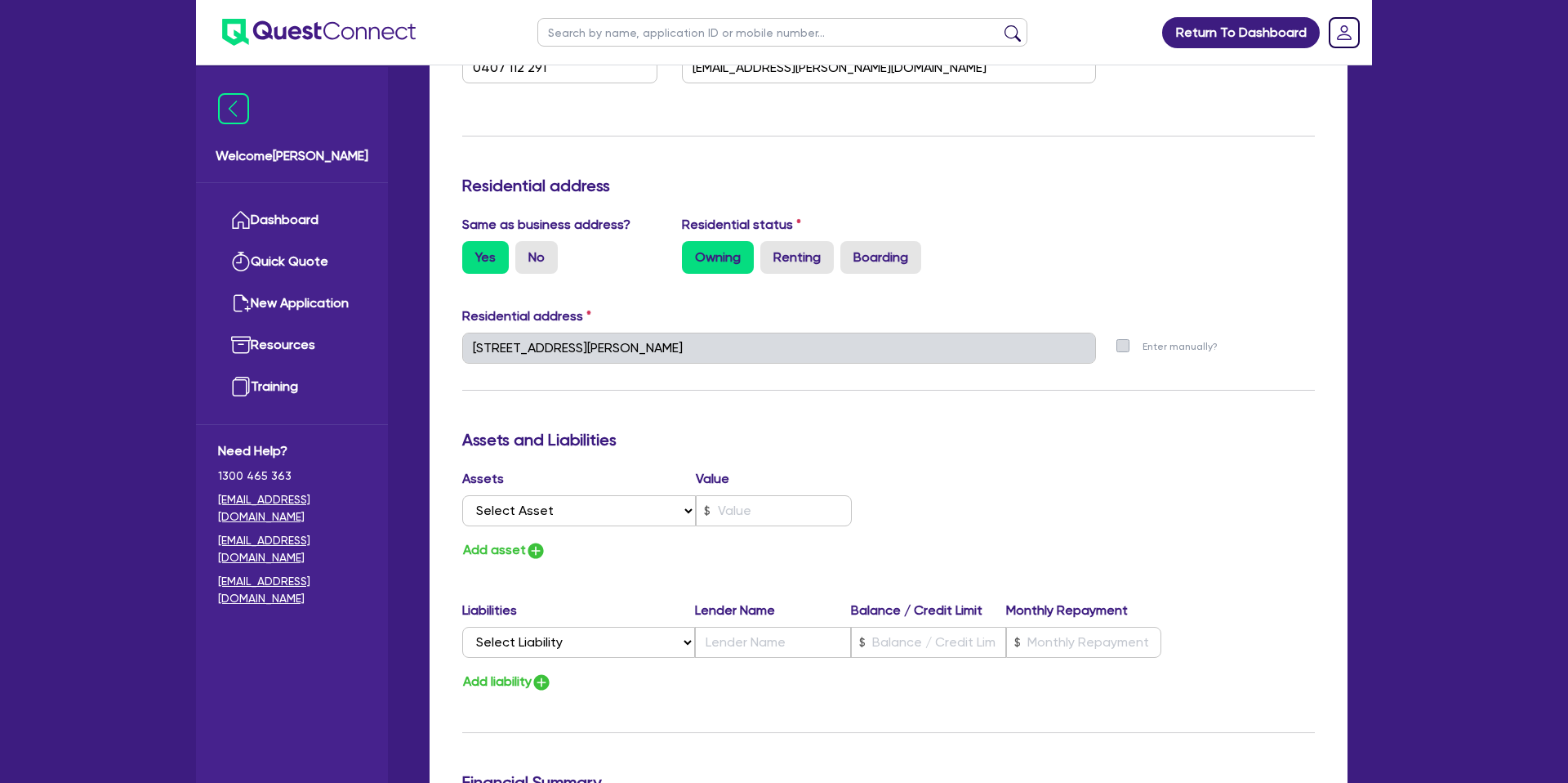
scroll to position [598, 0]
click at [530, 505] on select "Select Asset Cash Property Investment property Vehicle Truck Trailer Equipment …" at bounding box center [578, 509] width 233 height 31
select select "CASH"
type input "2"
type input "0407 112 291"
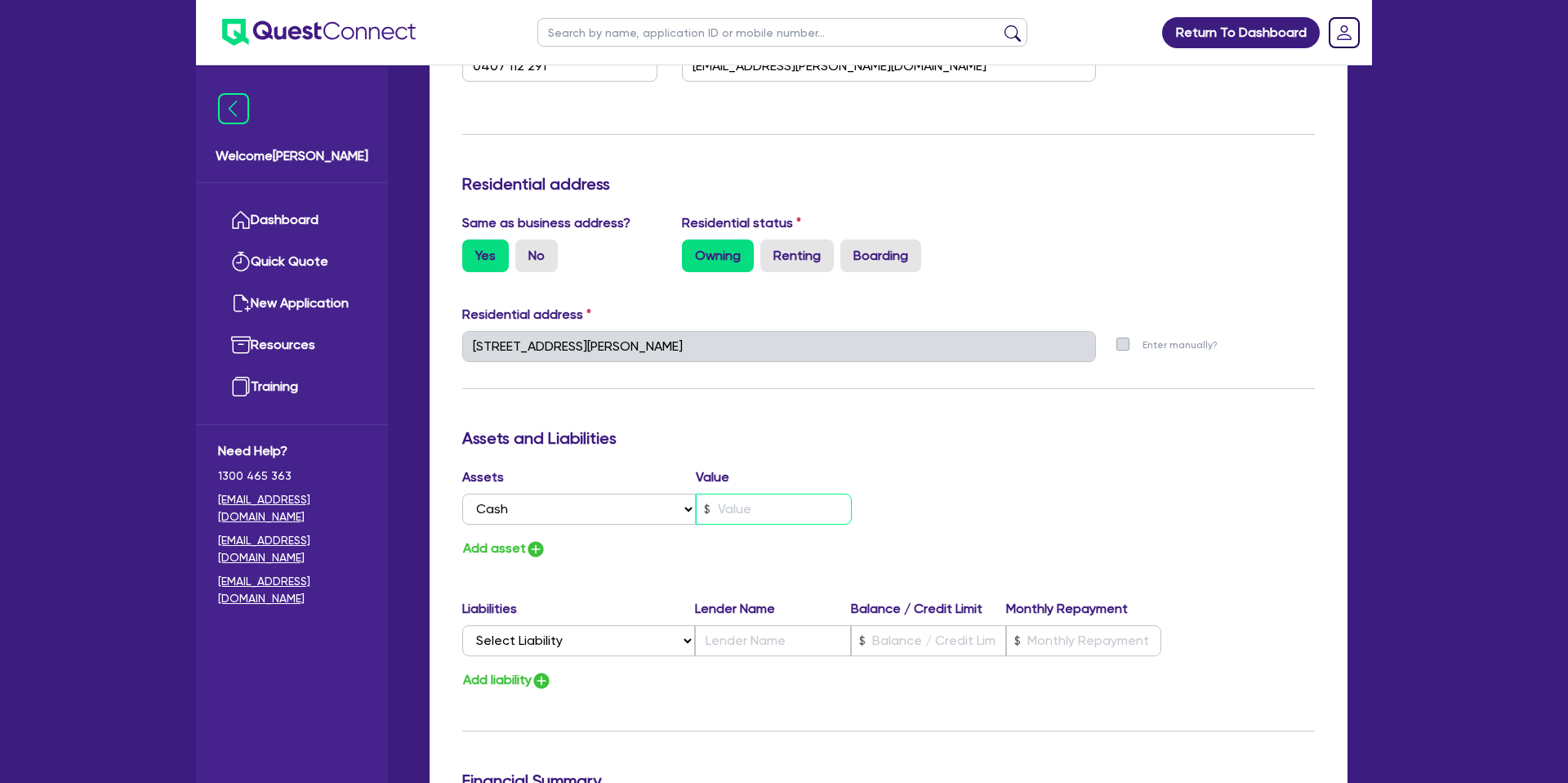
click at [747, 508] on input "text" at bounding box center [773, 509] width 156 height 31
type input "2"
type input "0407 112 291"
type input "1"
type input "2"
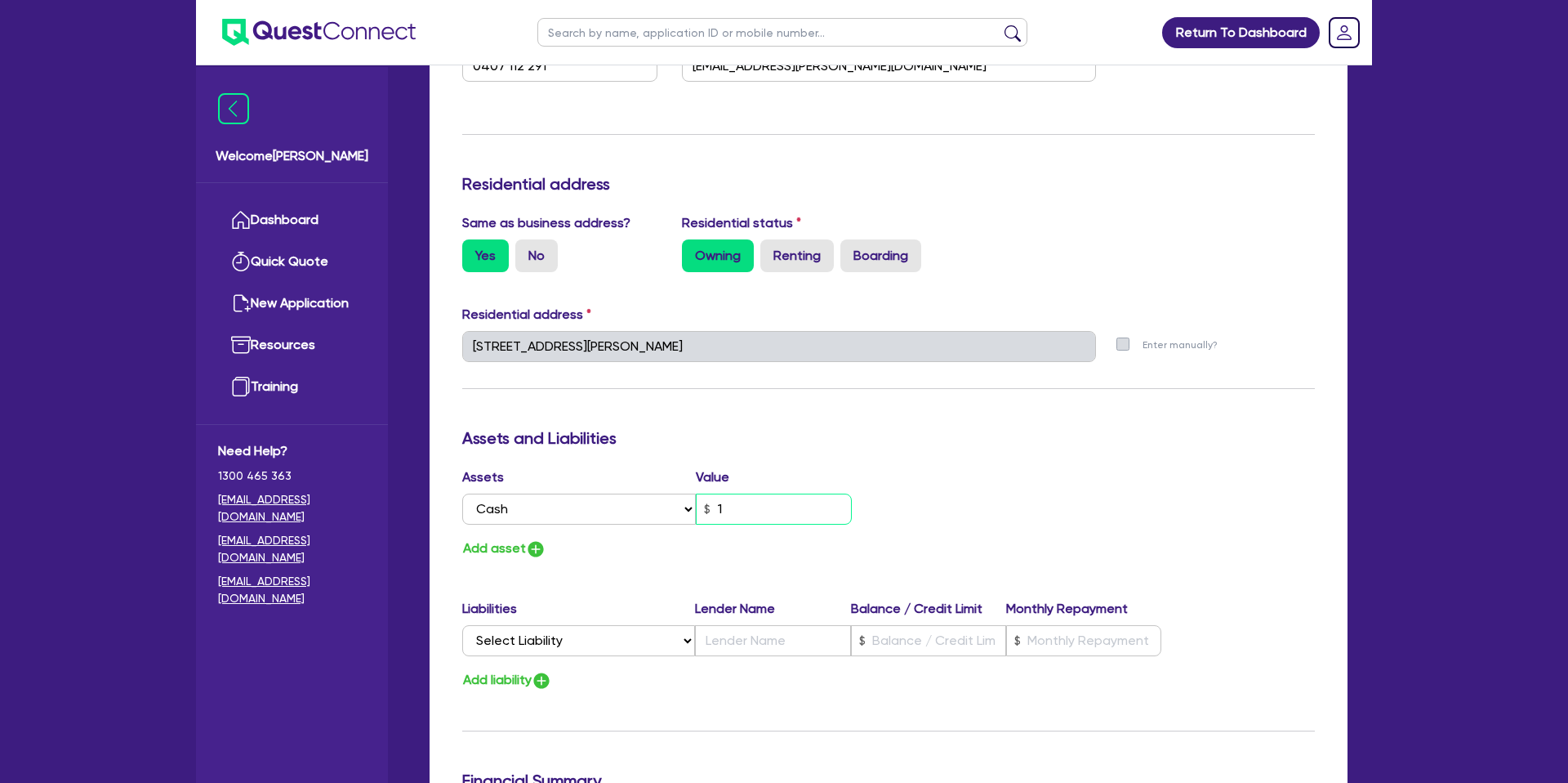
type input "0407 112 291"
type input "11"
type input "2"
type input "0407 112 291"
type input "110"
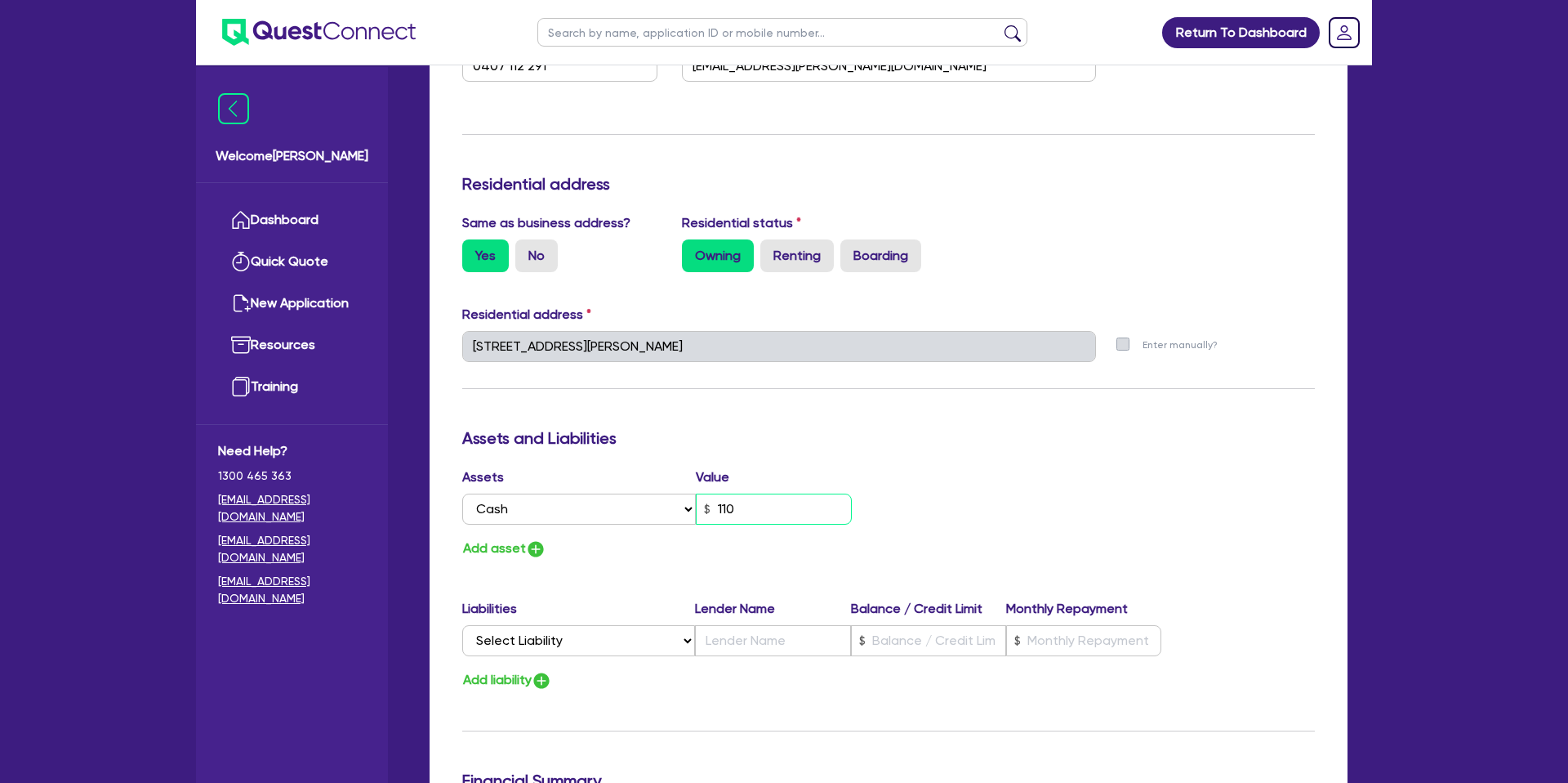
type input "2"
type input "0407 112 291"
type input "1,100"
type input "2"
type input "0407 112 291"
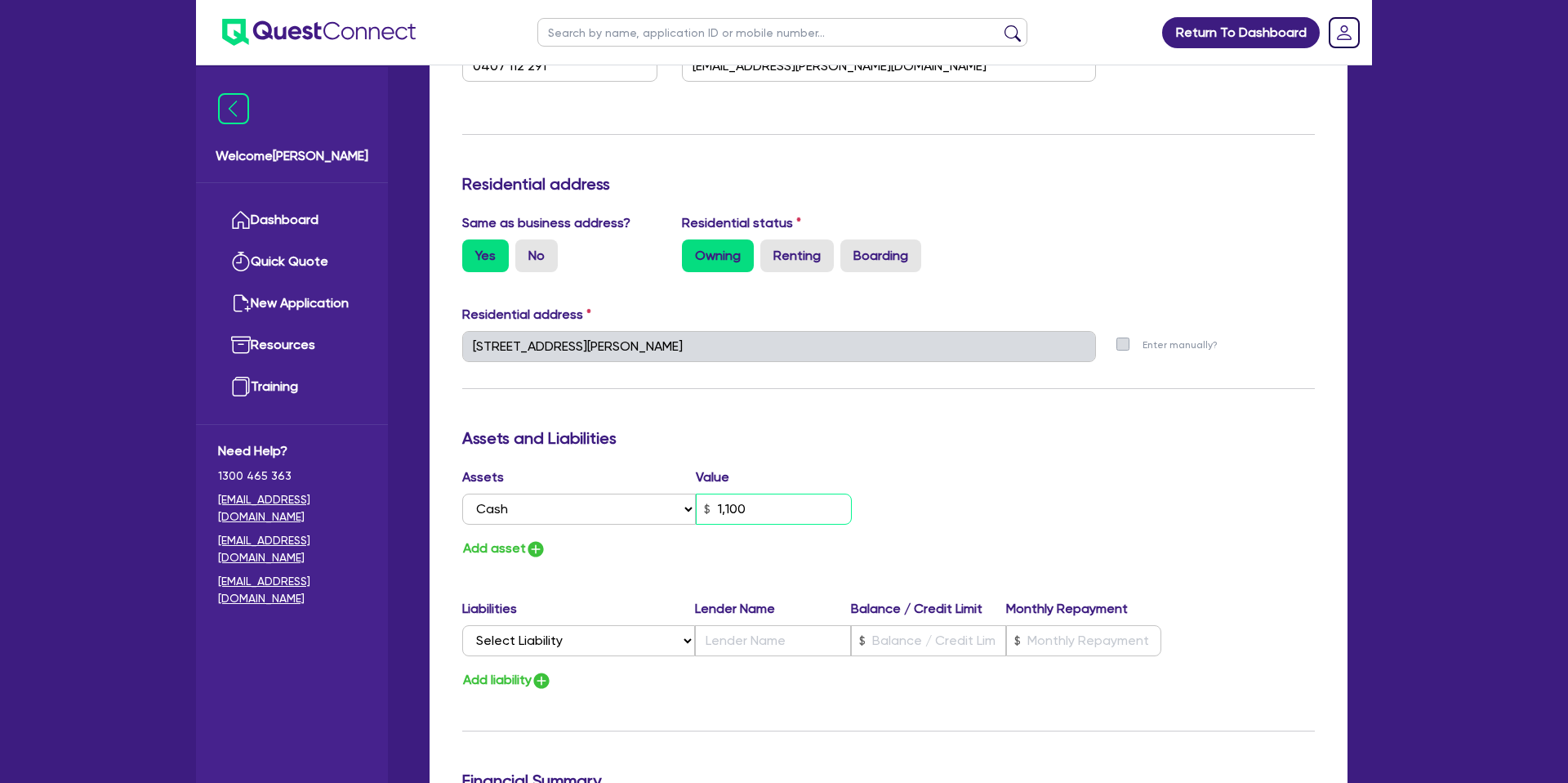
type input "11,000"
type input "2"
type input "0407 112 291"
type input "110,000"
click at [544, 557] on div "Update residential status for Director #1 Boarding is only acceptable when the …" at bounding box center [889, 339] width 853 height 1209
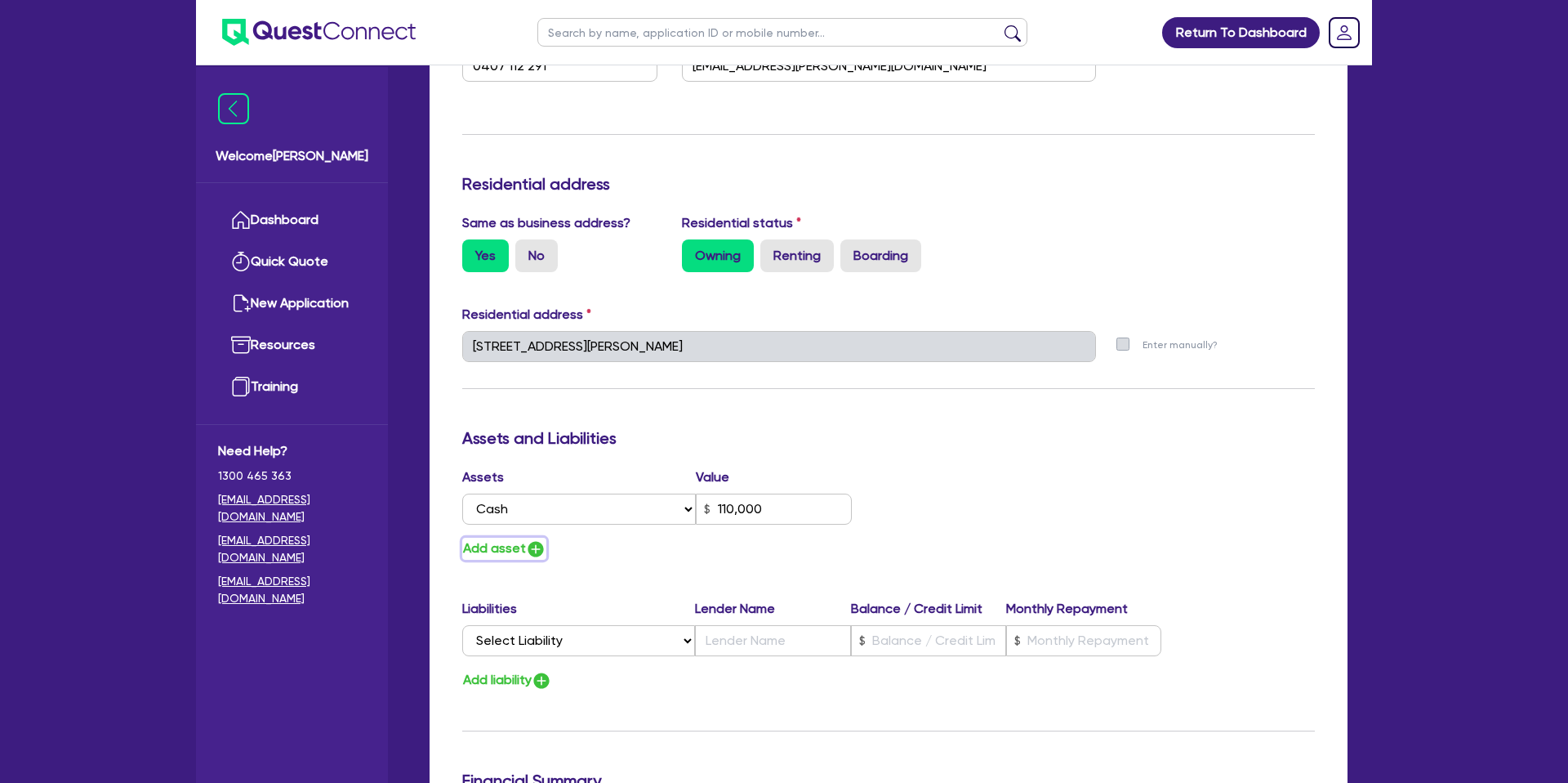
click at [491, 543] on button "Add asset" at bounding box center [504, 549] width 84 height 22
type input "2"
type input "0407 112 291"
type input "110,000"
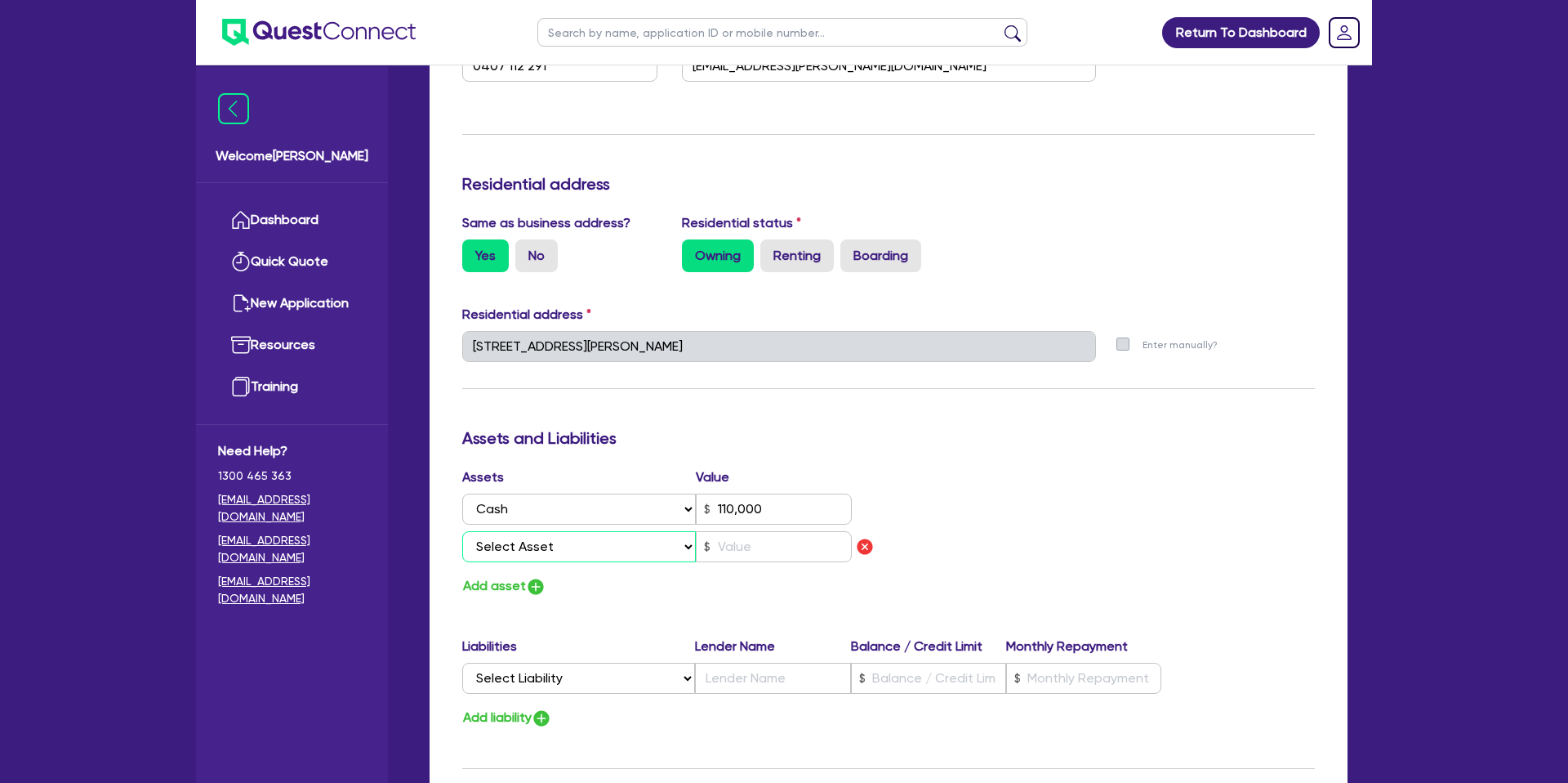
click at [518, 543] on select "Select Asset Cash Property Investment property Vehicle Truck Trailer Equipment …" at bounding box center [578, 546] width 233 height 31
select select "PROPERTY"
type input "2"
type input "0407 112 291"
type input "110,000"
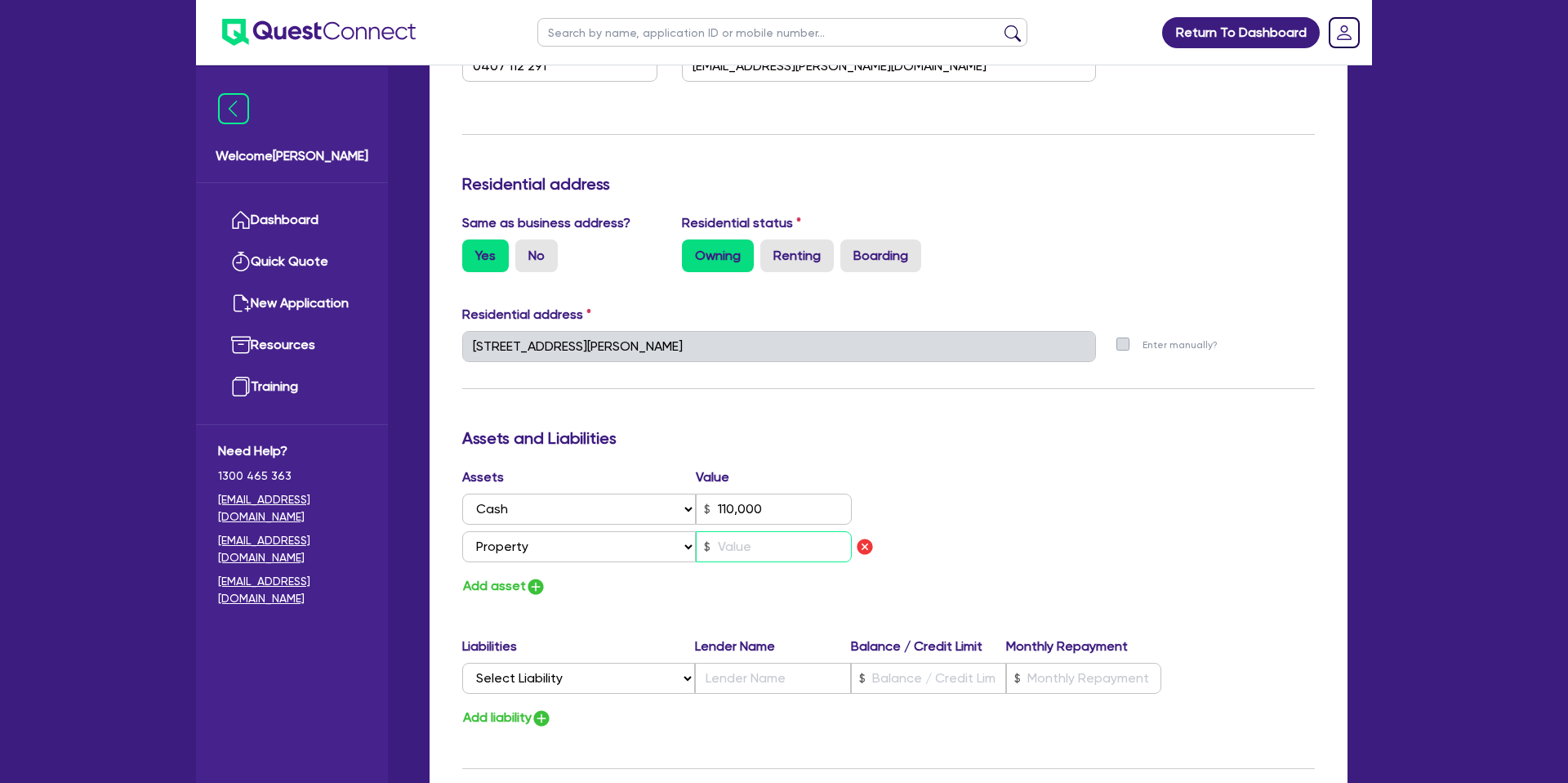
click at [741, 550] on input "text" at bounding box center [773, 546] width 156 height 31
type input "2"
type input "0407 112 291"
type input "110,000"
type input "2"
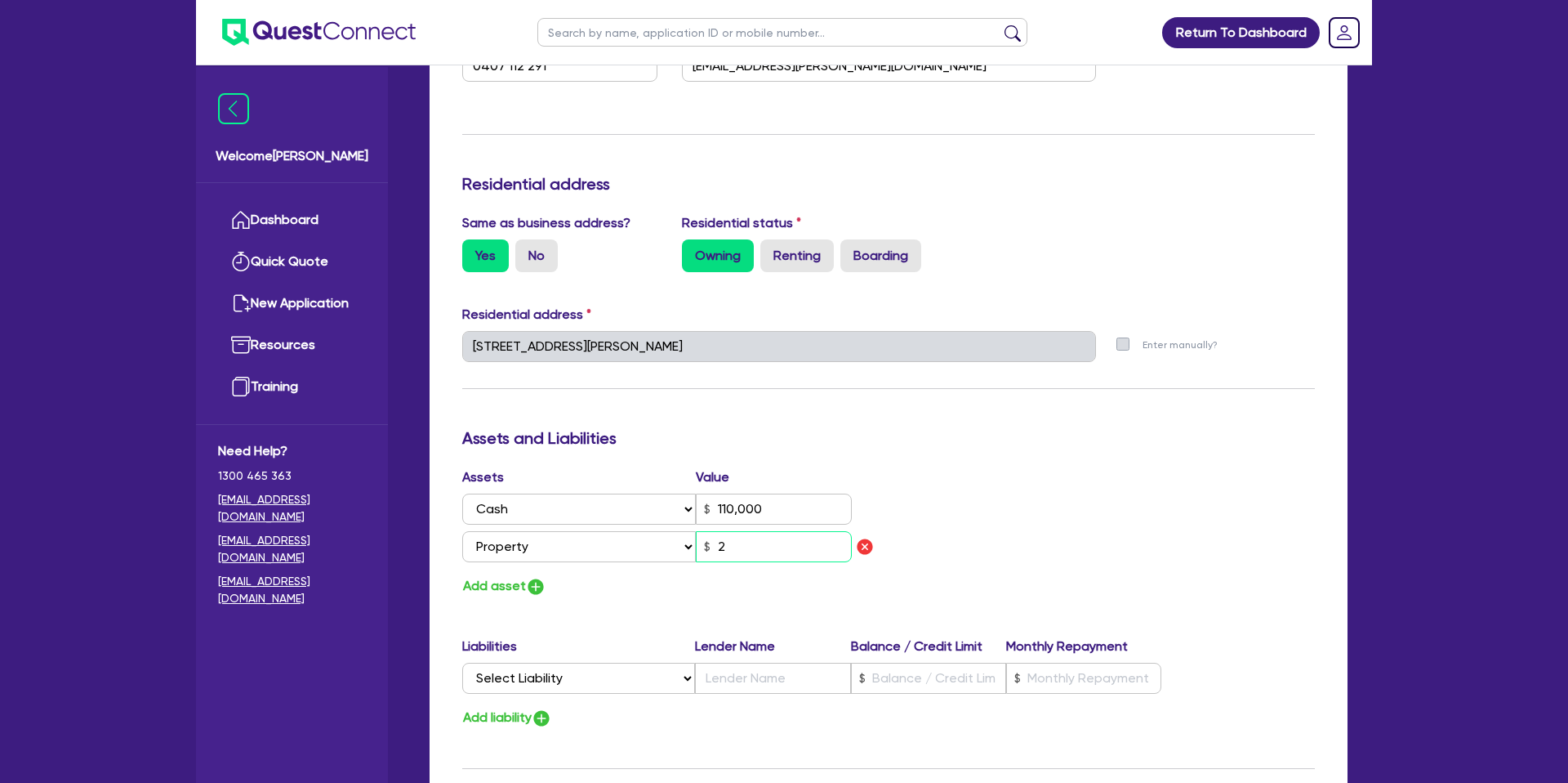
type input "2"
type input "0407 112 291"
type input "110,000"
type input "20"
type input "2"
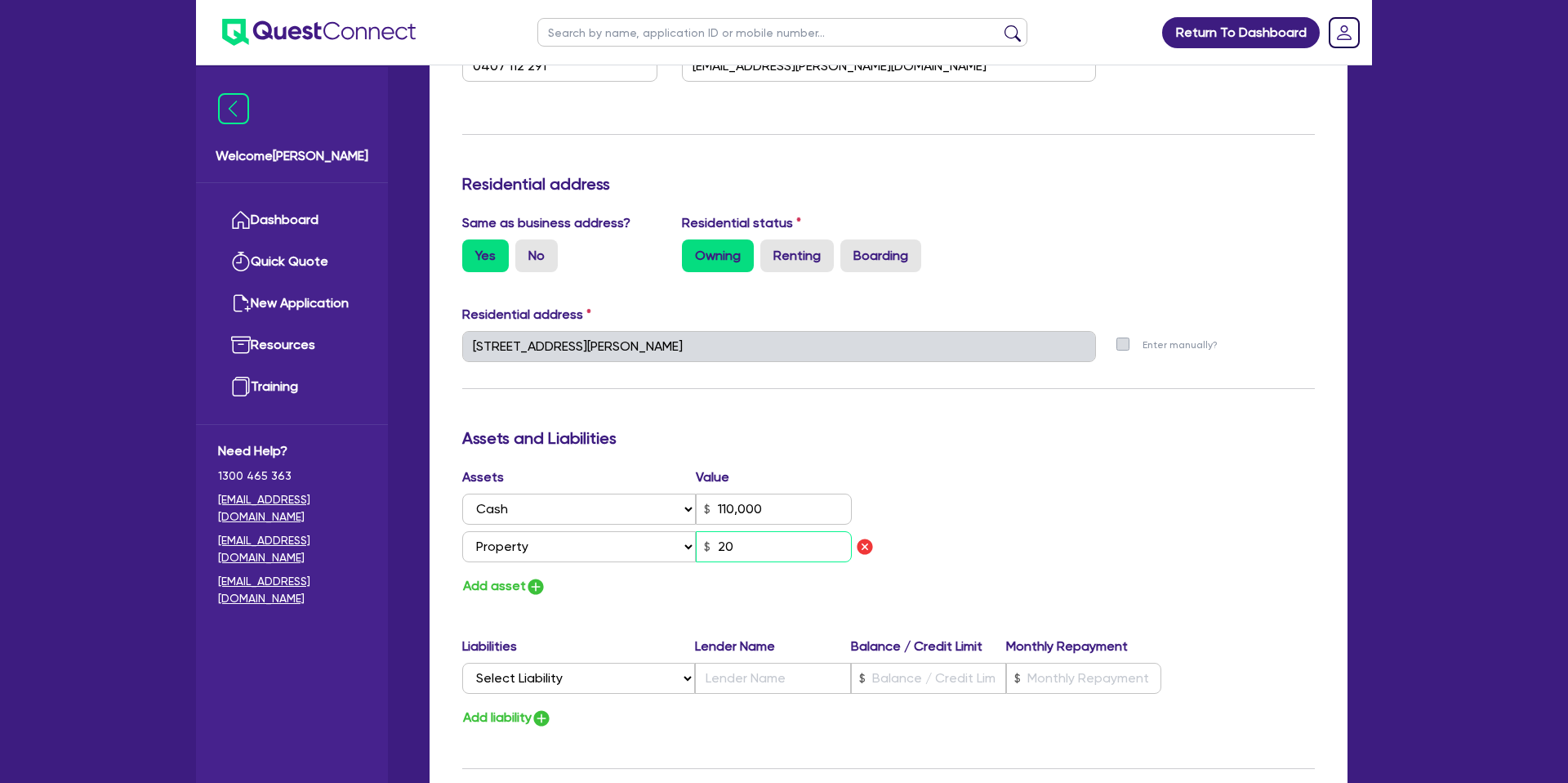
type input "0407 112 291"
type input "110,000"
type input "200"
type input "2"
type input "0407 112 291"
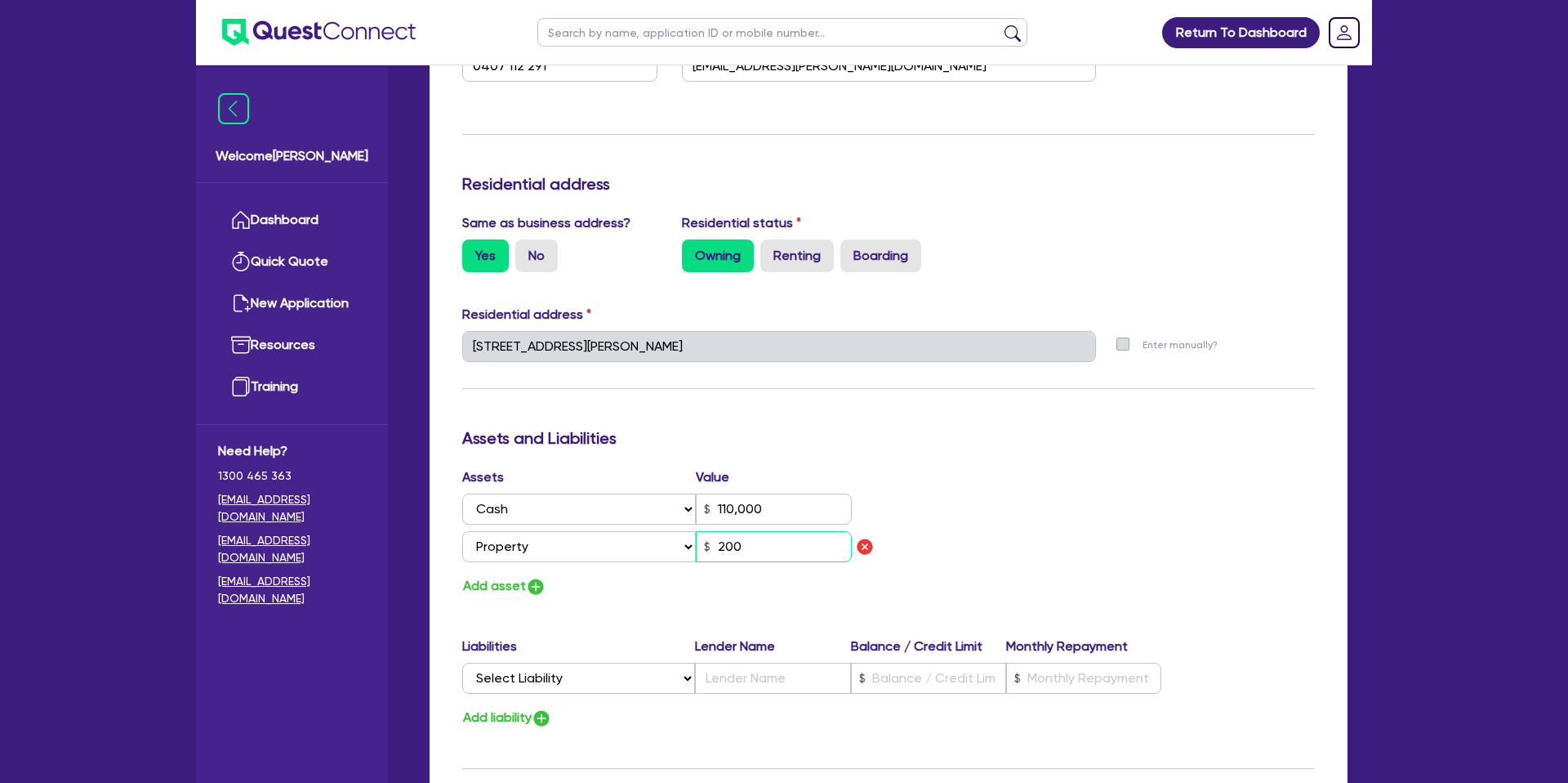
type input "110,000"
type input "2,000"
type input "2"
type input "0407 112 291"
type input "110,000"
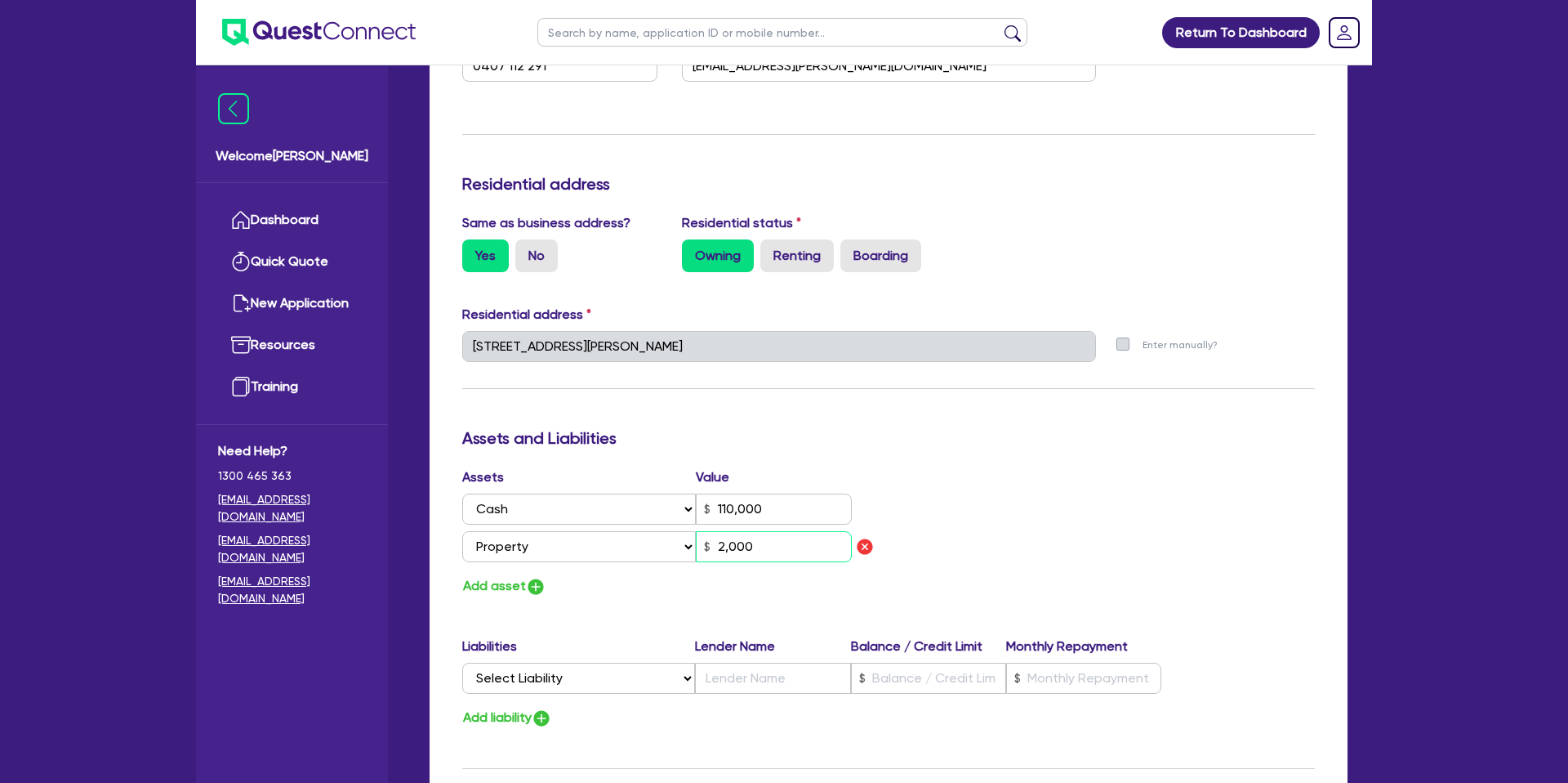
type input "20,000"
type input "2"
type input "0407 112 291"
type input "110,000"
type input "200,000"
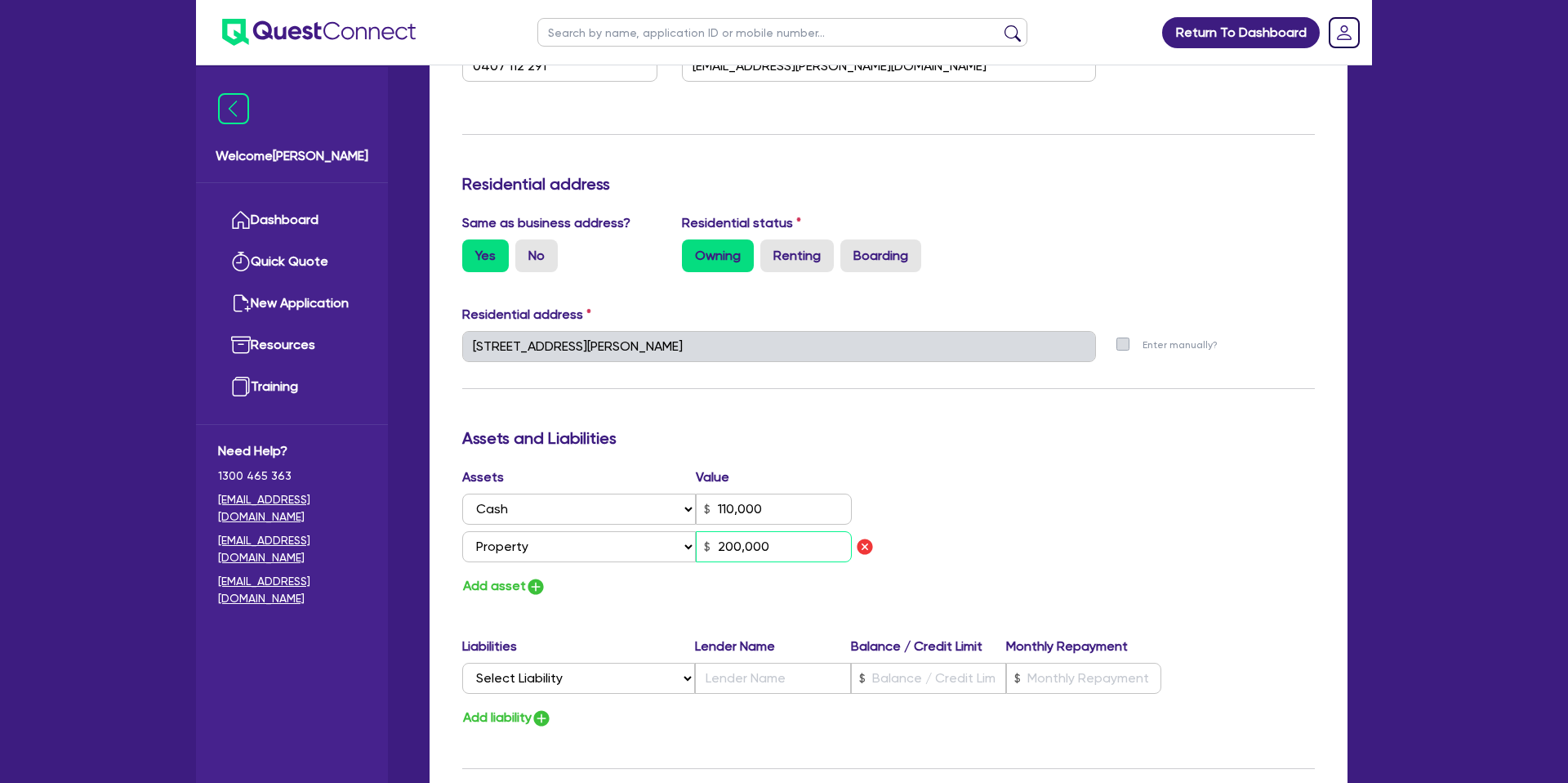
type input "2"
click at [1027, 519] on div "Assets Value Select Asset Cash Property Investment property Vehicle Truck Trail…" at bounding box center [889, 533] width 877 height 130
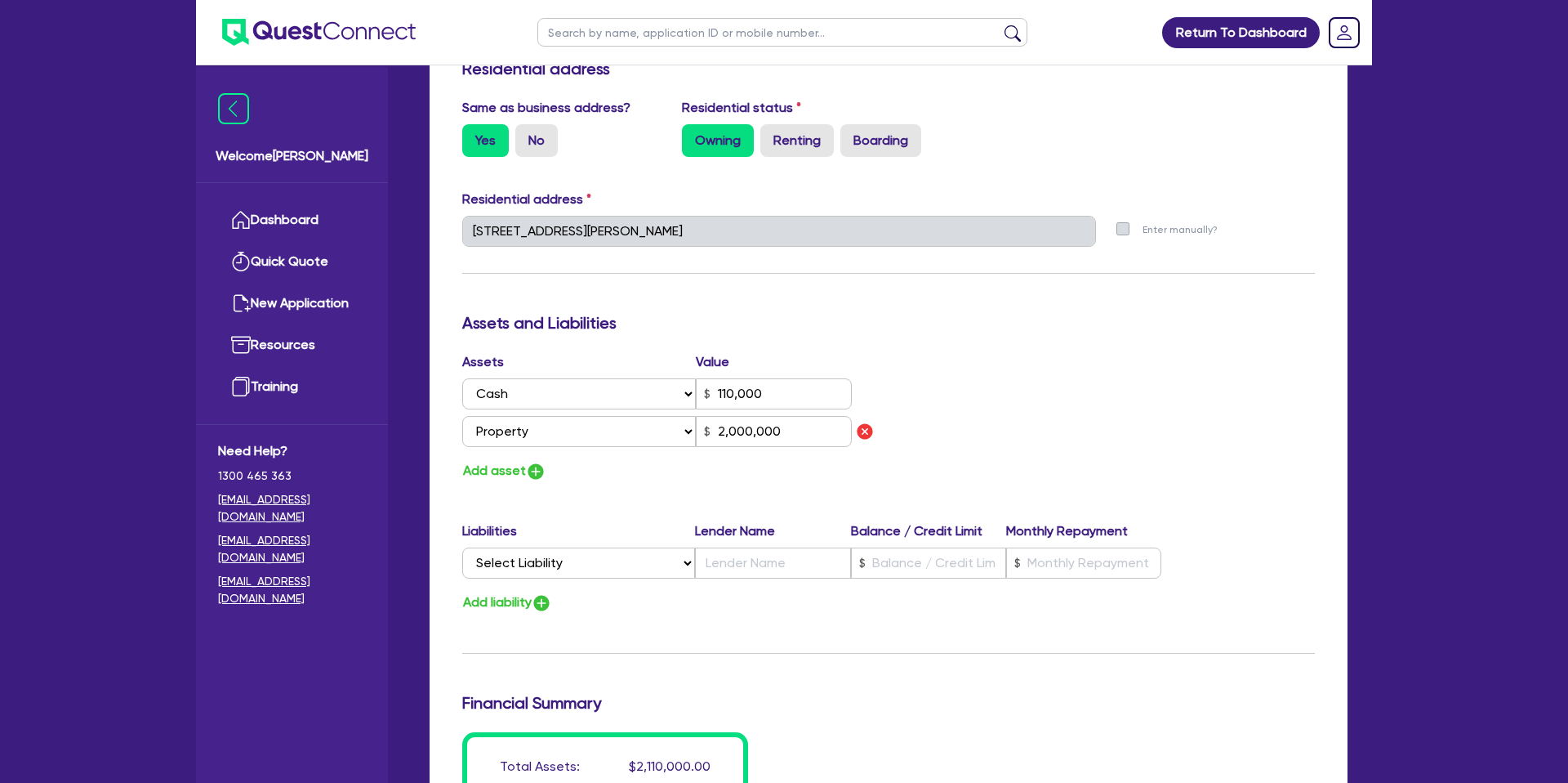
scroll to position [718, 0]
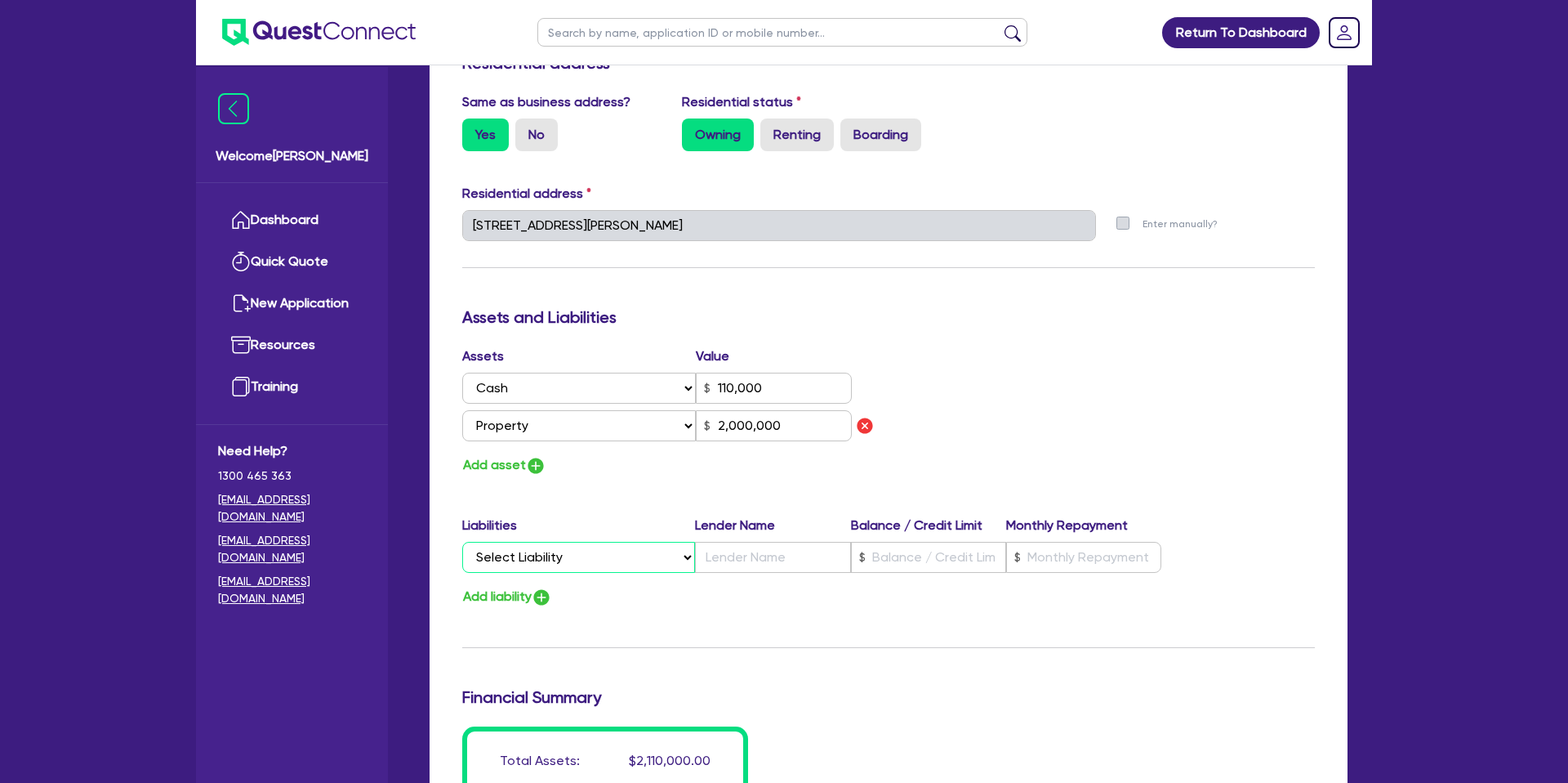
click at [570, 546] on select "Select Liability Credit card Mortgage Investment property loan Vehicle loan Tru…" at bounding box center [578, 557] width 232 height 31
click at [950, 558] on input "text" at bounding box center [929, 557] width 156 height 31
click at [1045, 558] on input "text" at bounding box center [1084, 557] width 156 height 31
click at [729, 552] on input "text" at bounding box center [772, 557] width 156 height 31
drag, startPoint x: 919, startPoint y: 409, endPoint x: 881, endPoint y: 435, distance: 46.0
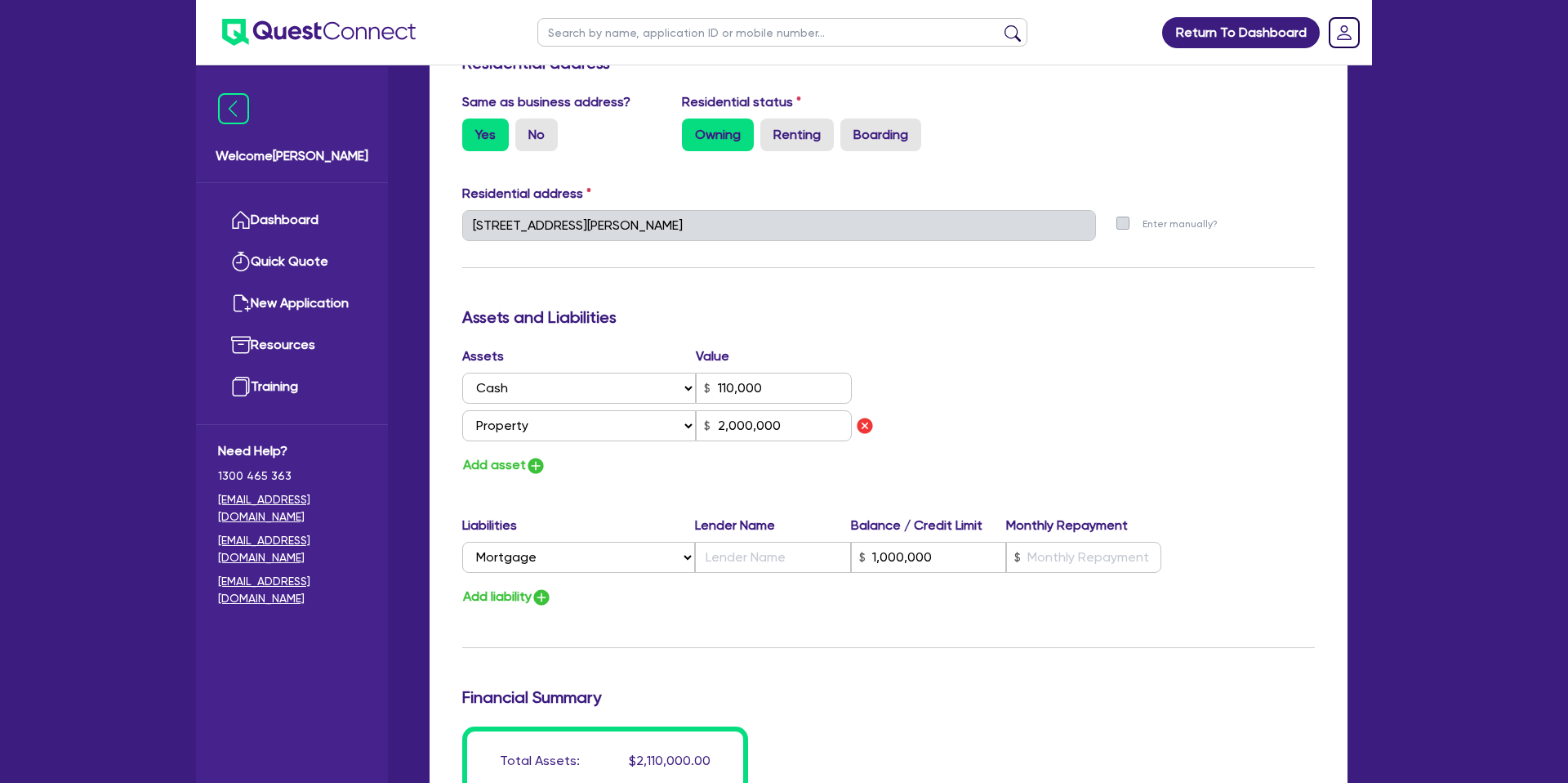
click at [919, 409] on div "Assets Value Select Asset Cash Property Investment property Vehicle Truck Trail…" at bounding box center [889, 411] width 877 height 130
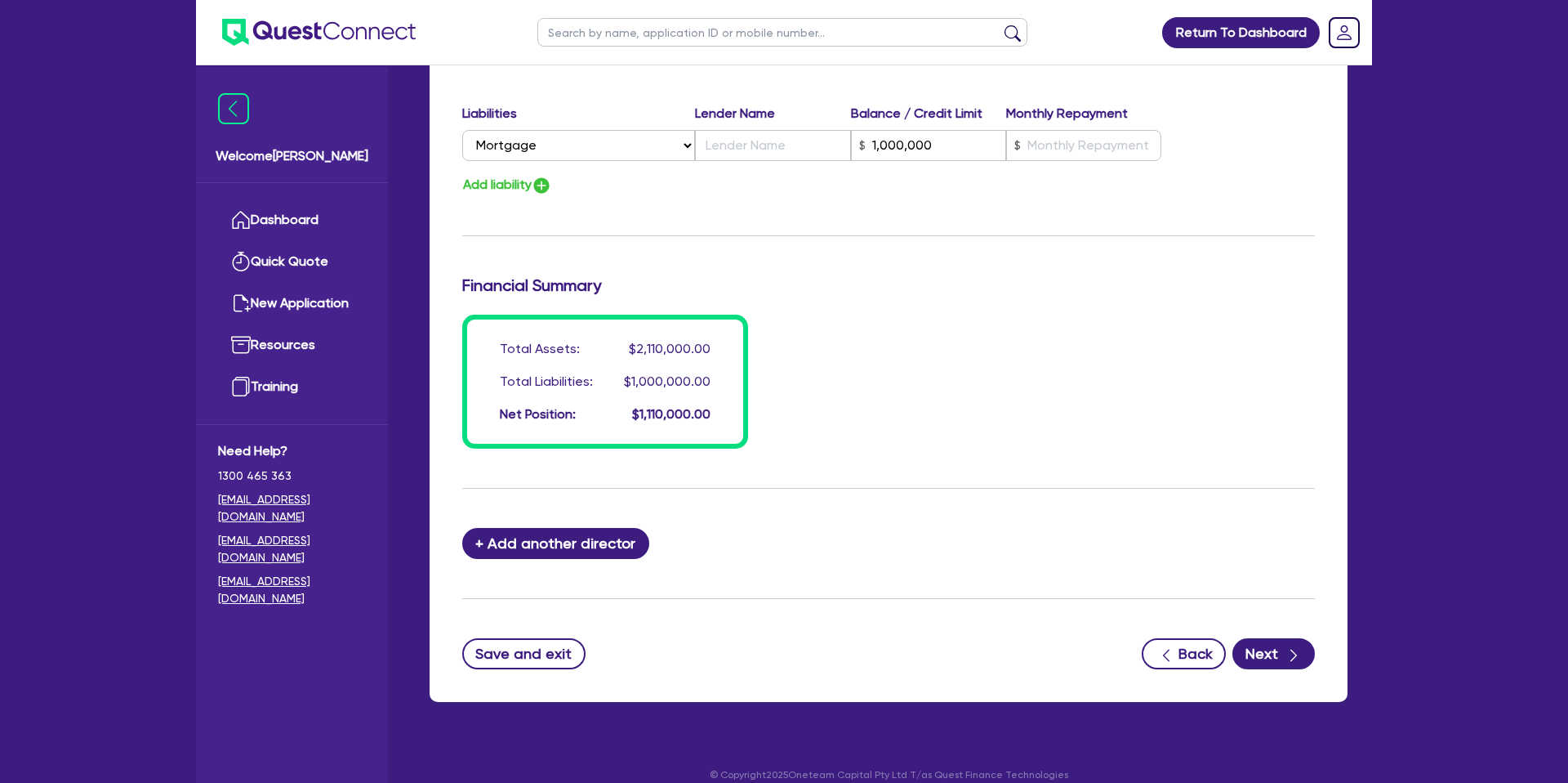
scroll to position [1148, 0]
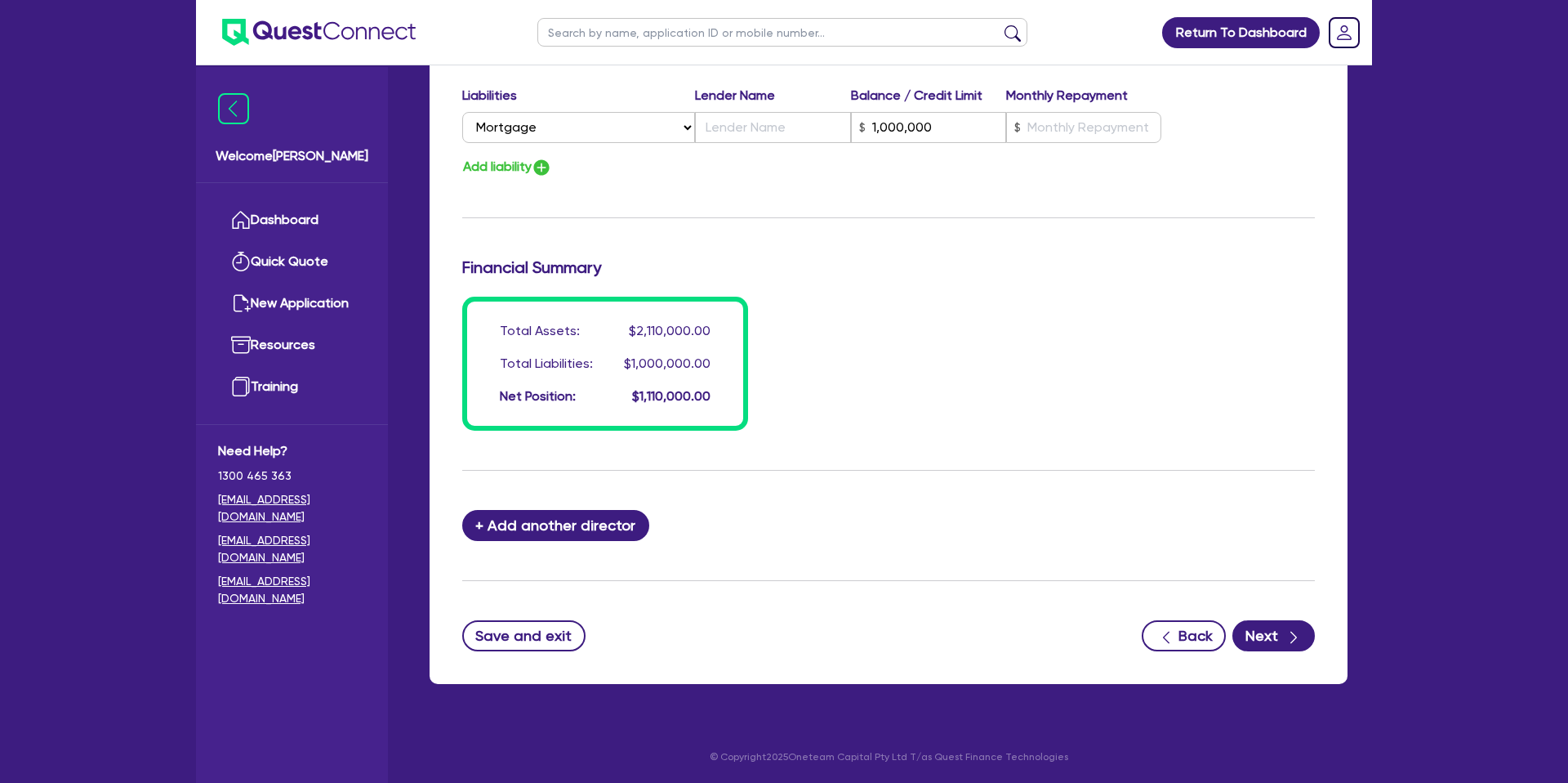
click at [1303, 621] on button "Next" at bounding box center [1273, 635] width 83 height 31
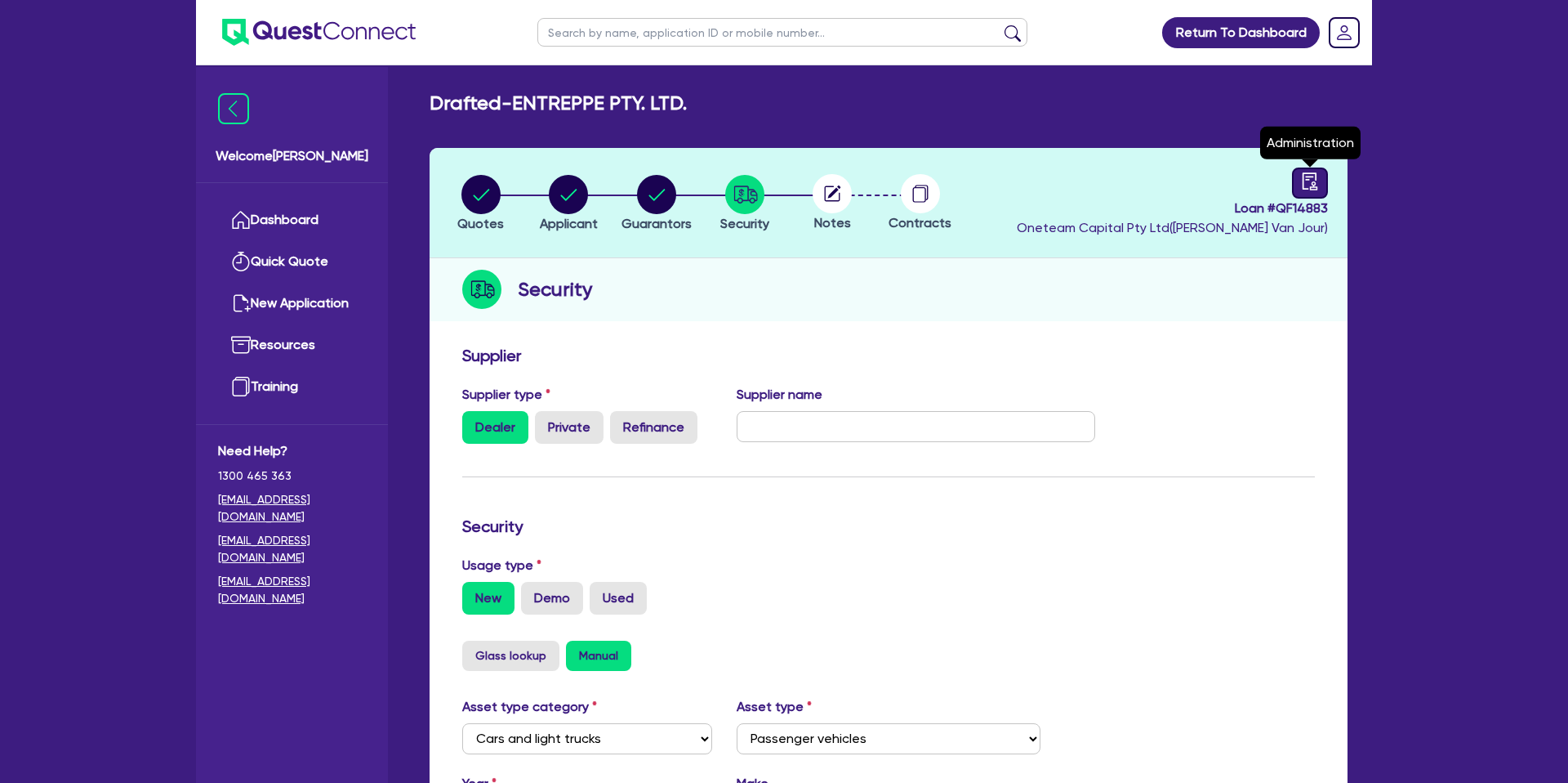
click at [1313, 187] on icon "audit" at bounding box center [1310, 181] width 18 height 18
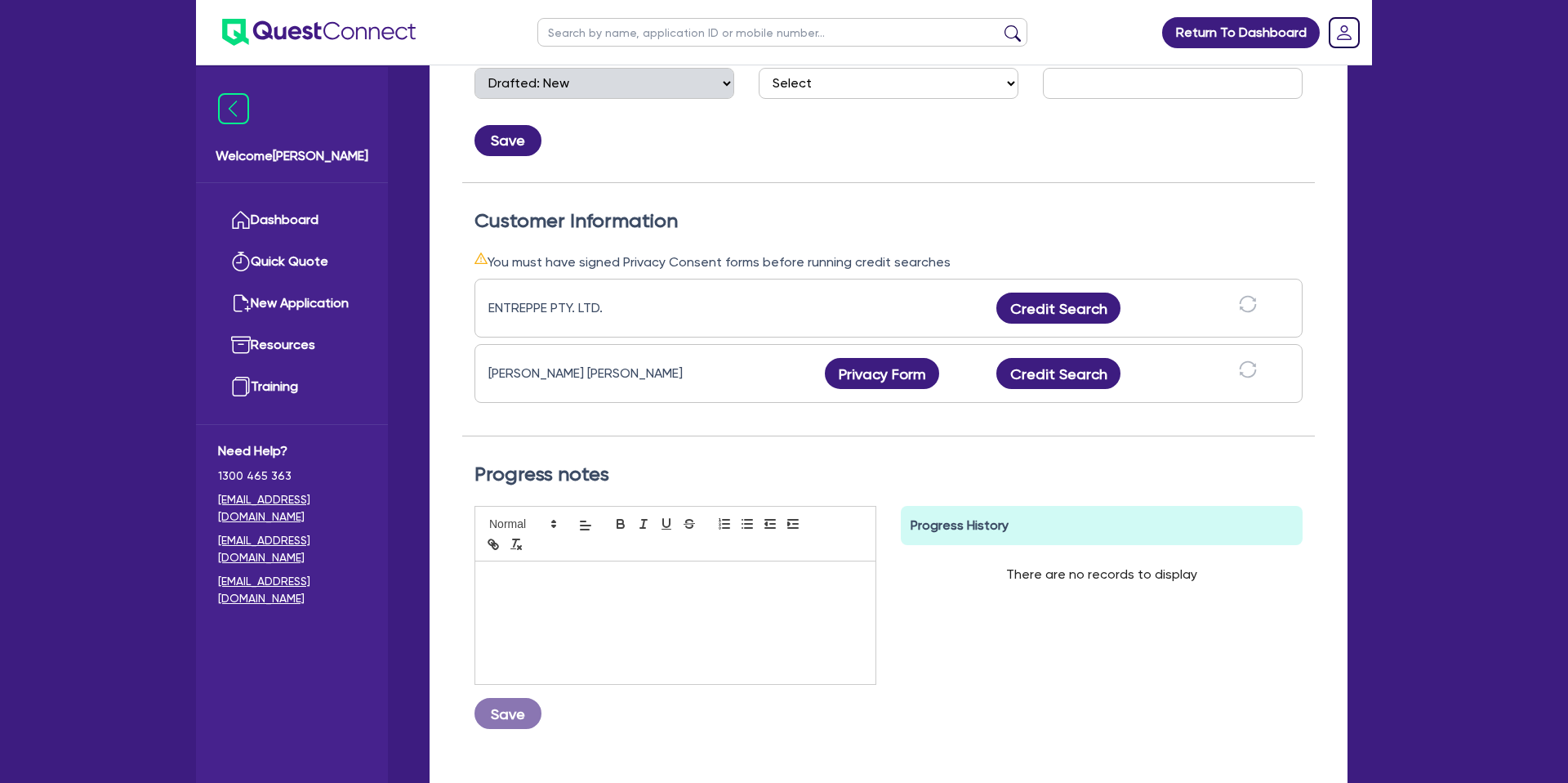
scroll to position [349, 0]
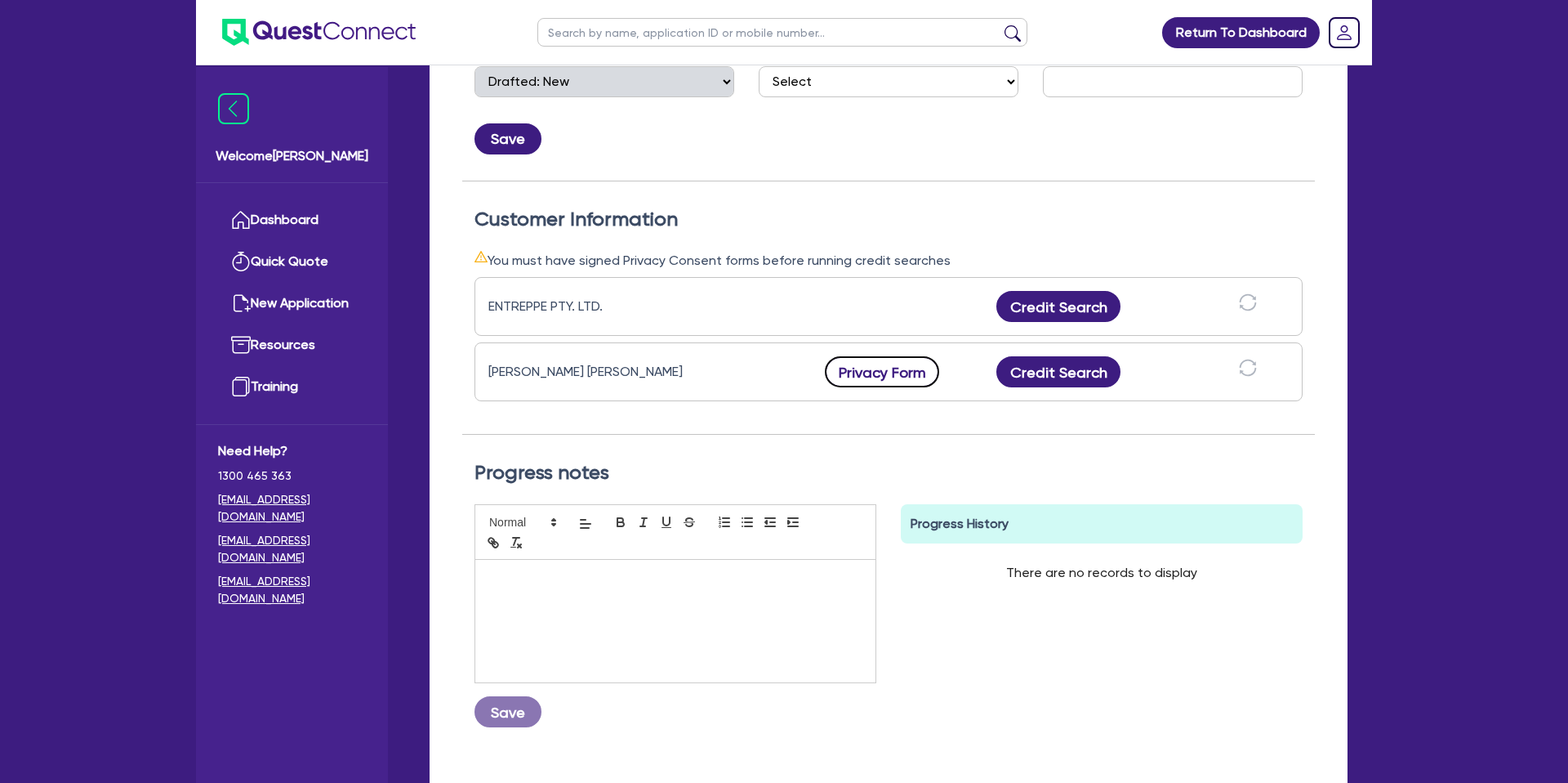
click at [900, 374] on button "Privacy Form" at bounding box center [882, 372] width 115 height 31
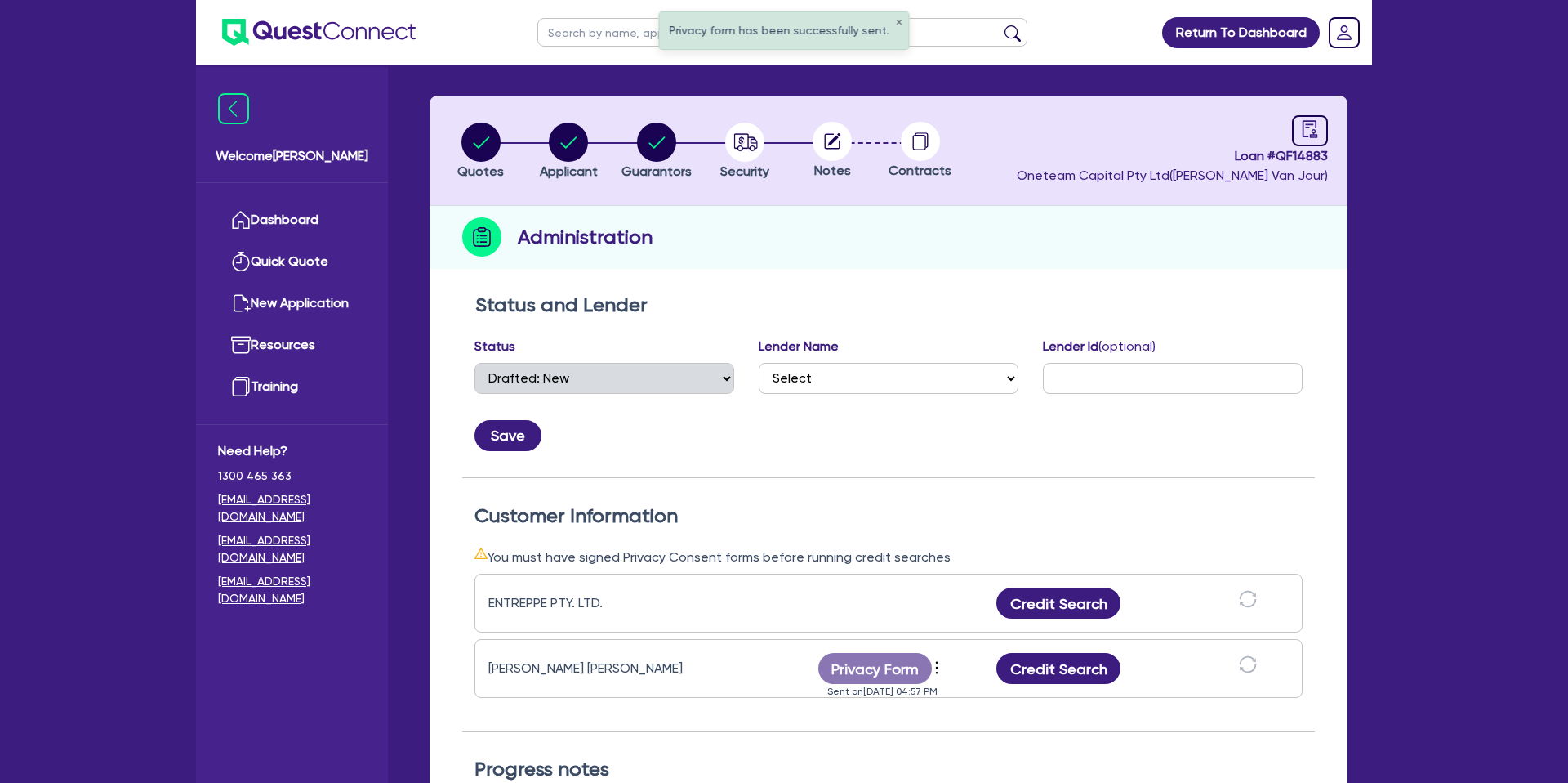
scroll to position [50, 0]
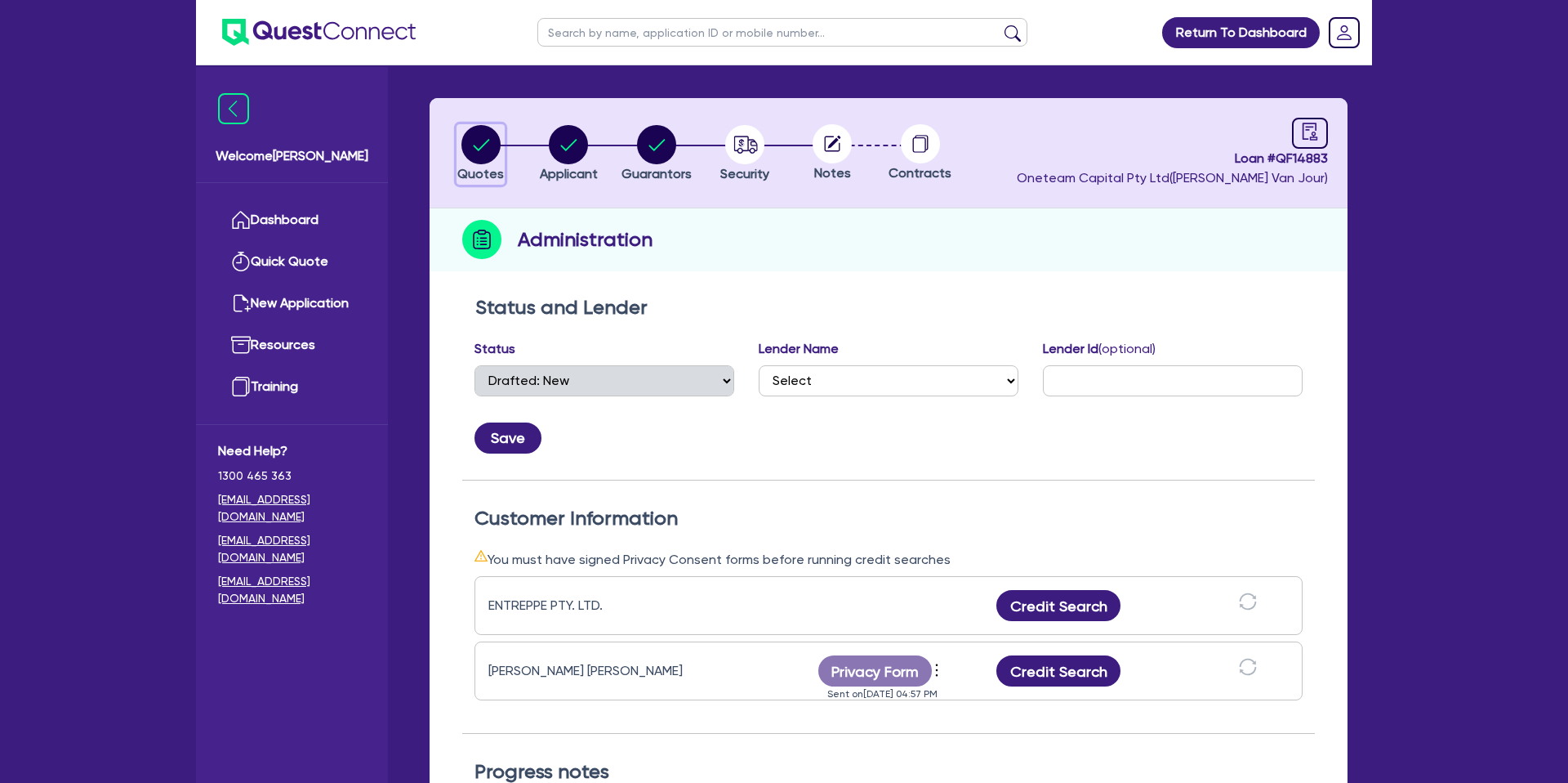
click at [480, 133] on circle "button" at bounding box center [481, 144] width 39 height 39
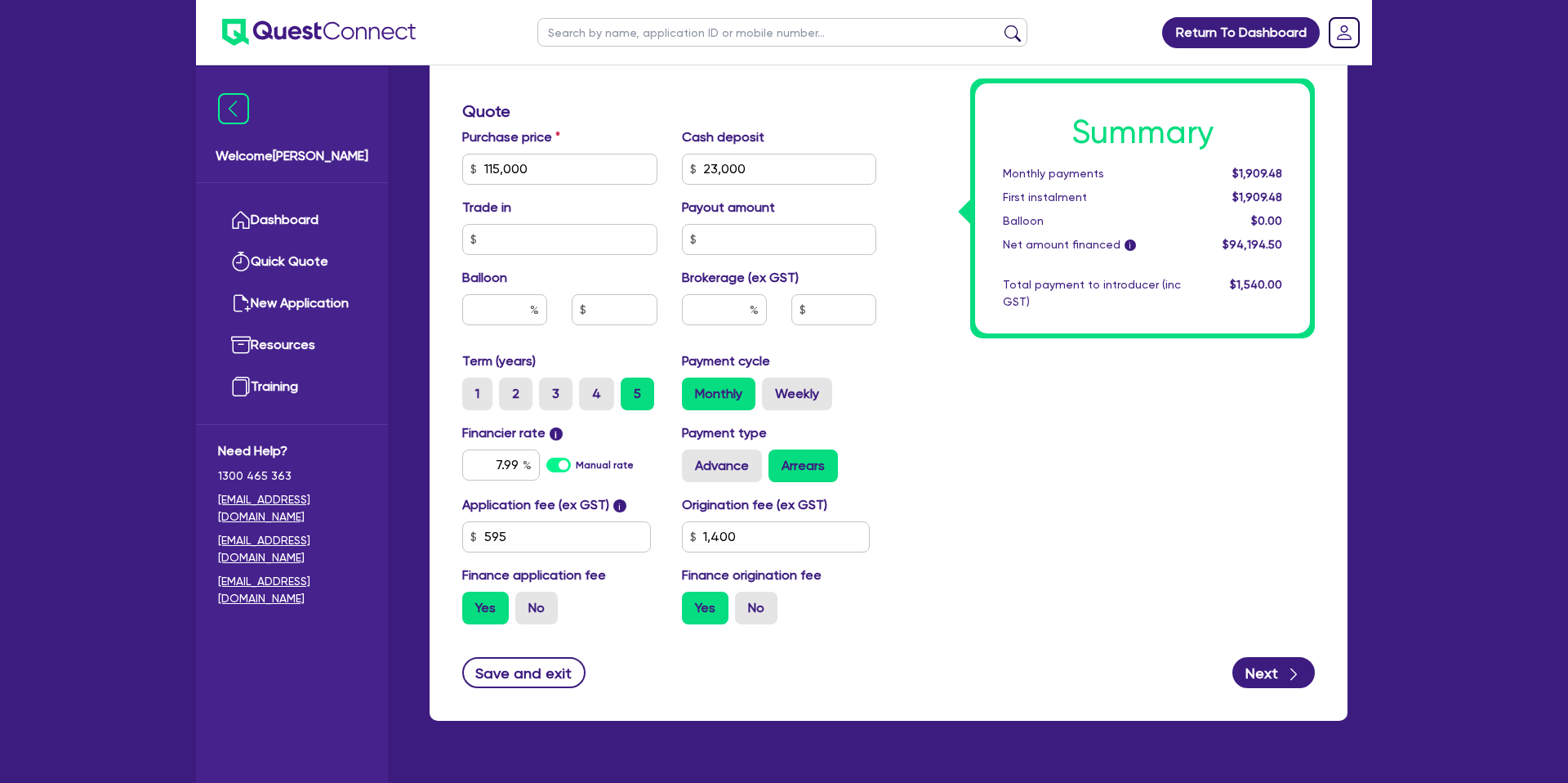
scroll to position [664, 0]
click at [561, 170] on input "115,000" at bounding box center [560, 168] width 195 height 31
drag, startPoint x: 481, startPoint y: 166, endPoint x: 585, endPoint y: 168, distance: 104.0
click at [585, 168] on input "115,000" at bounding box center [560, 168] width 195 height 31
click at [583, 168] on input "115,000" at bounding box center [560, 168] width 195 height 31
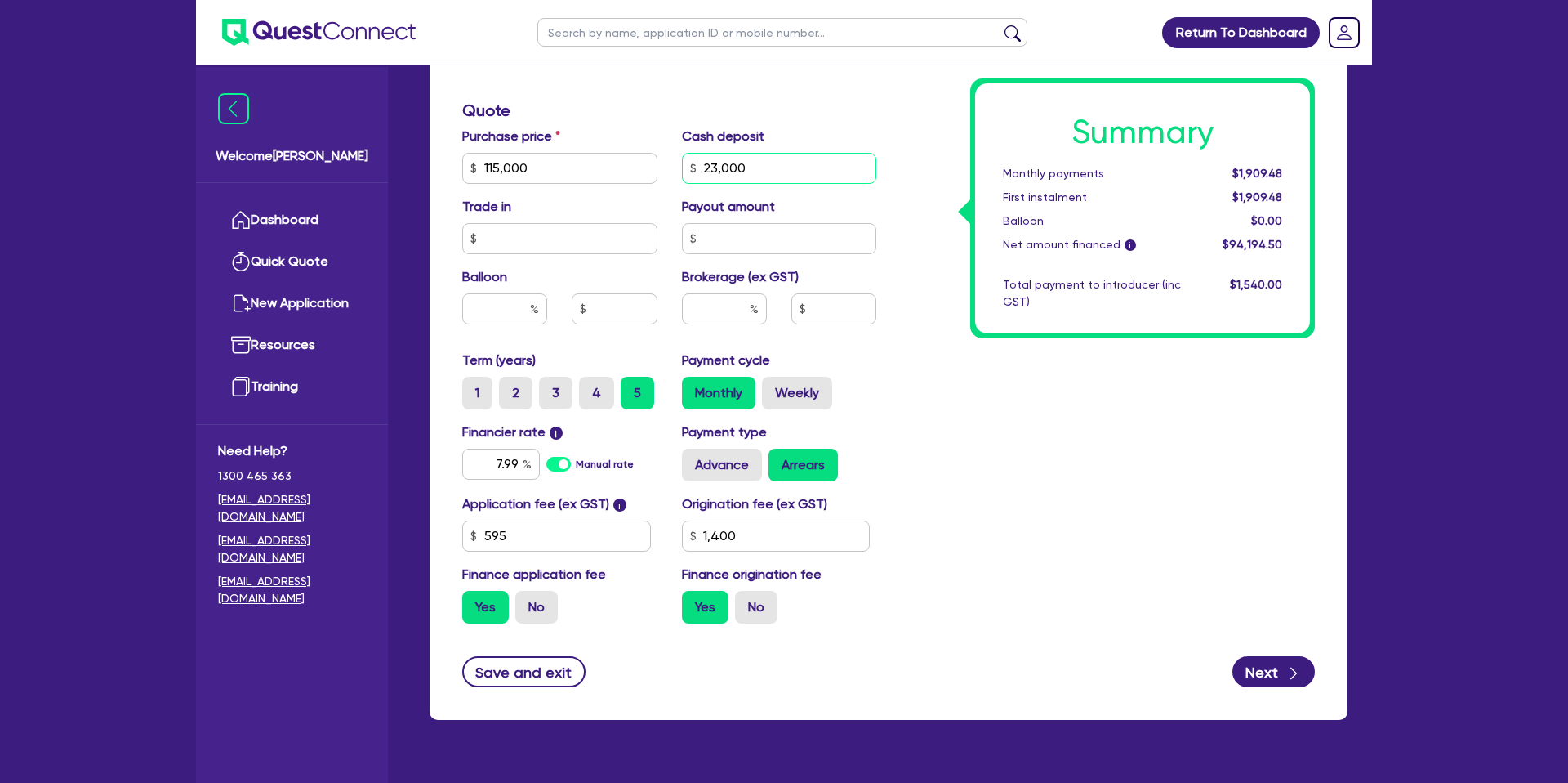
drag, startPoint x: 769, startPoint y: 170, endPoint x: 787, endPoint y: 170, distance: 18.0
click at [787, 170] on input "23,000" at bounding box center [779, 168] width 195 height 31
drag, startPoint x: 775, startPoint y: 170, endPoint x: 690, endPoint y: 171, distance: 85.0
click at [690, 171] on div "23,000" at bounding box center [779, 168] width 195 height 31
click at [1038, 362] on div "Summary Monthly payments $1,909.48 First instalment $1,909.48 Balloon $0.00 Net…" at bounding box center [1107, 158] width 438 height 955
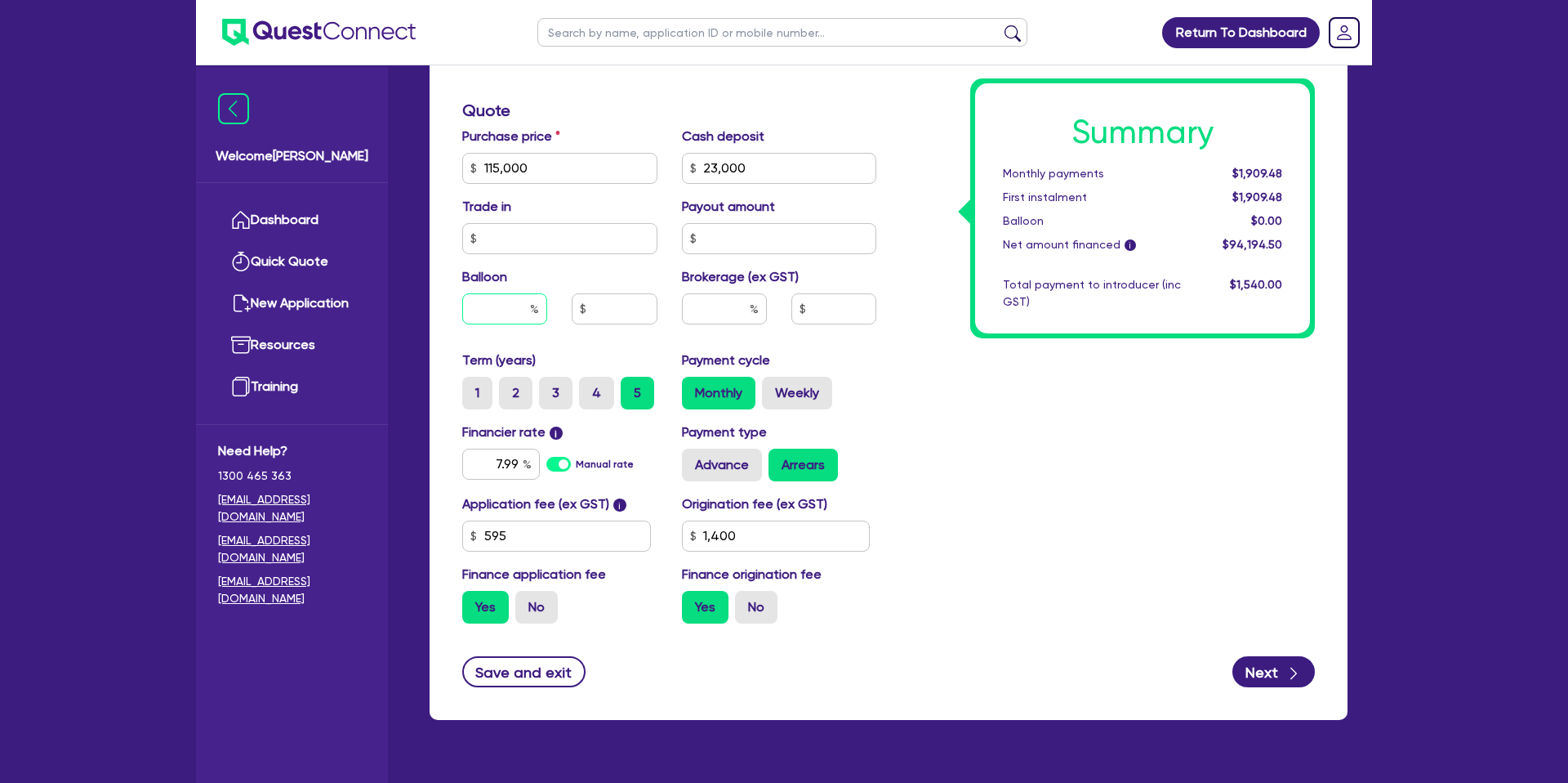
click at [526, 309] on input "text" at bounding box center [504, 309] width 85 height 31
click at [920, 185] on div "Summary Monthly payments $1,909.48 First instalment $1,909.48 Balloon $0.00 Net…" at bounding box center [1107, 158] width 438 height 955
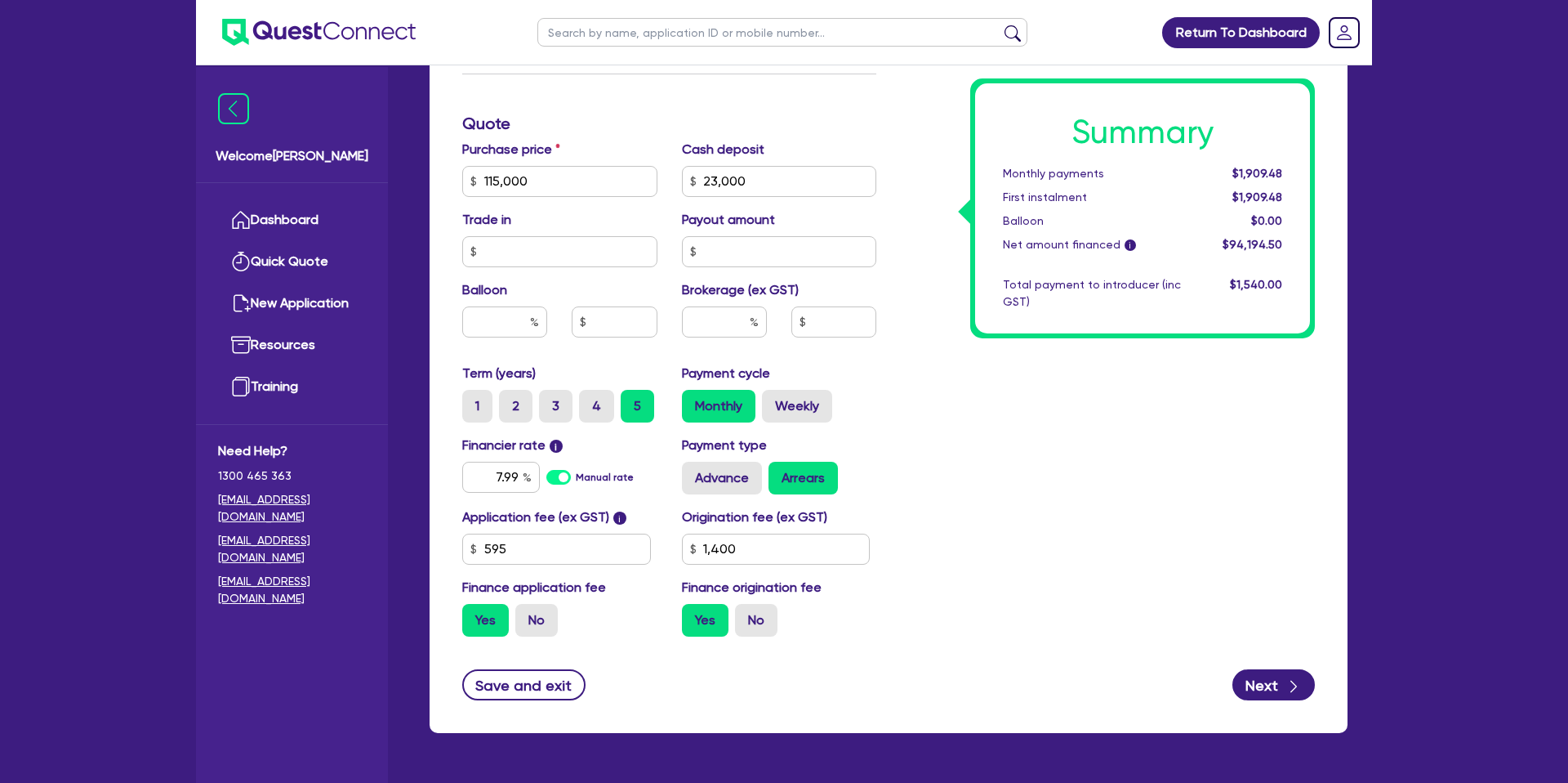
scroll to position [701, 0]
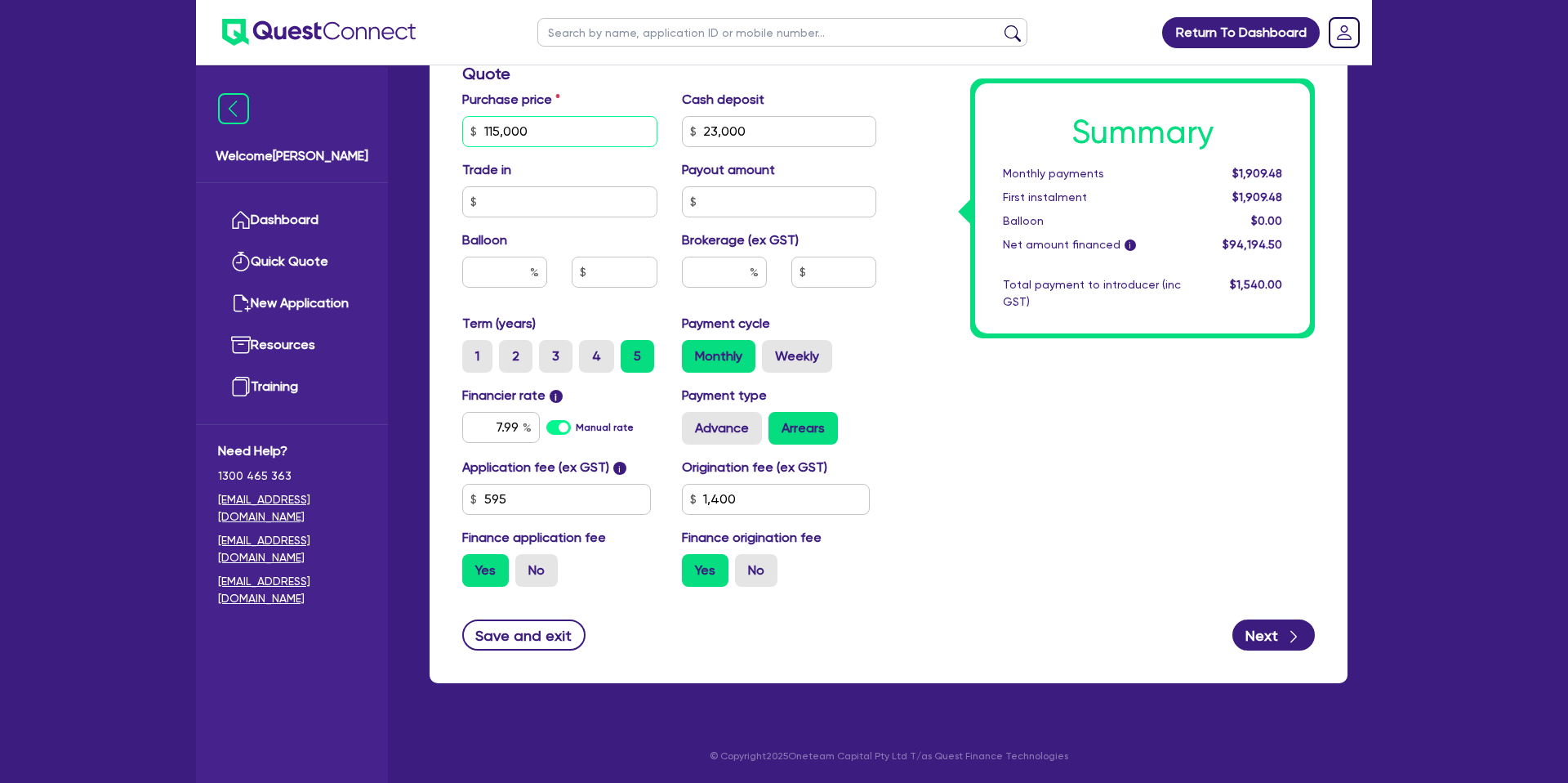
click at [546, 133] on input "115,000" at bounding box center [560, 132] width 195 height 31
drag, startPoint x: 747, startPoint y: 137, endPoint x: 736, endPoint y: 138, distance: 11.0
click at [746, 137] on input "23,000" at bounding box center [779, 132] width 195 height 31
click at [517, 208] on input "text" at bounding box center [560, 202] width 195 height 31
drag, startPoint x: 527, startPoint y: 127, endPoint x: 519, endPoint y: 135, distance: 11.3
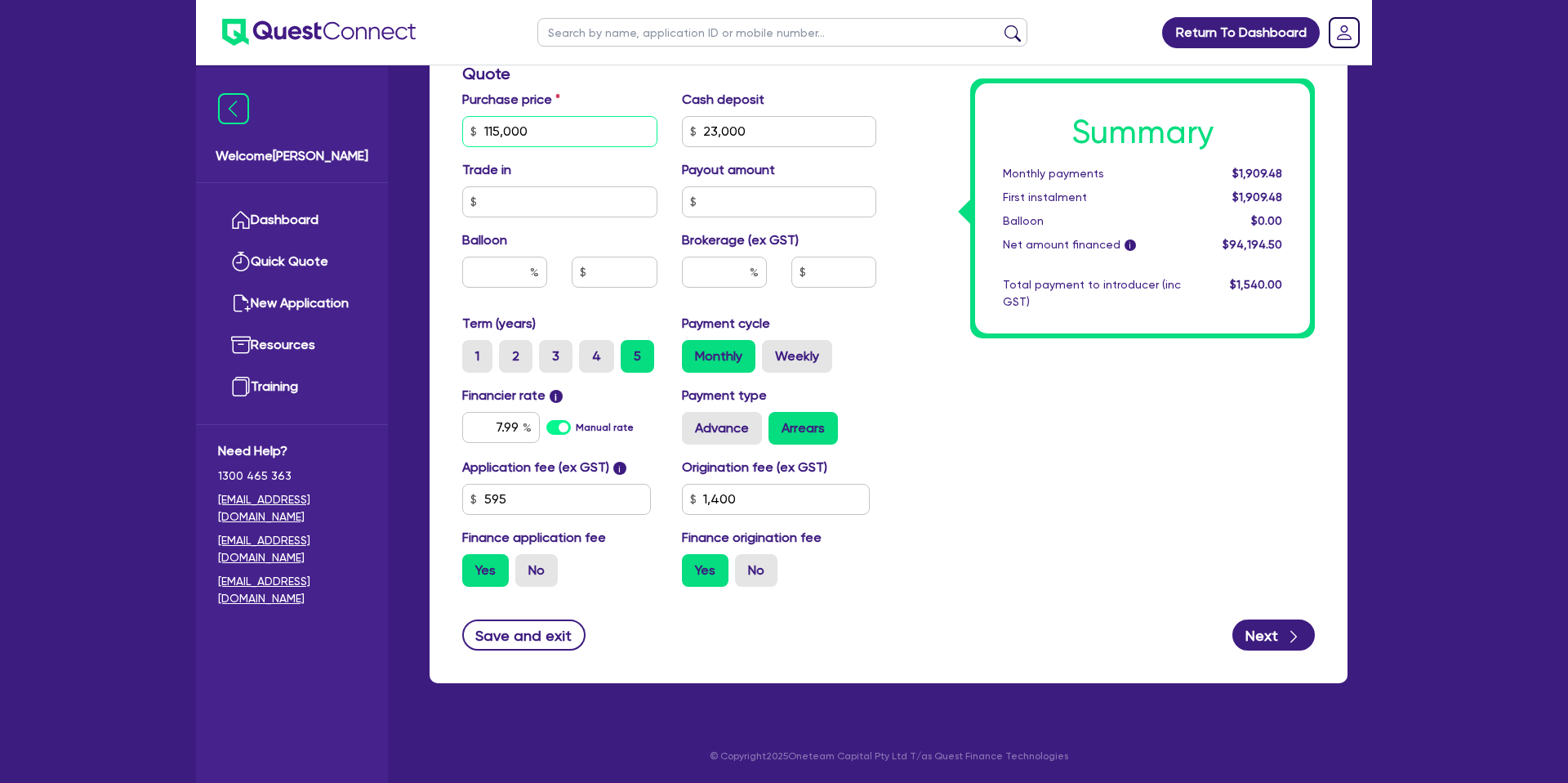
click at [527, 127] on input "115,000" at bounding box center [560, 132] width 195 height 31
click at [488, 131] on input "115,000" at bounding box center [560, 132] width 195 height 31
click at [483, 130] on input "115,000" at bounding box center [560, 132] width 195 height 31
drag, startPoint x: 483, startPoint y: 130, endPoint x: 531, endPoint y: 134, distance: 48.2
click at [533, 134] on input "115,000" at bounding box center [560, 132] width 195 height 31
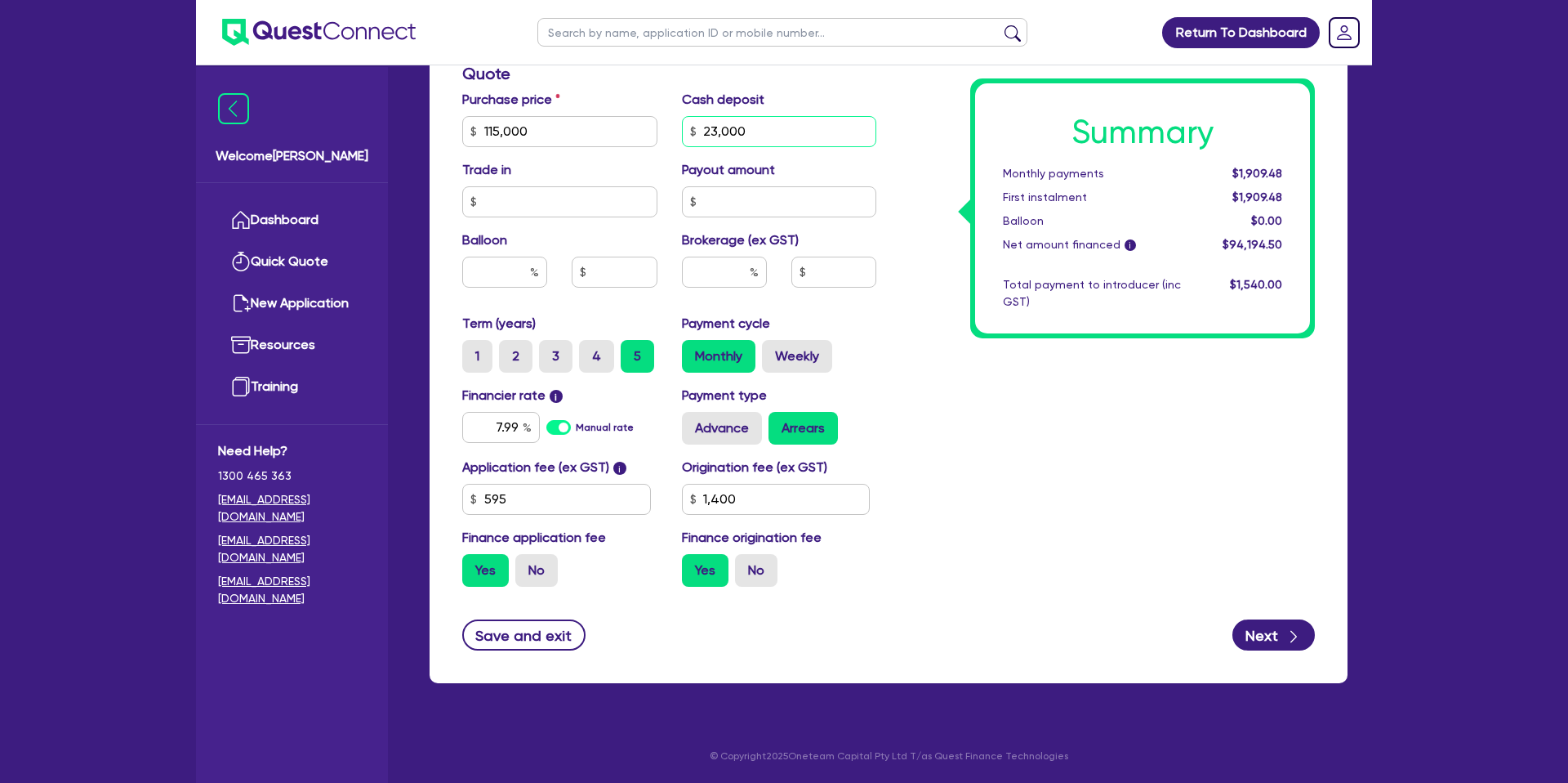
click at [780, 126] on input "23,000" at bounding box center [779, 132] width 195 height 31
drag, startPoint x: 743, startPoint y: 129, endPoint x: 693, endPoint y: 130, distance: 50.0
click at [693, 130] on div "23,000" at bounding box center [779, 132] width 195 height 31
click at [952, 152] on div "Summary Monthly payments $1,909.48 First instalment $1,909.48 Balloon $0.00 Net…" at bounding box center [1107, 121] width 438 height 955
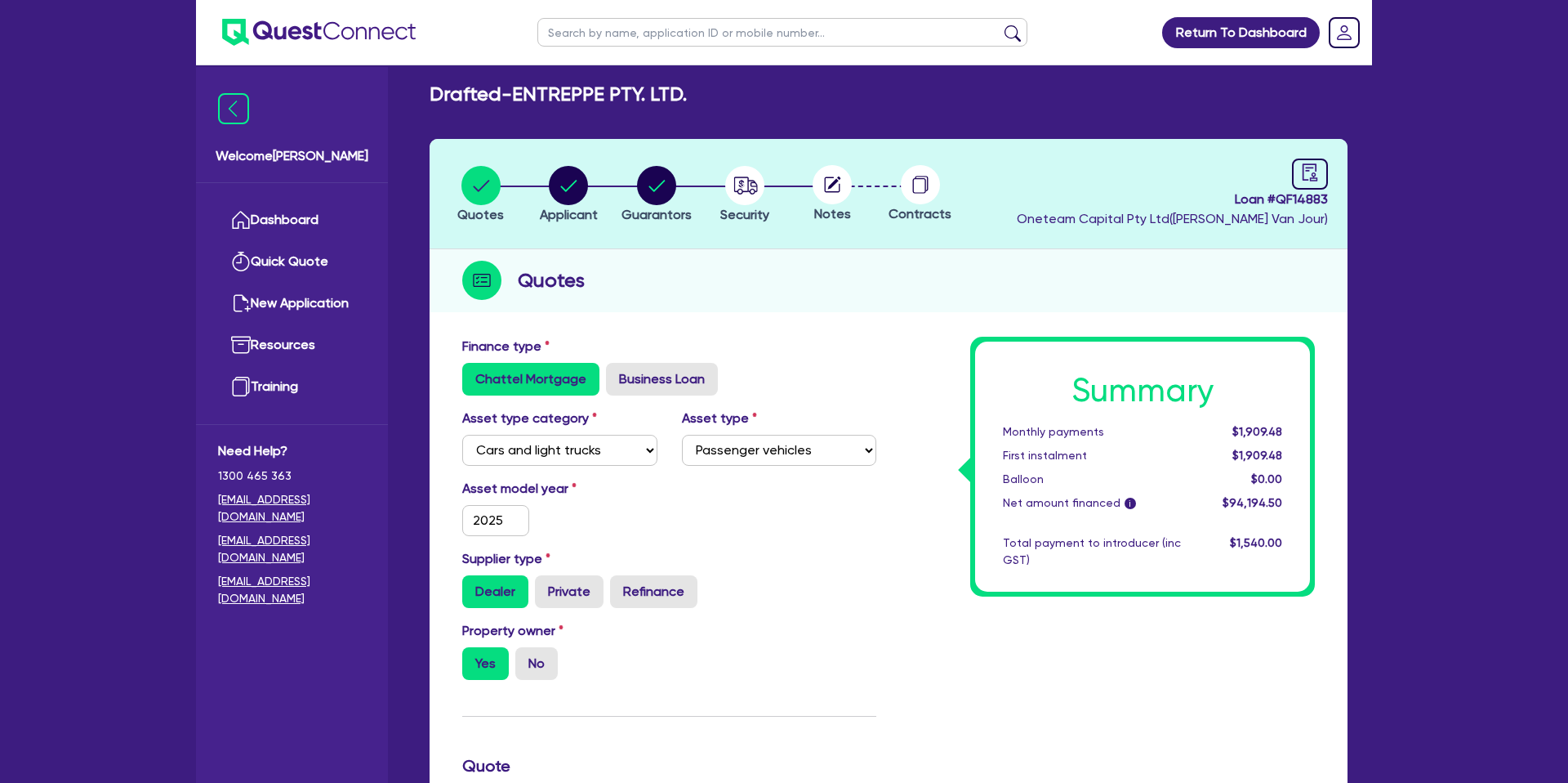
scroll to position [0, 0]
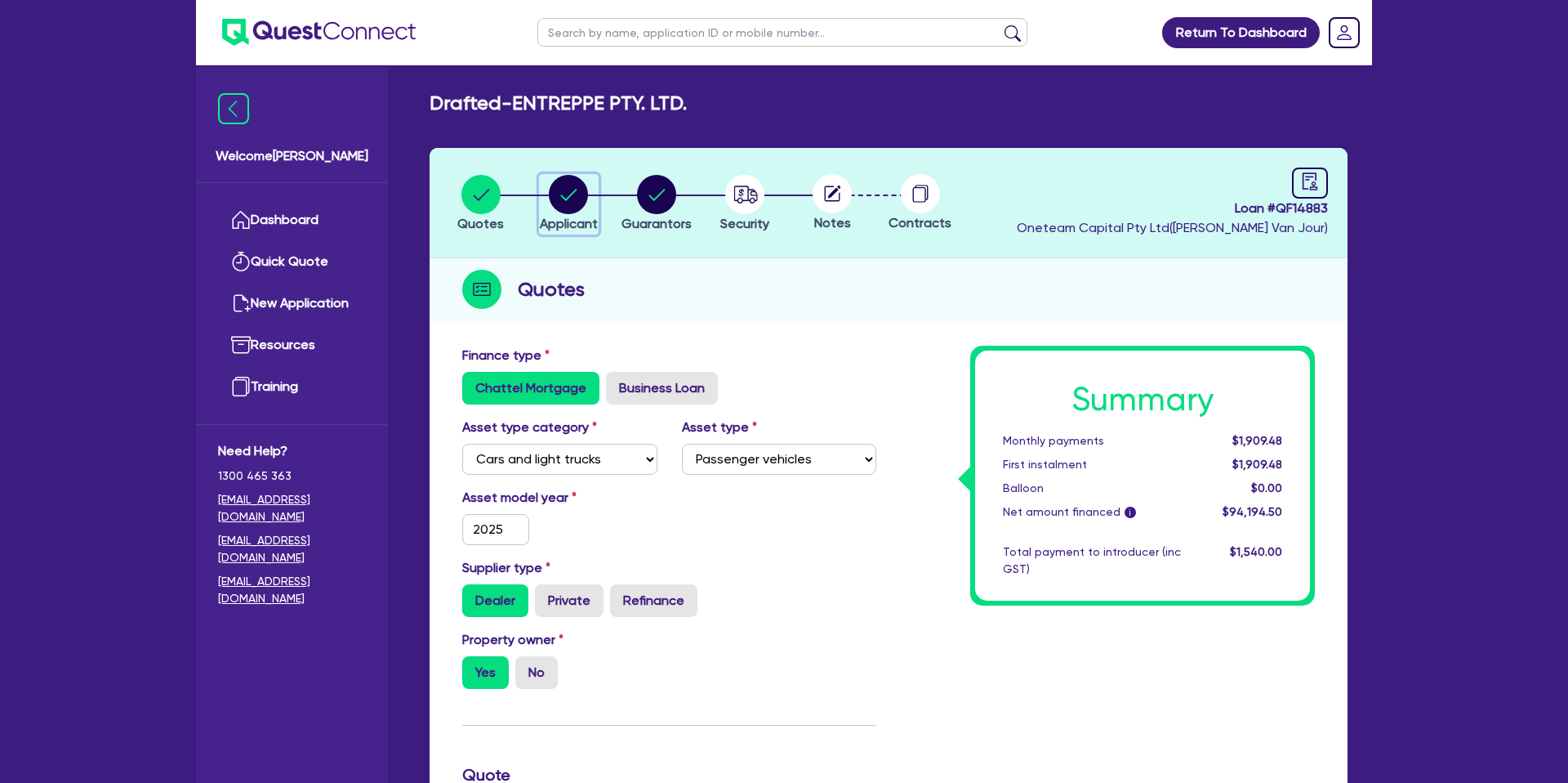
click at [584, 193] on circle "button" at bounding box center [568, 195] width 39 height 39
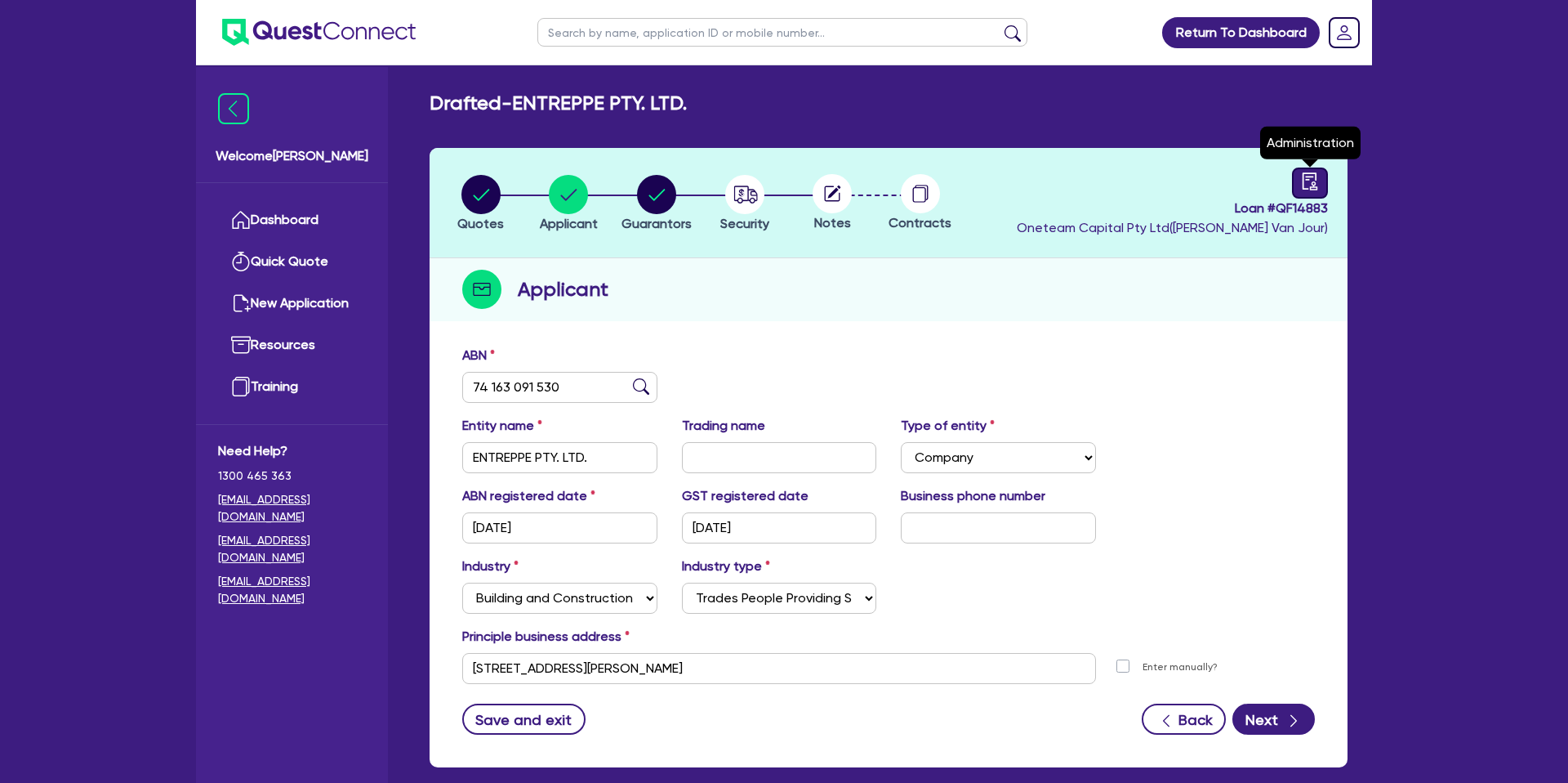
drag, startPoint x: 1292, startPoint y: 182, endPoint x: 1301, endPoint y: 184, distance: 9.2
click at [1293, 182] on link at bounding box center [1310, 183] width 36 height 31
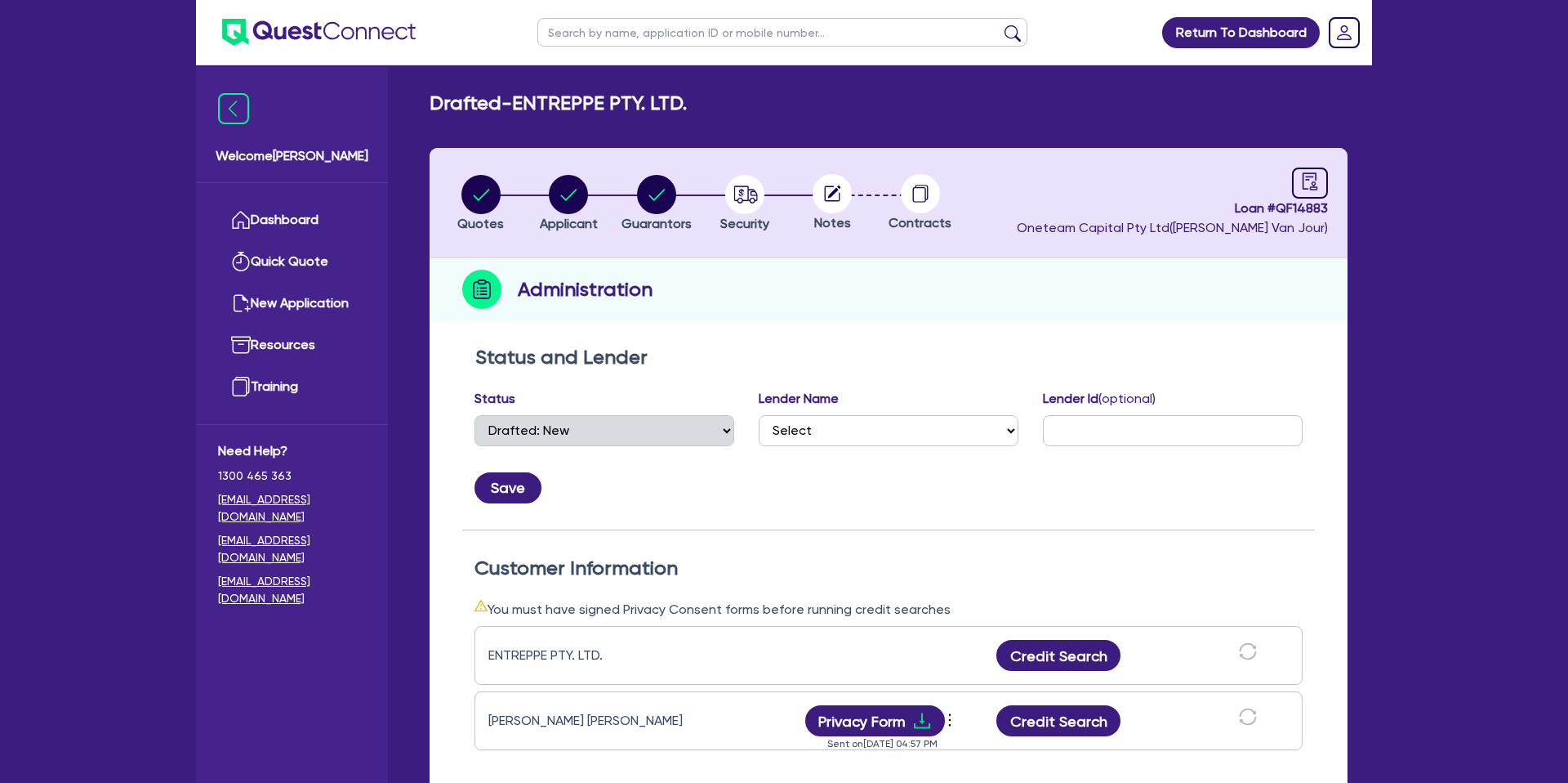
select select "DRAFTED_NEW"
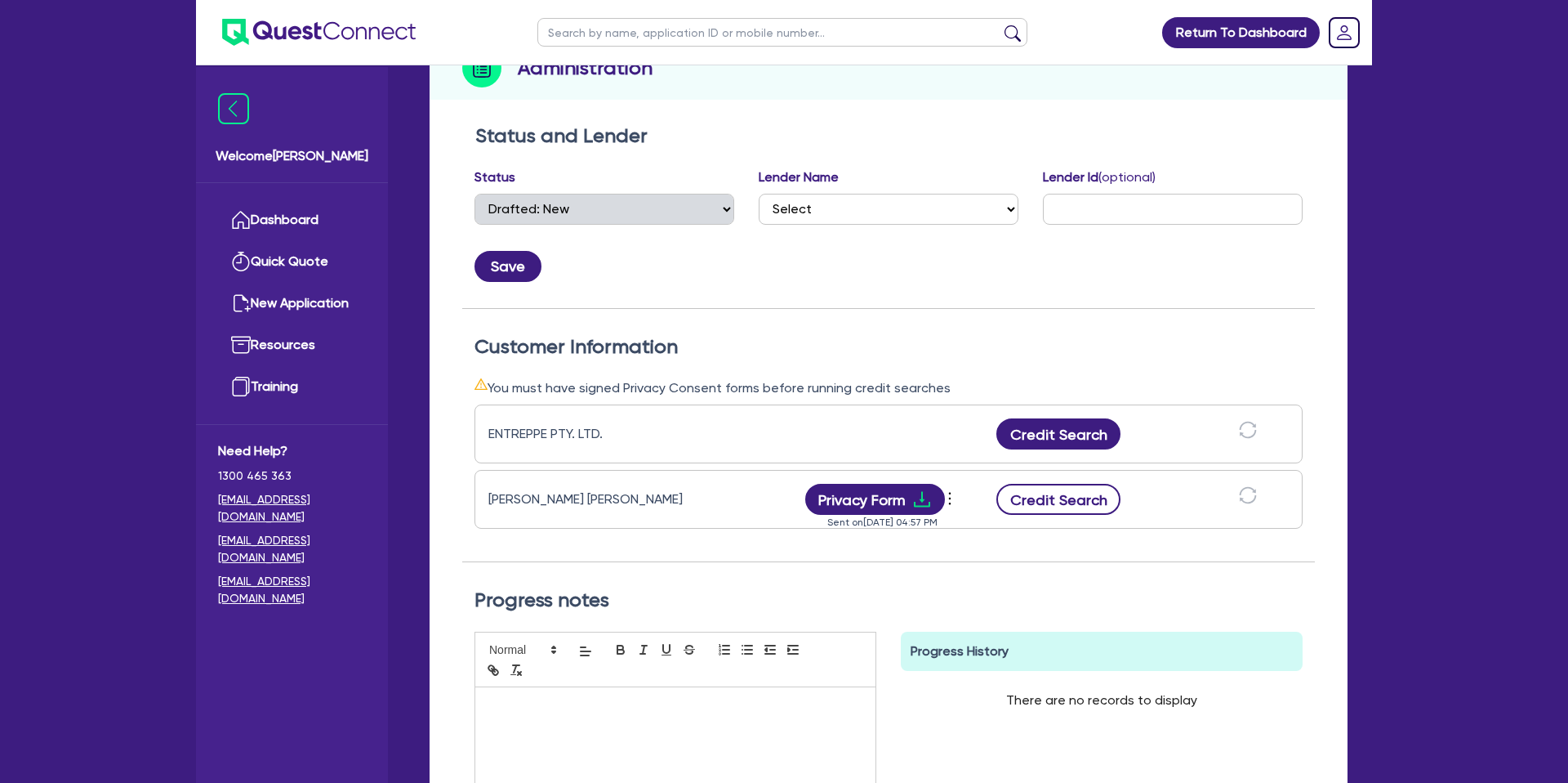
scroll to position [222, 0]
click at [1060, 494] on button "Credit Search" at bounding box center [1058, 498] width 124 height 31
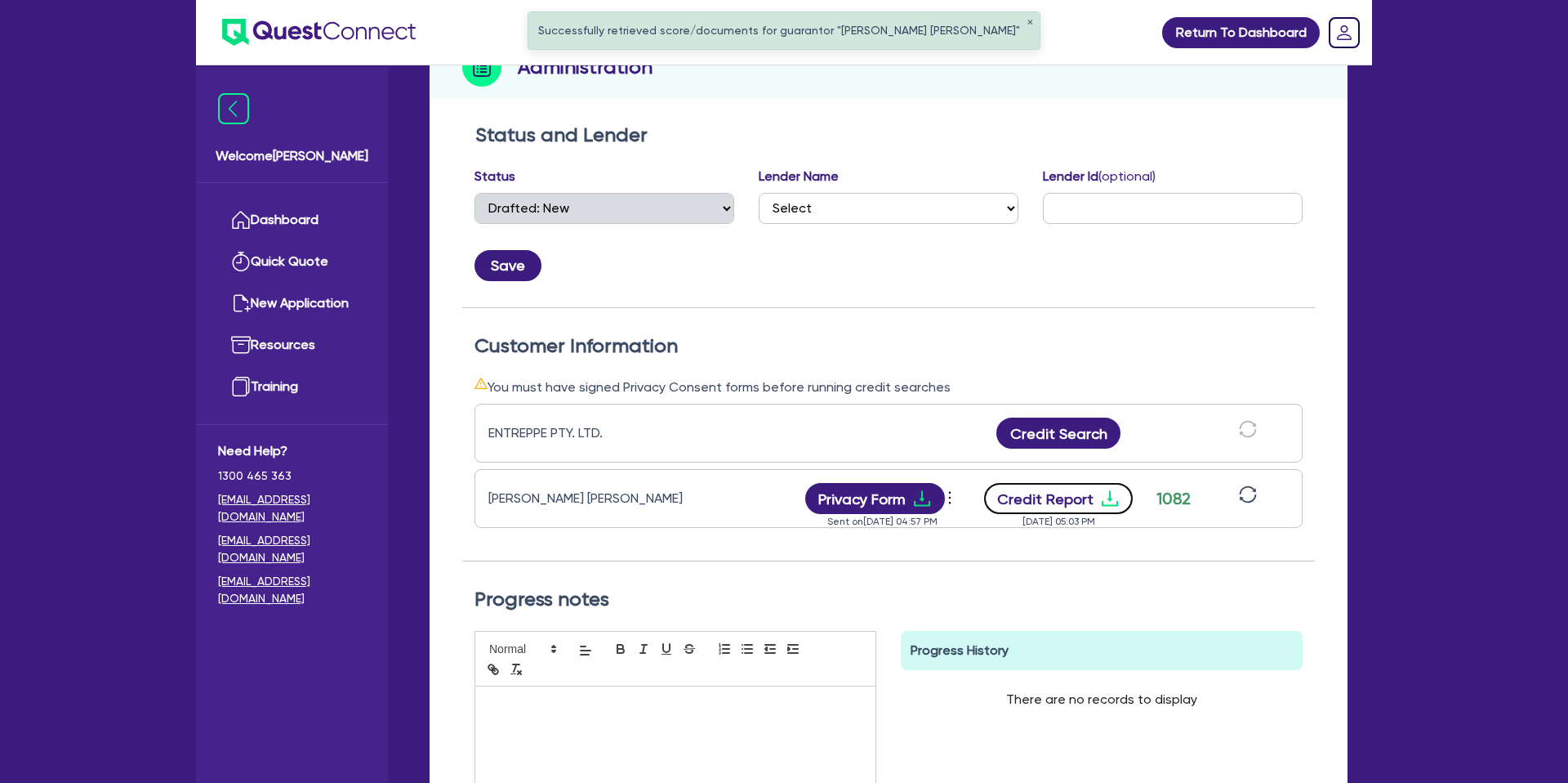
click at [1083, 500] on button "Credit Report" at bounding box center [1059, 498] width 150 height 31
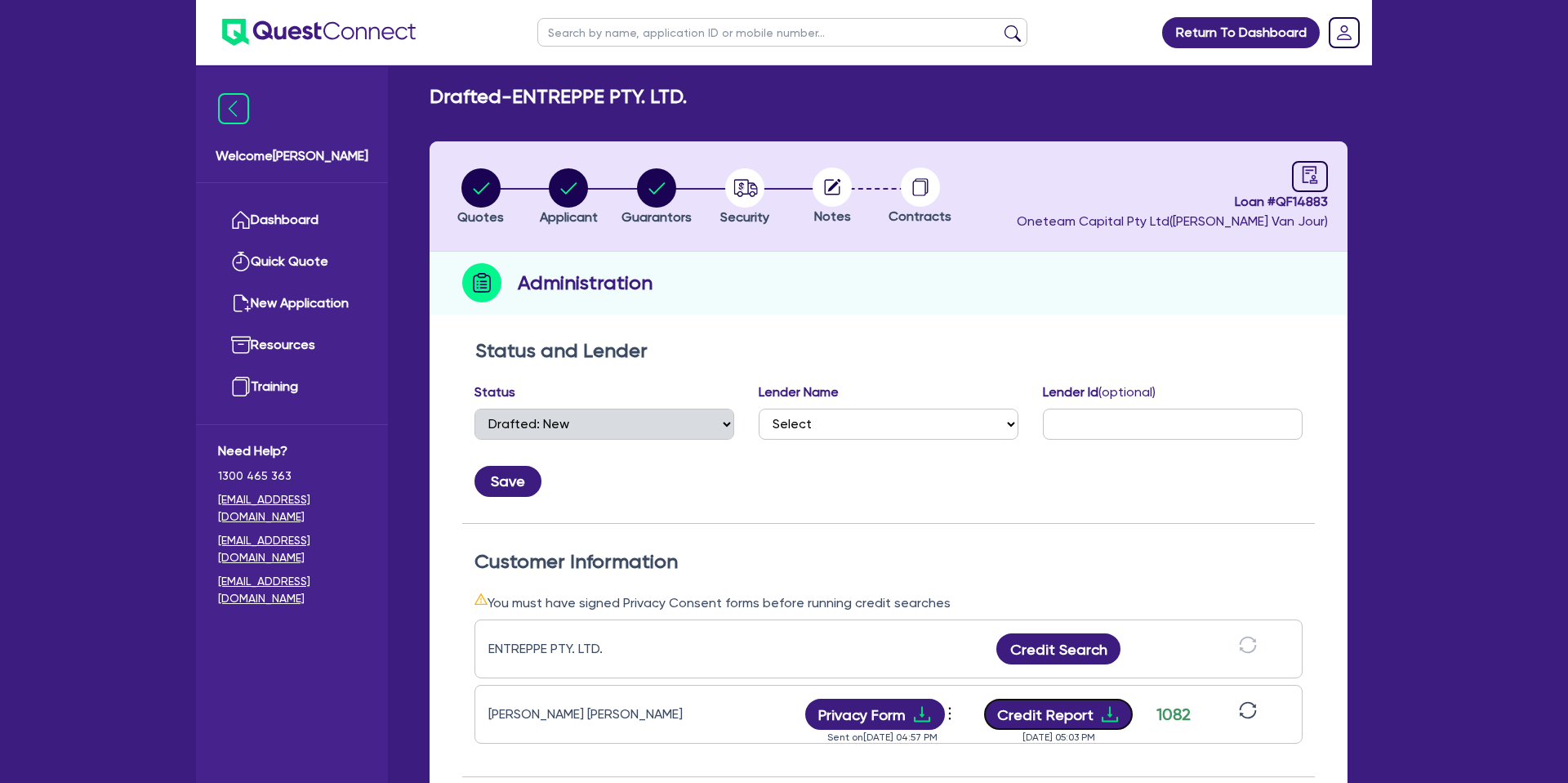
scroll to position [0, 0]
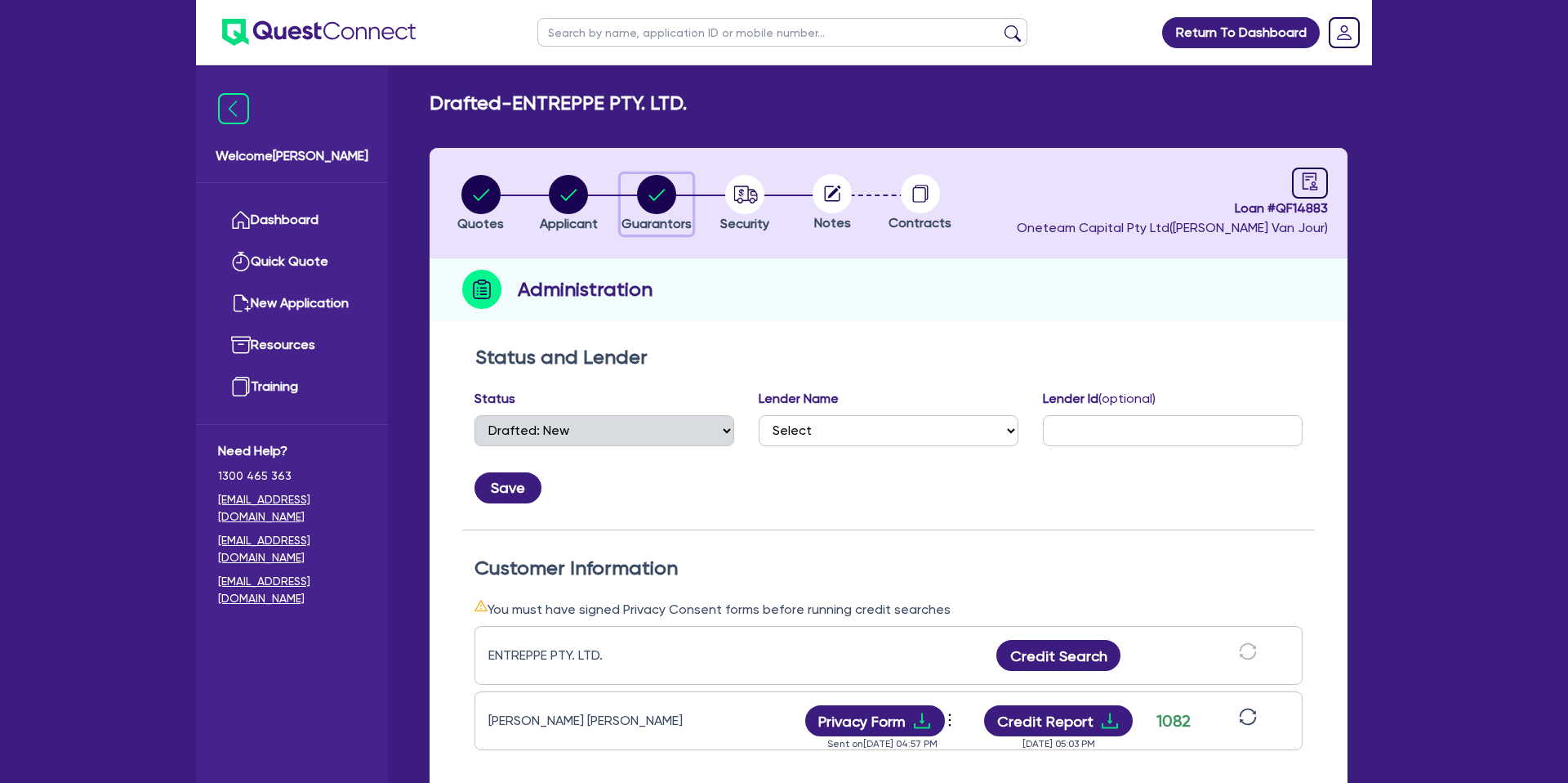
drag, startPoint x: 658, startPoint y: 194, endPoint x: 632, endPoint y: 198, distance: 26.3
click at [655, 194] on icon "button" at bounding box center [656, 195] width 39 height 39
select select "MR"
select select "ACT"
select select "MARRIED"
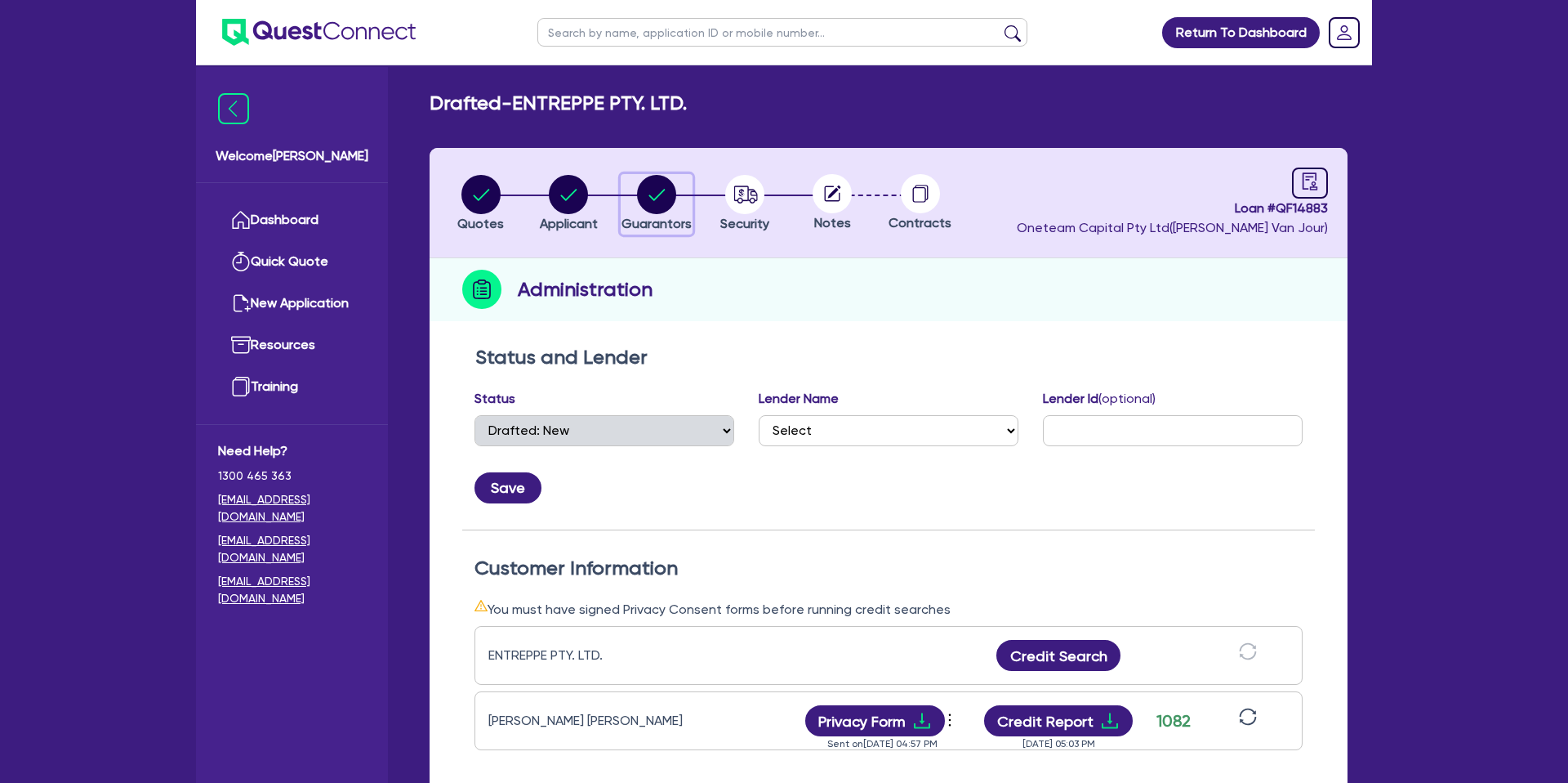
select select "CASH"
select select "PROPERTY"
select select "MORTGAGE"
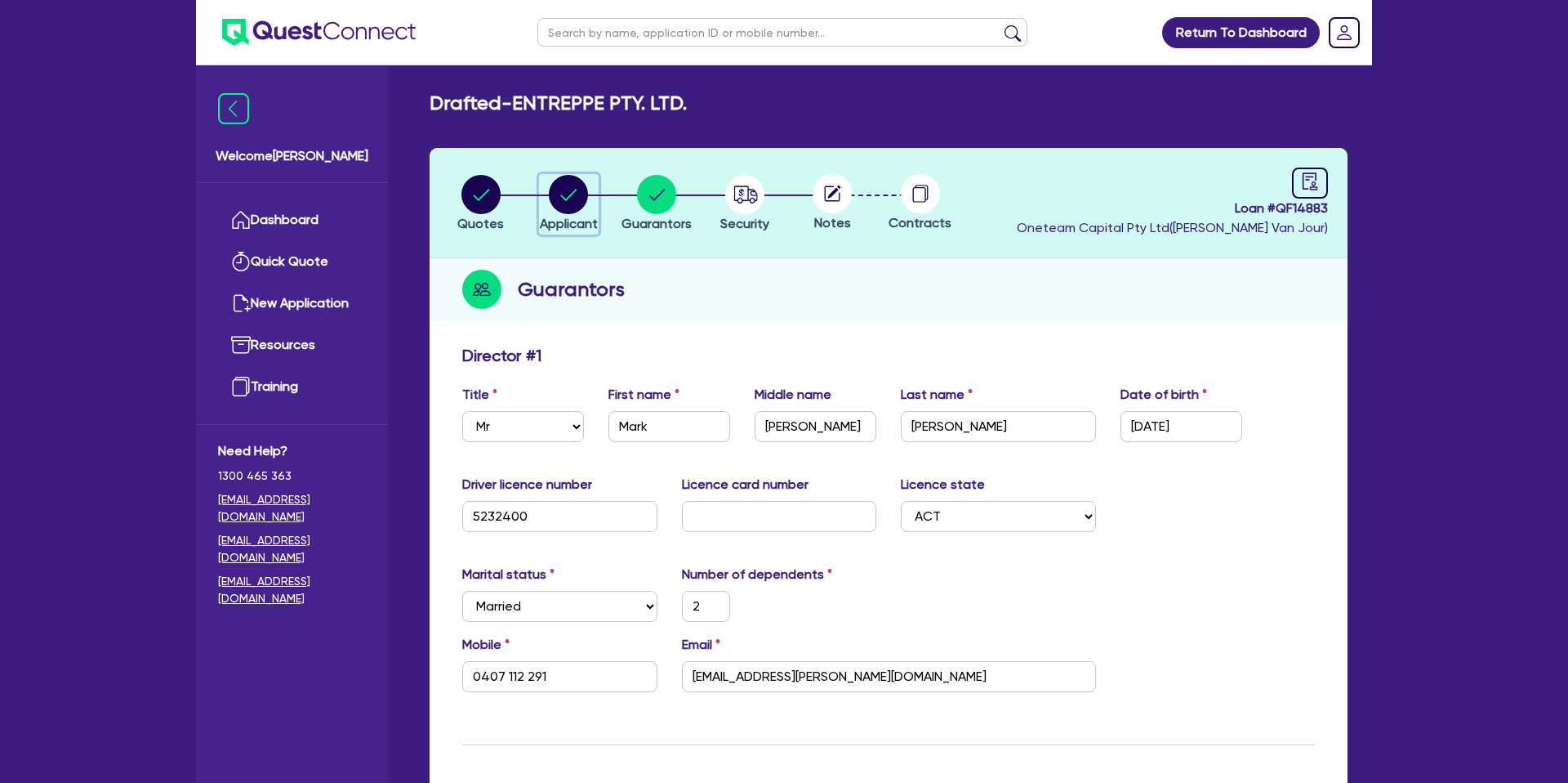
click at [559, 197] on circle "button" at bounding box center [568, 195] width 39 height 39
select select "COMPANY"
select select "BUILDING_CONSTRUCTION"
select select "TRADES_SERVICES_BUSINESSES_GOVERNMENT"
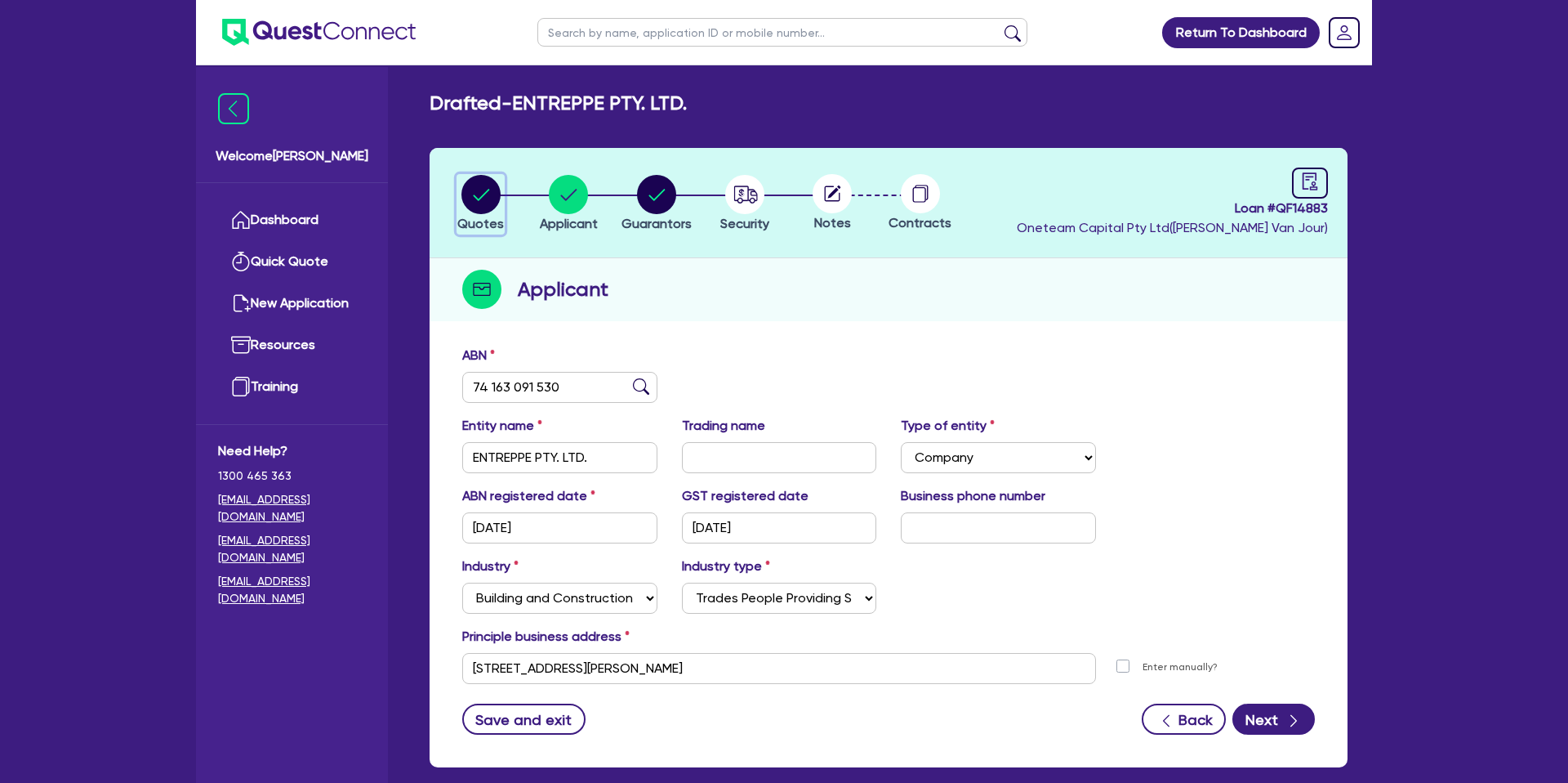
click at [489, 200] on circle "button" at bounding box center [481, 195] width 39 height 39
select select "CARS_AND_LIGHT_TRUCKS"
select select "PASSENGER_VEHICLES"
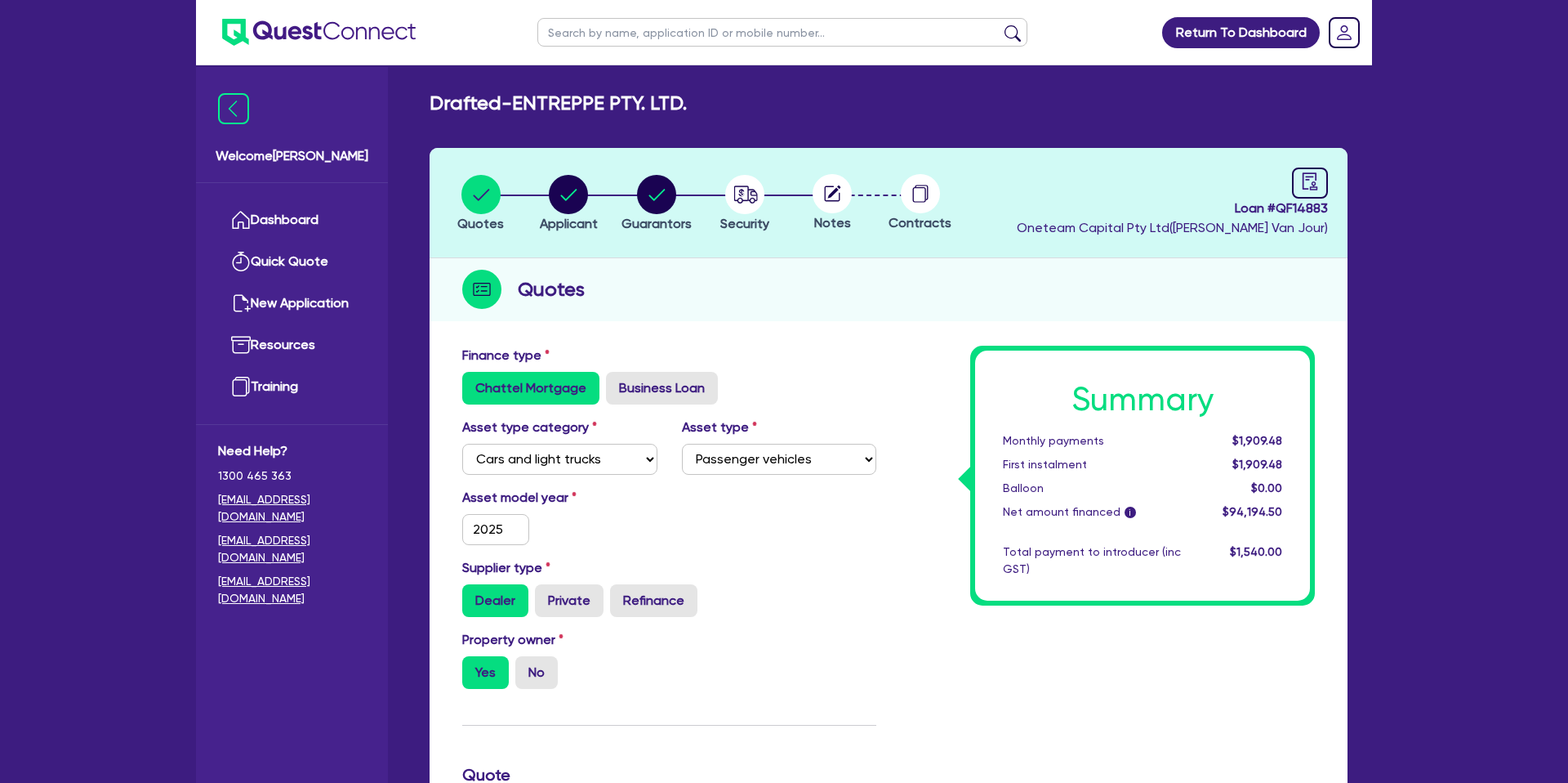
click at [584, 172] on header "Quotes Applicant [GEOGRAPHIC_DATA] Security Notes Contracts Loan # QF14883 Onet…" at bounding box center [889, 203] width 918 height 110
click at [573, 185] on circle "button" at bounding box center [568, 195] width 39 height 39
select select "COMPANY"
select select "BUILDING_CONSTRUCTION"
select select "TRADES_SERVICES_BUSINESSES_GOVERNMENT"
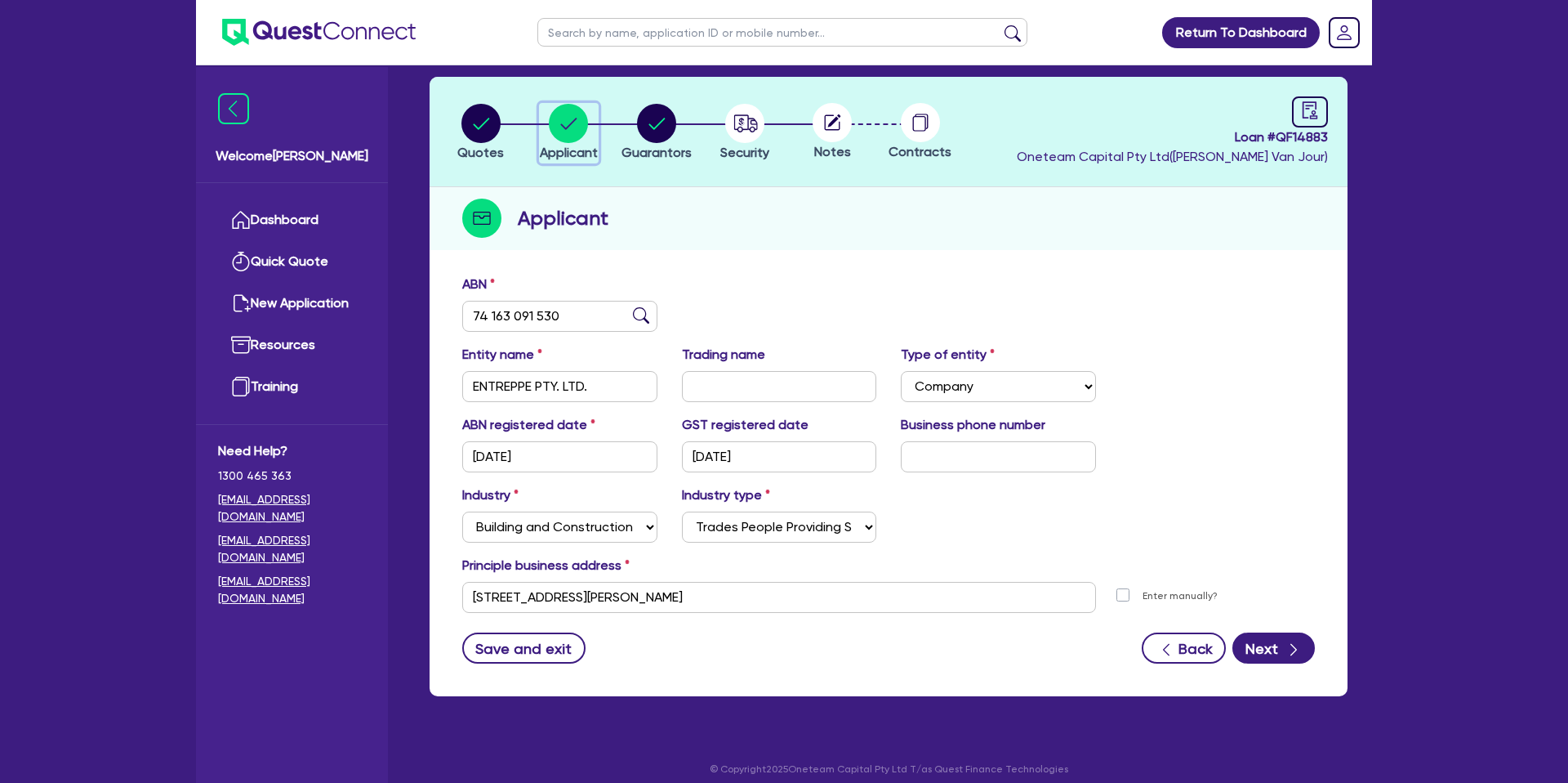
scroll to position [74, 0]
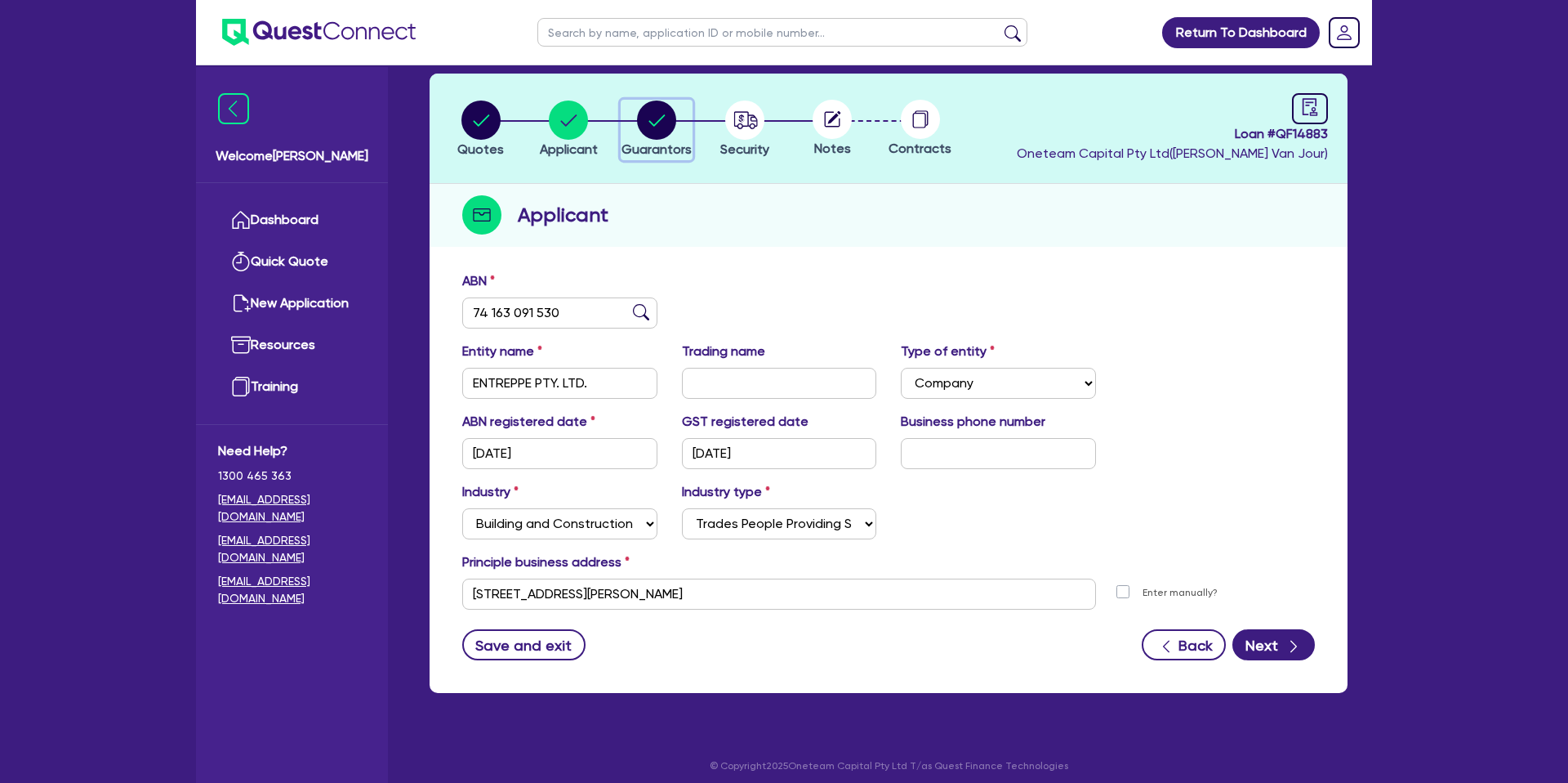
click at [653, 114] on circle "button" at bounding box center [656, 121] width 39 height 39
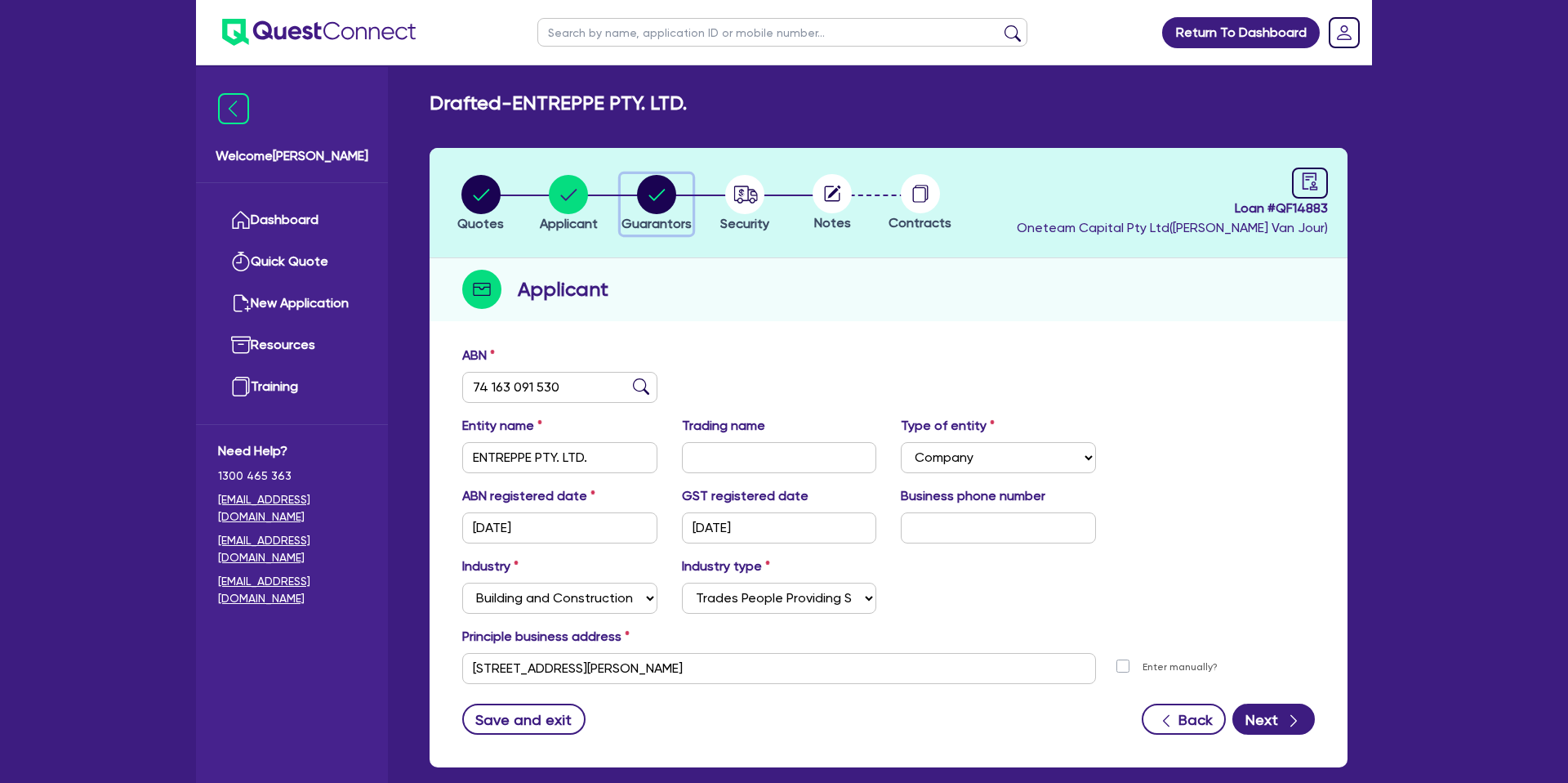
select select "MR"
select select "ACT"
select select "MARRIED"
select select "CASH"
select select "PROPERTY"
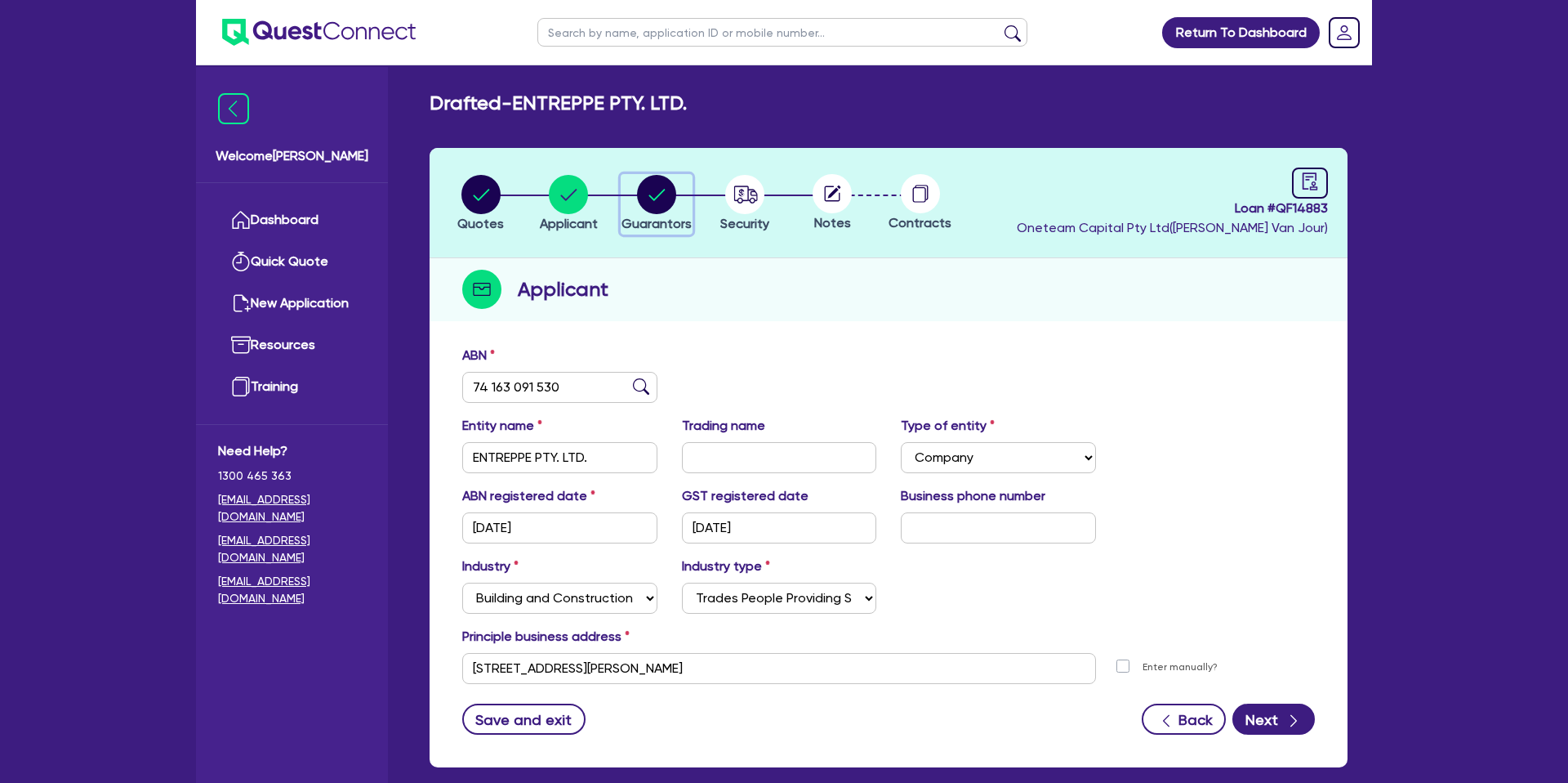
select select "MORTGAGE"
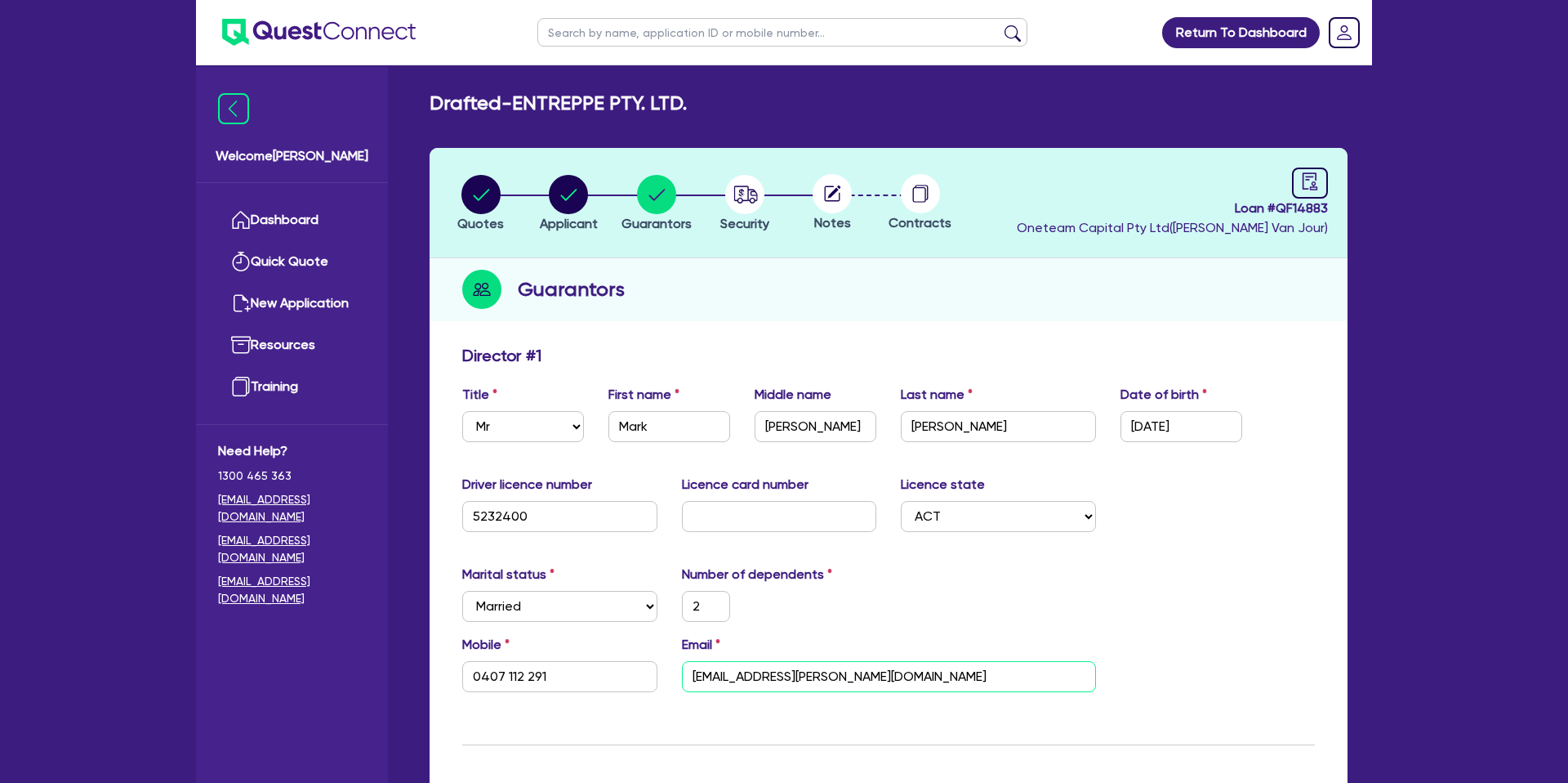
click at [762, 670] on input "[EMAIL_ADDRESS][PERSON_NAME][DOMAIN_NAME]" at bounding box center [889, 676] width 414 height 31
click at [712, 297] on div "Guarantors" at bounding box center [889, 290] width 918 height 63
